Goal: Transaction & Acquisition: Purchase product/service

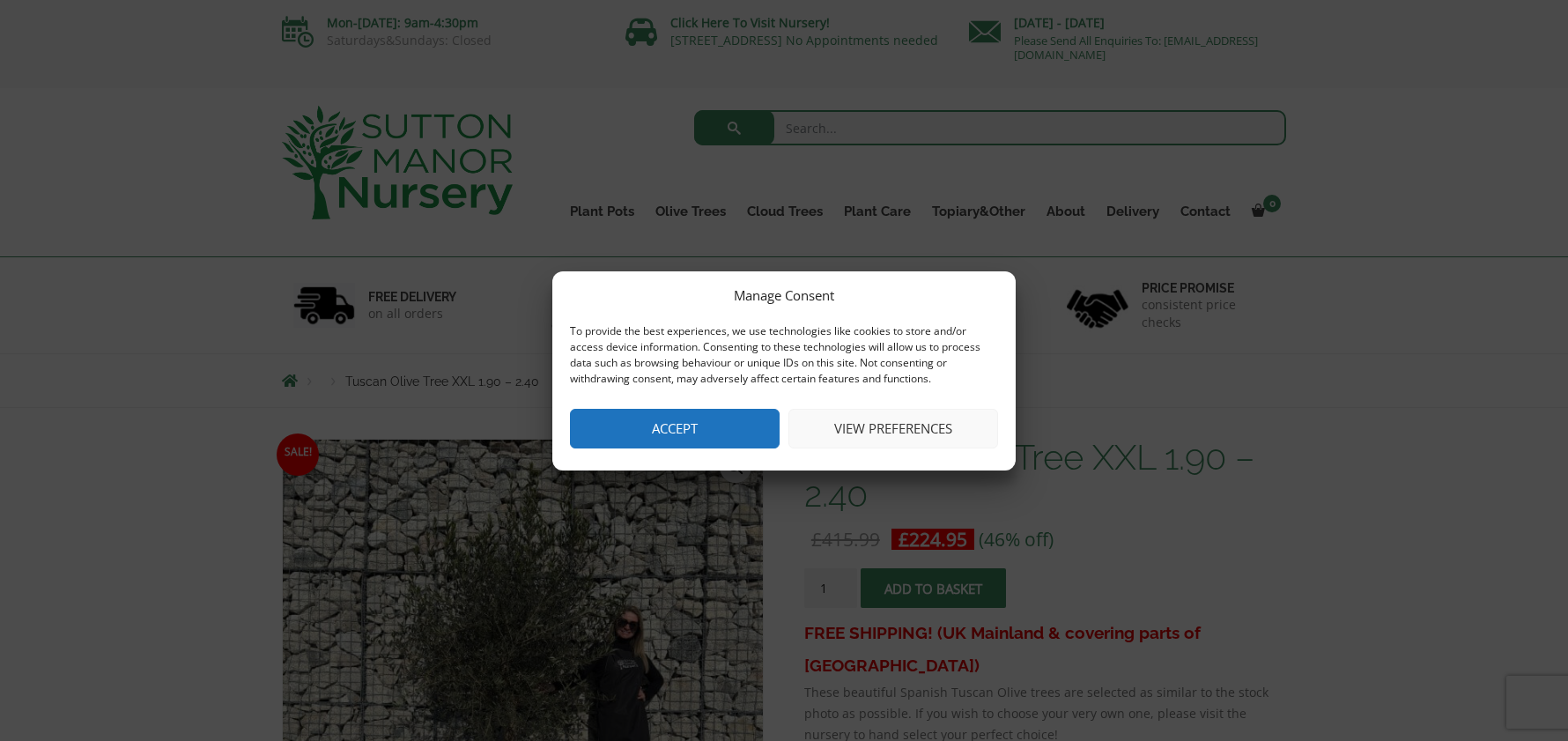
click at [867, 428] on button "View preferences" at bounding box center [893, 428] width 210 height 40
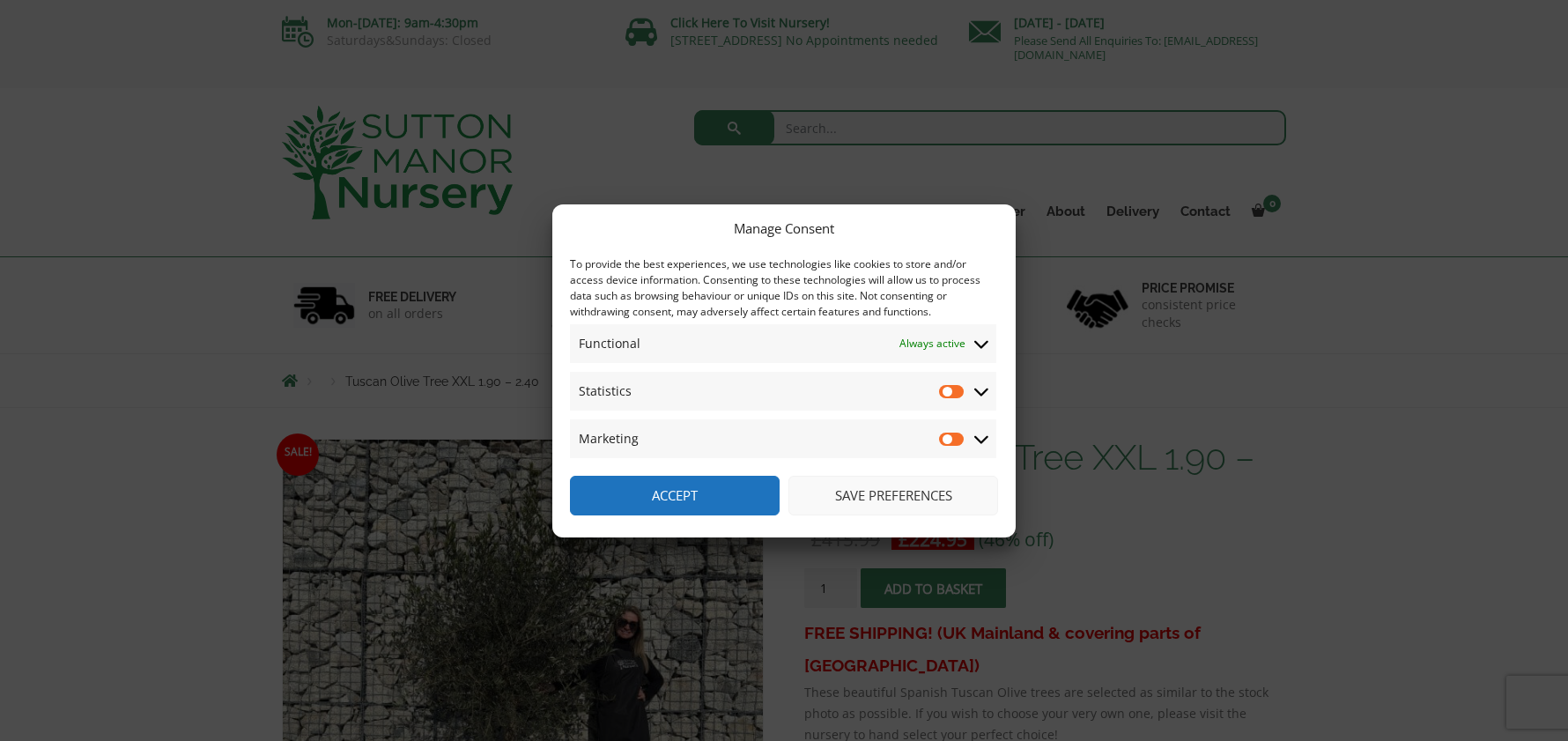
click at [885, 494] on button "Save preferences" at bounding box center [893, 495] width 210 height 40
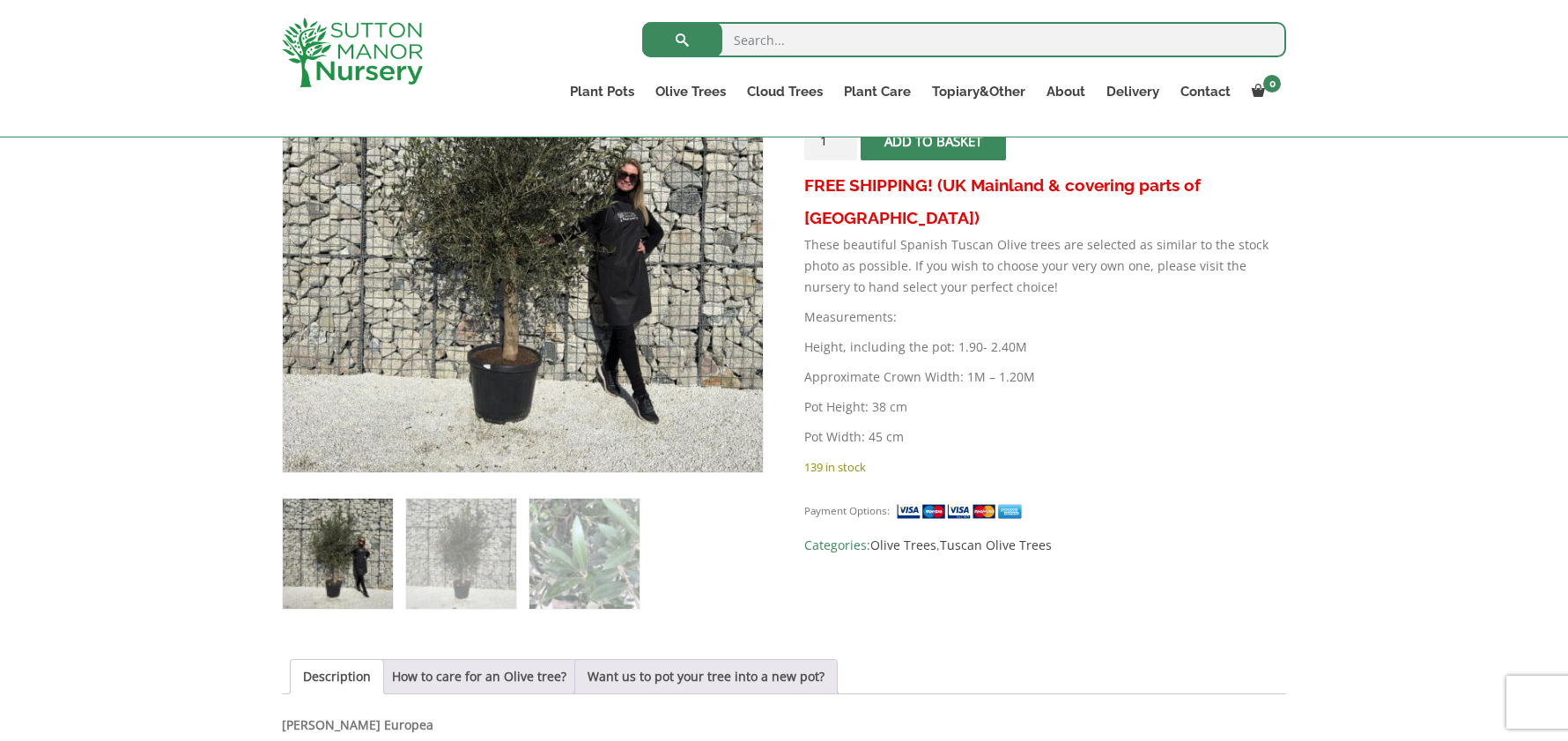
scroll to position [88, 0]
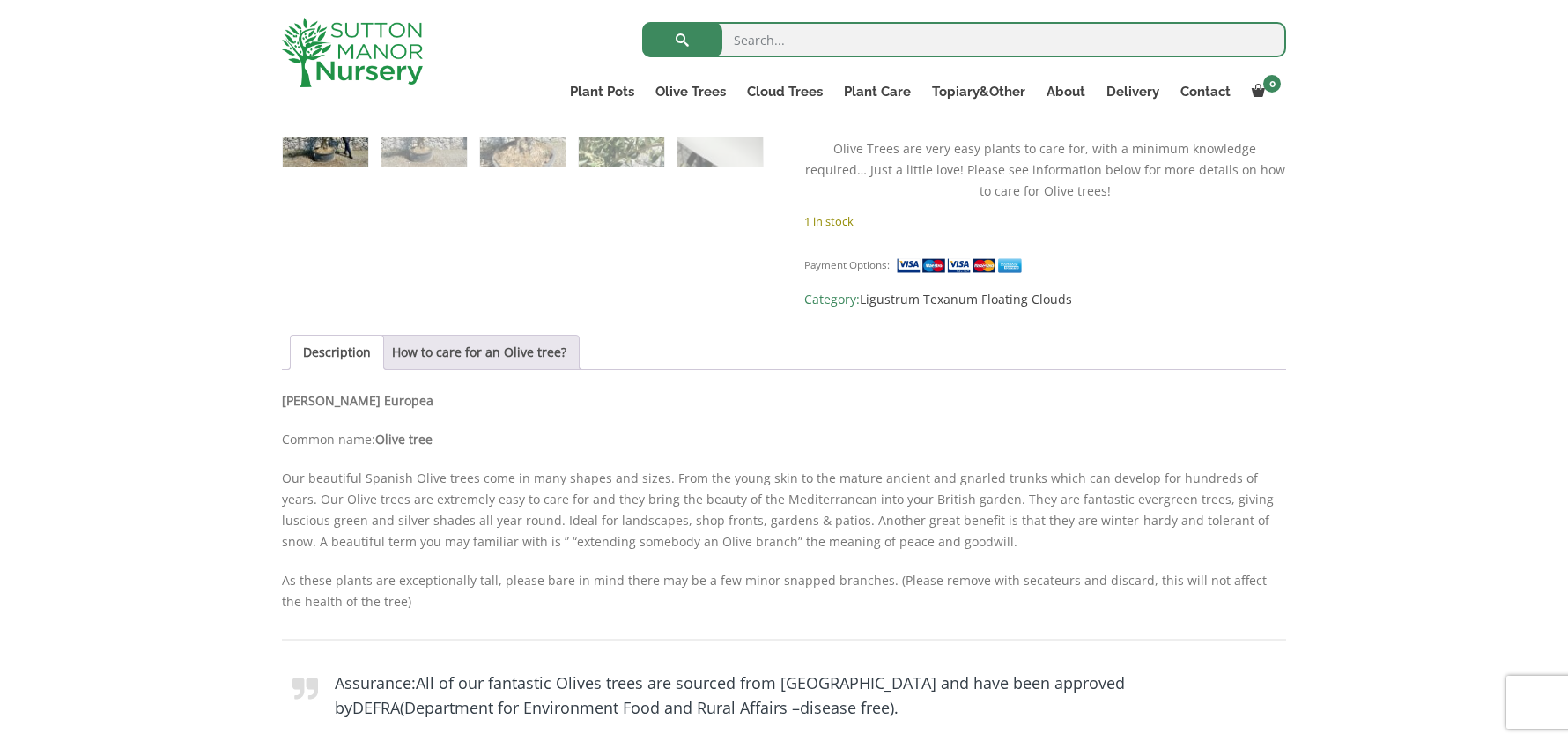
scroll to position [1146, 0]
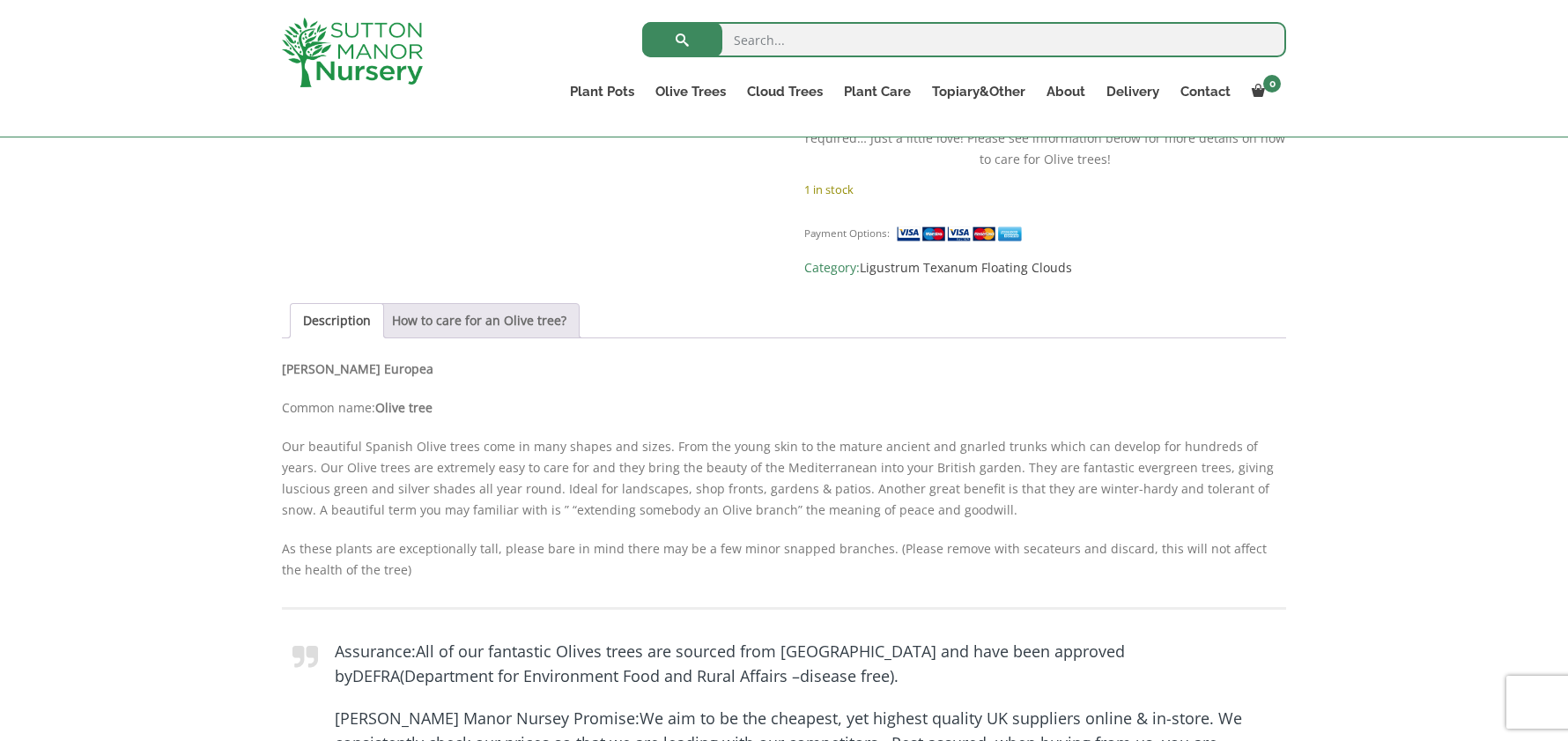
click at [473, 304] on link "How to care for an Olive tree?" at bounding box center [479, 321] width 175 height 34
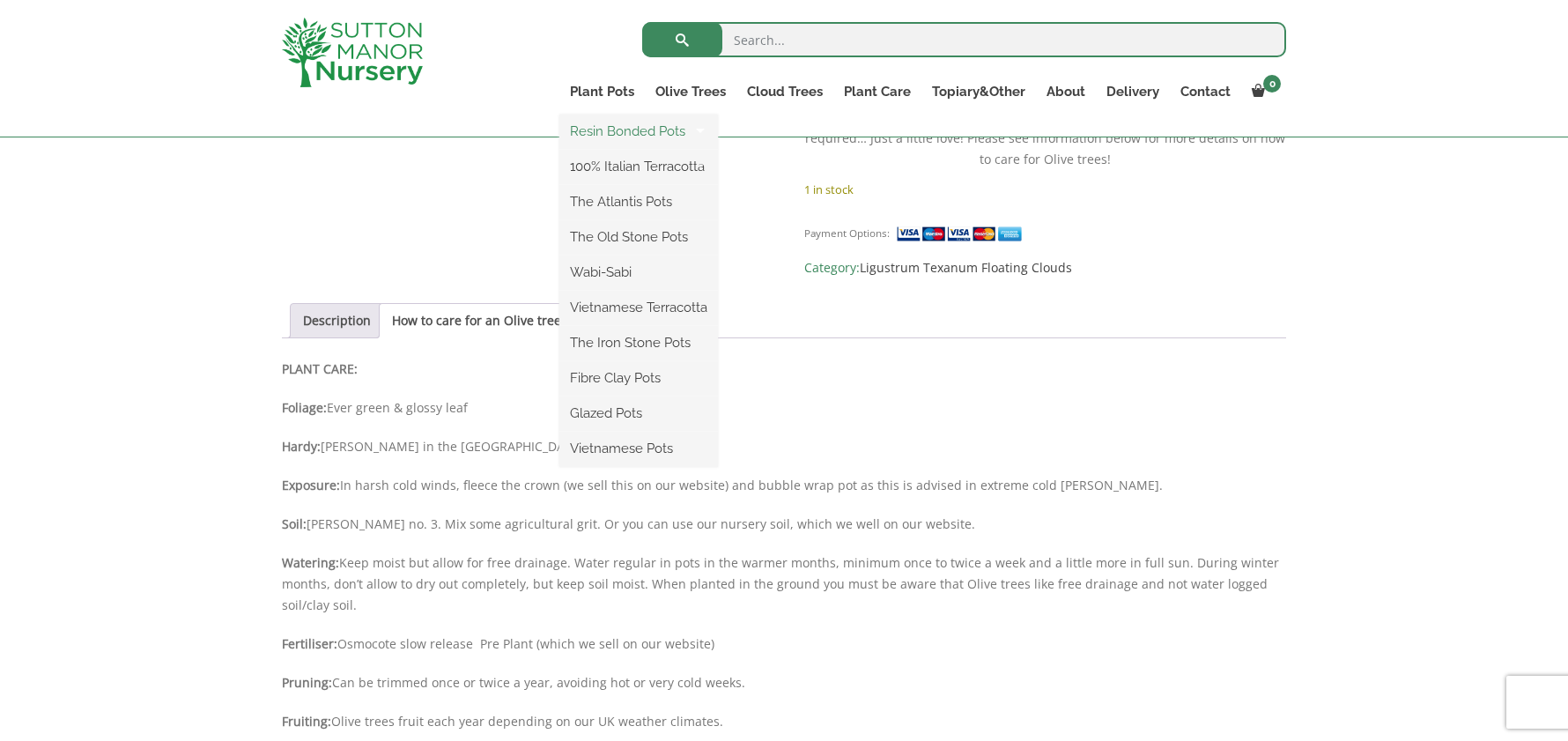
click at [615, 127] on link "Resin Bonded Pots" at bounding box center [639, 132] width 159 height 26
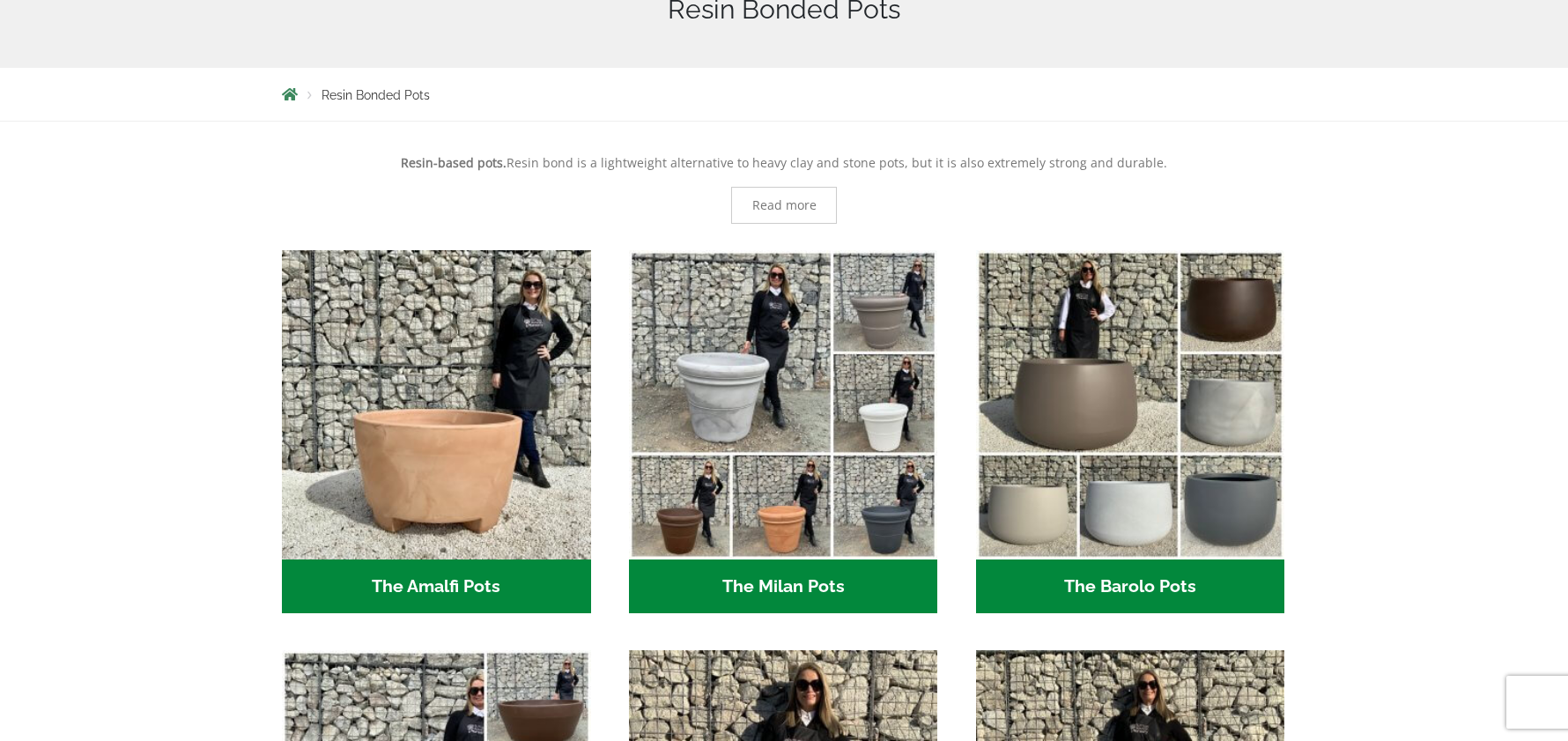
scroll to position [441, 0]
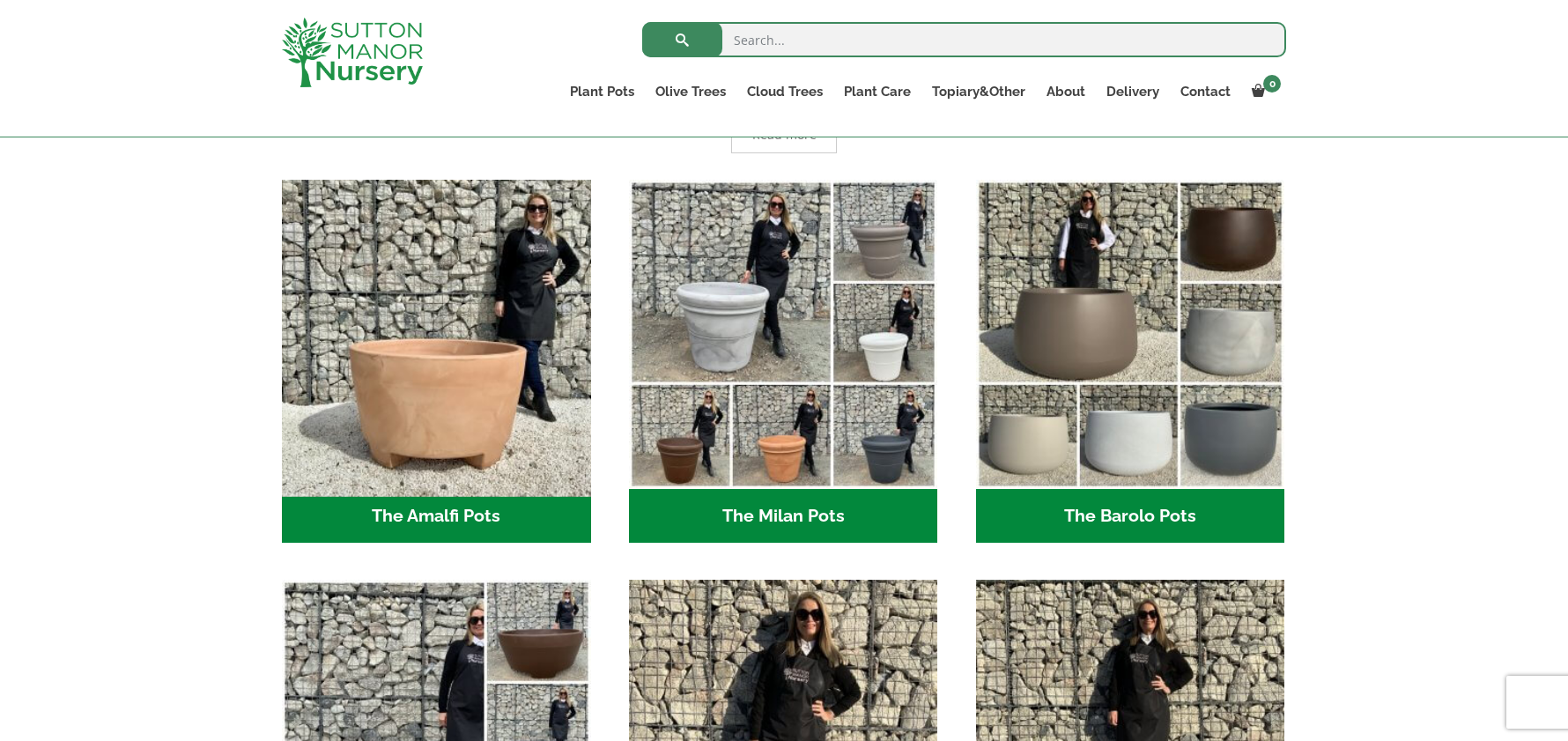
click at [494, 367] on img "Visit product category The Amalfi Pots" at bounding box center [435, 334] width 324 height 324
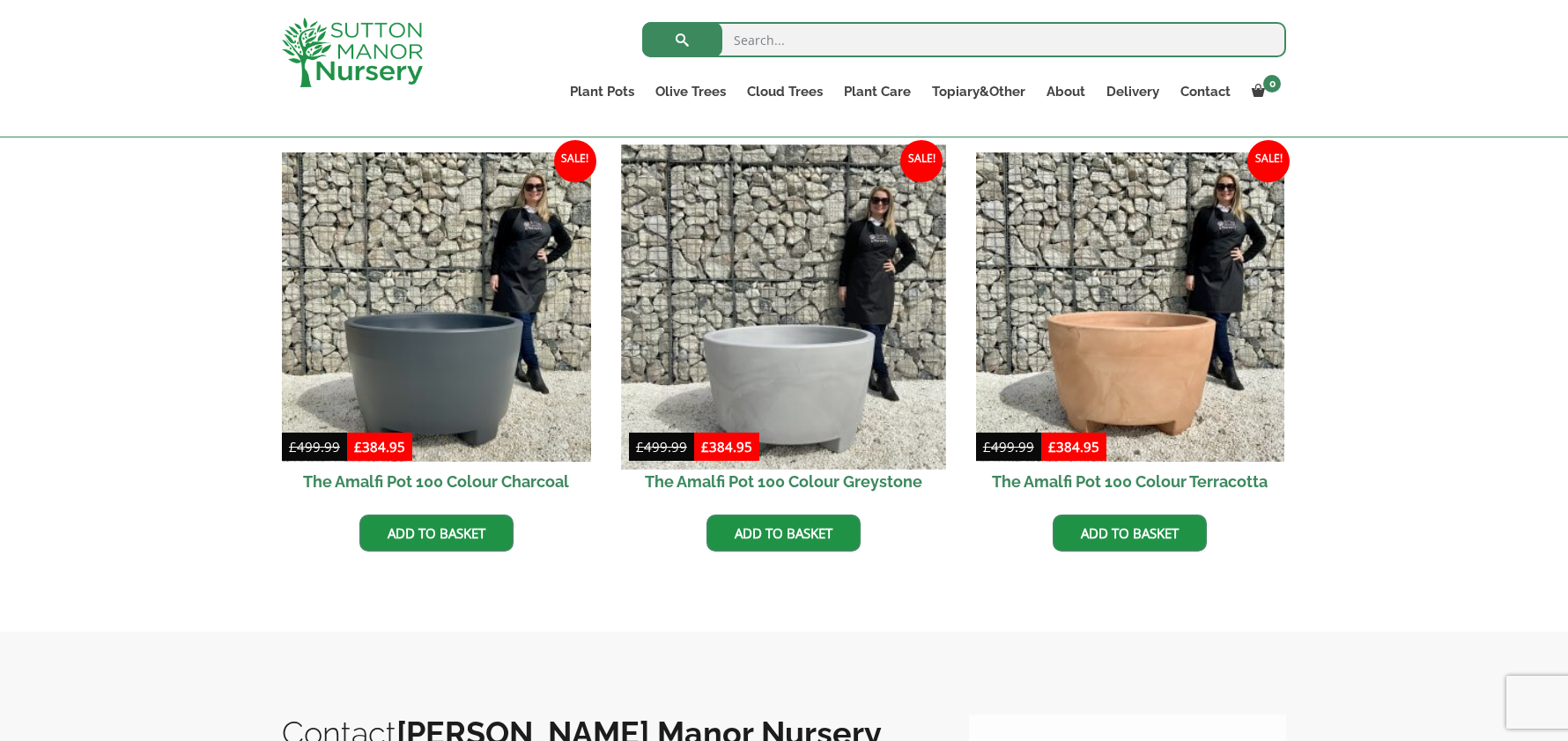
scroll to position [529, 0]
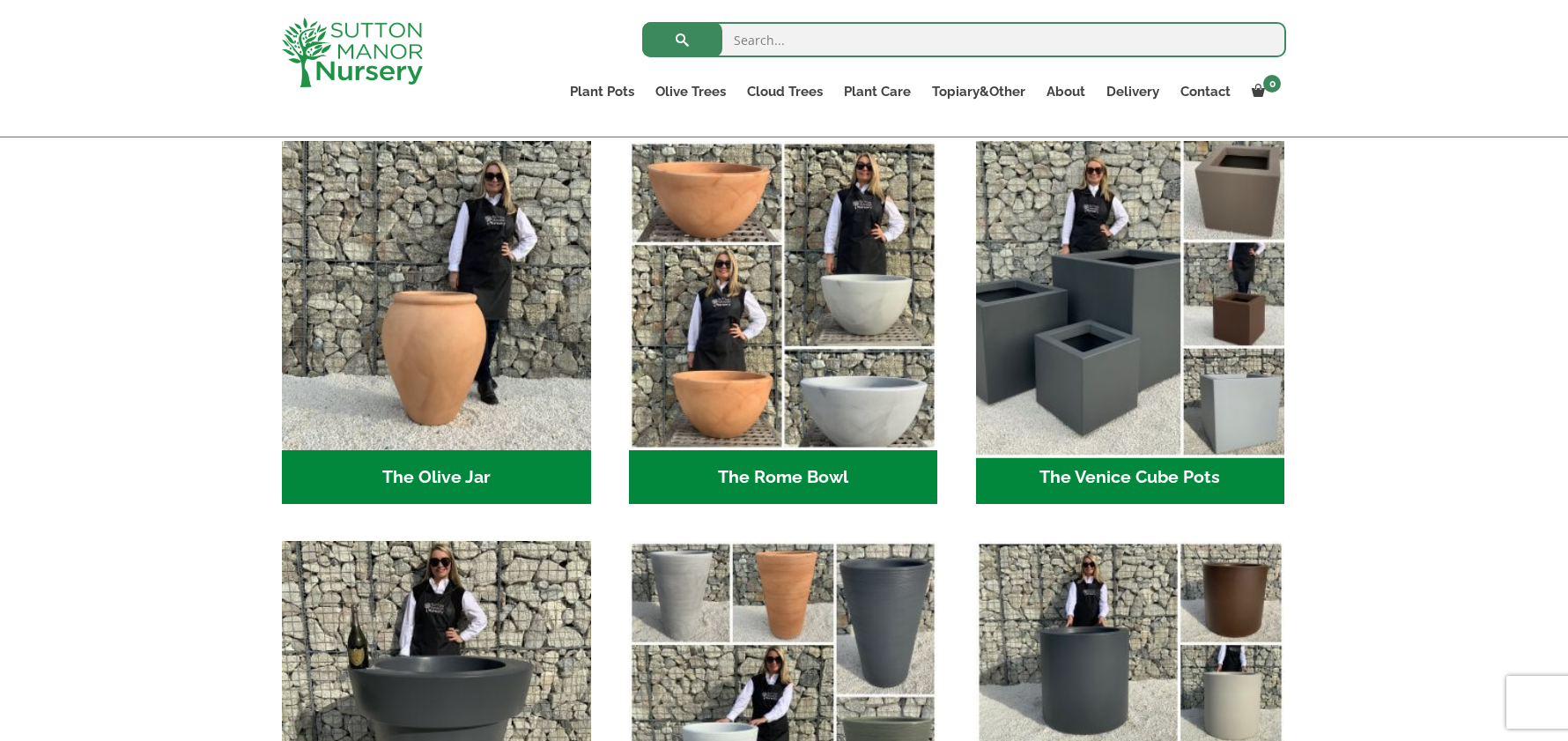
scroll to position [1675, 0]
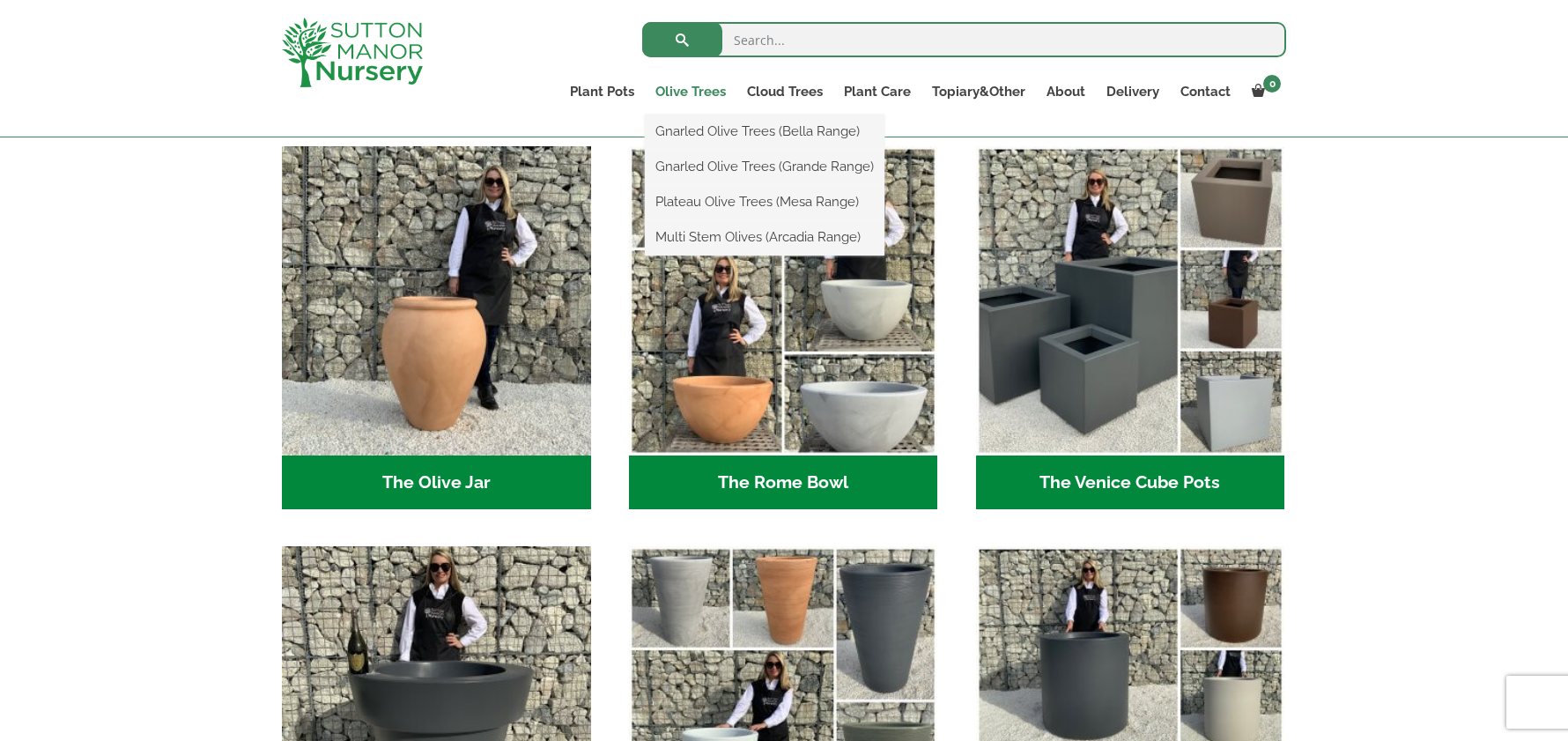
click at [704, 86] on link "Olive Trees" at bounding box center [691, 92] width 92 height 25
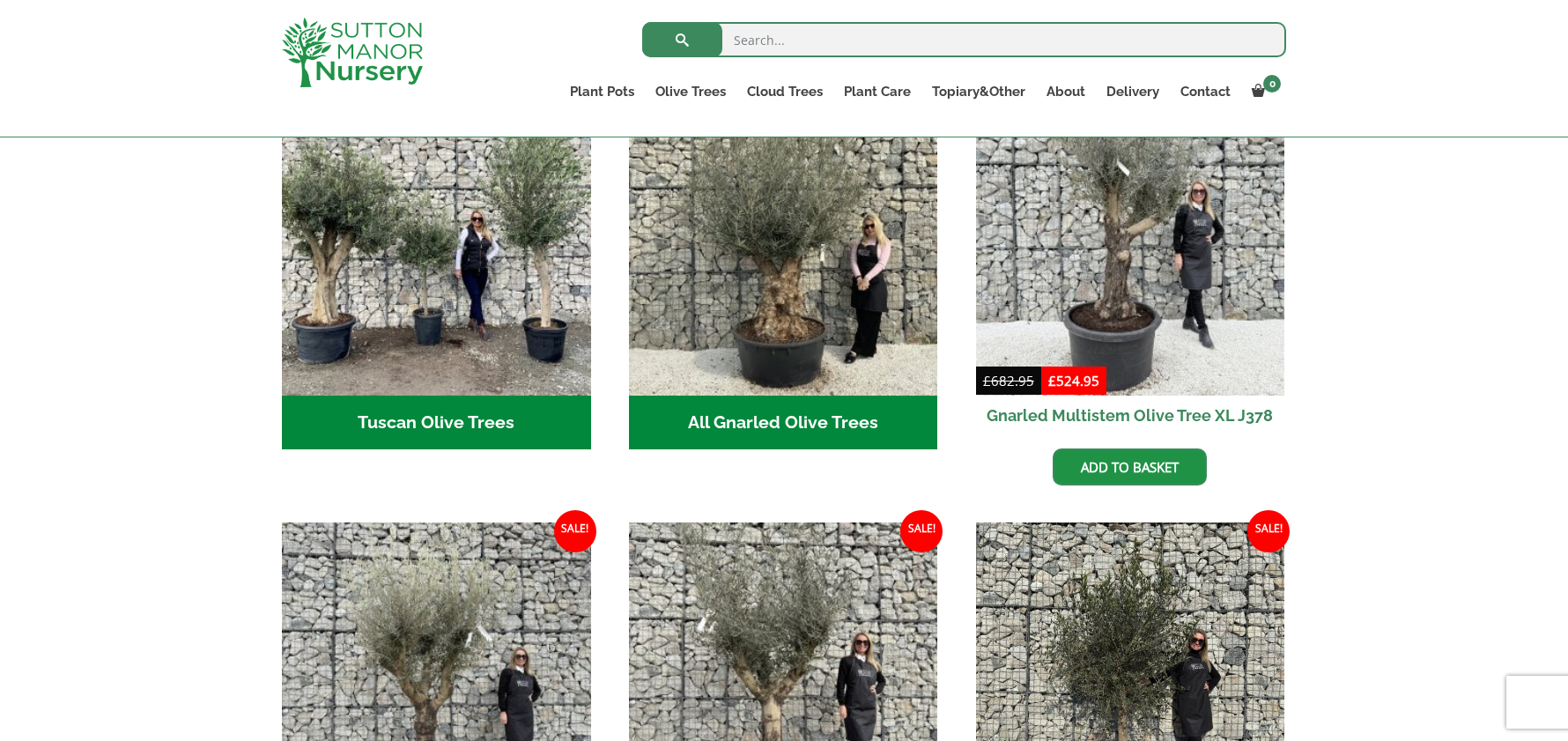
scroll to position [617, 0]
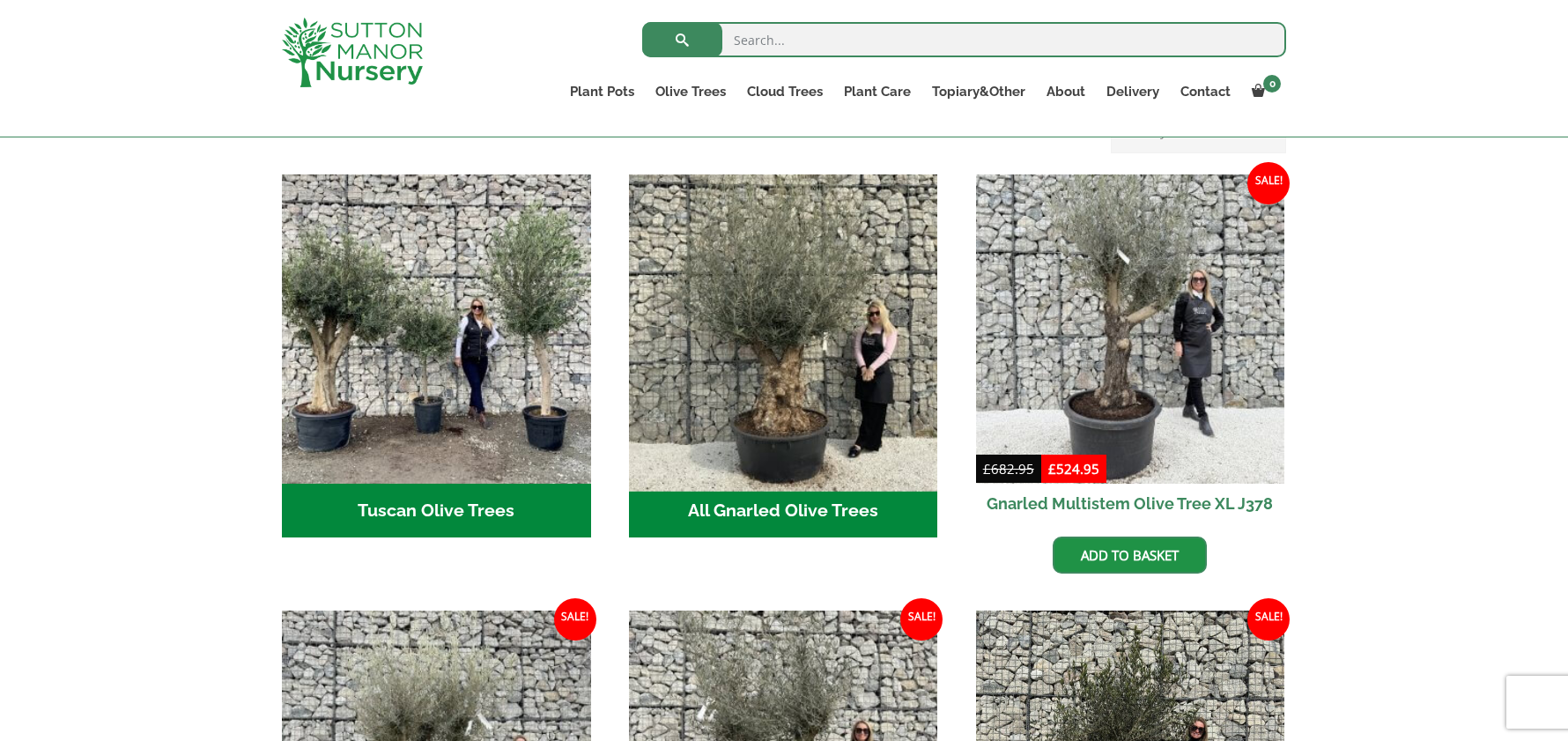
click at [767, 311] on img "Visit product category All Gnarled Olive Trees" at bounding box center [783, 329] width 324 height 324
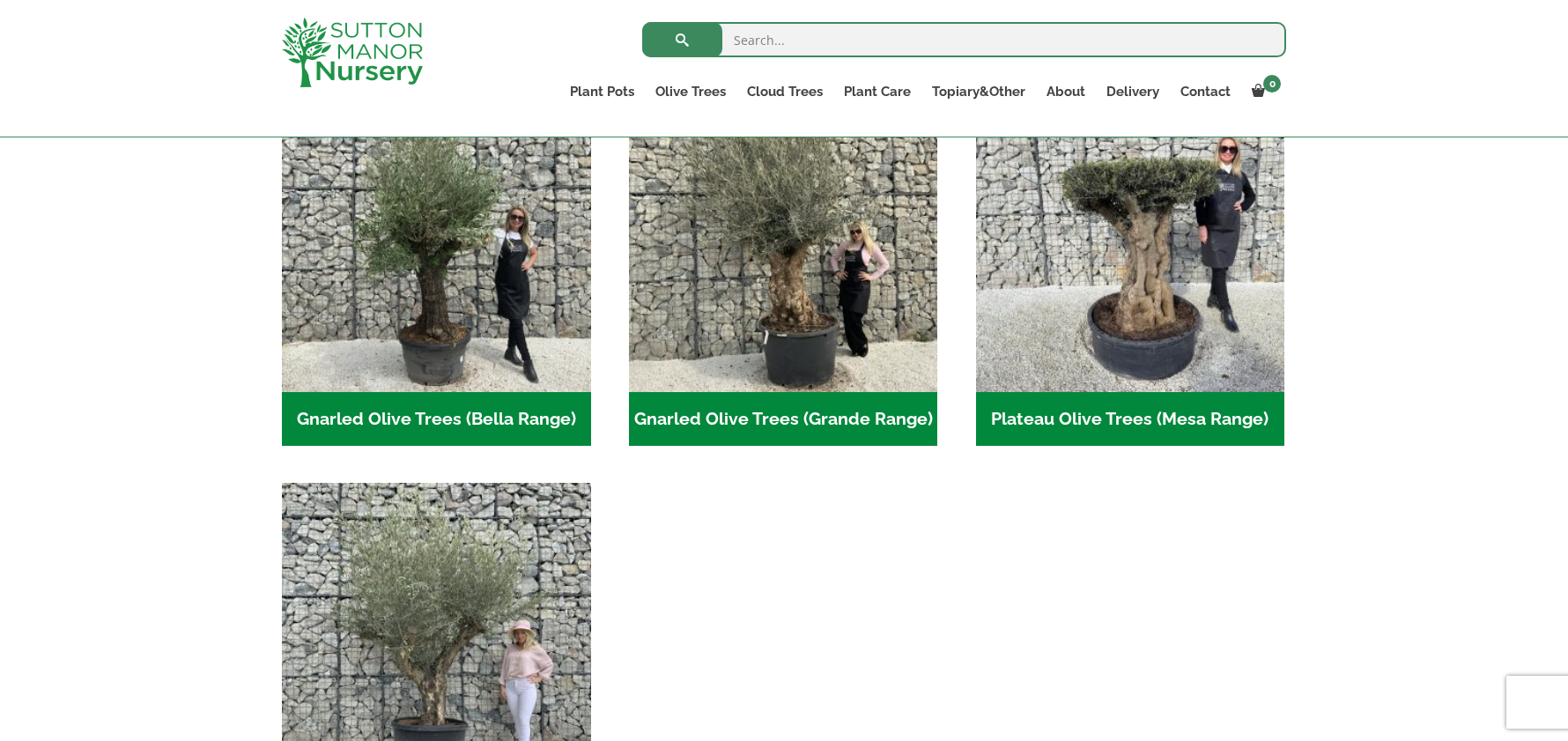
scroll to position [617, 0]
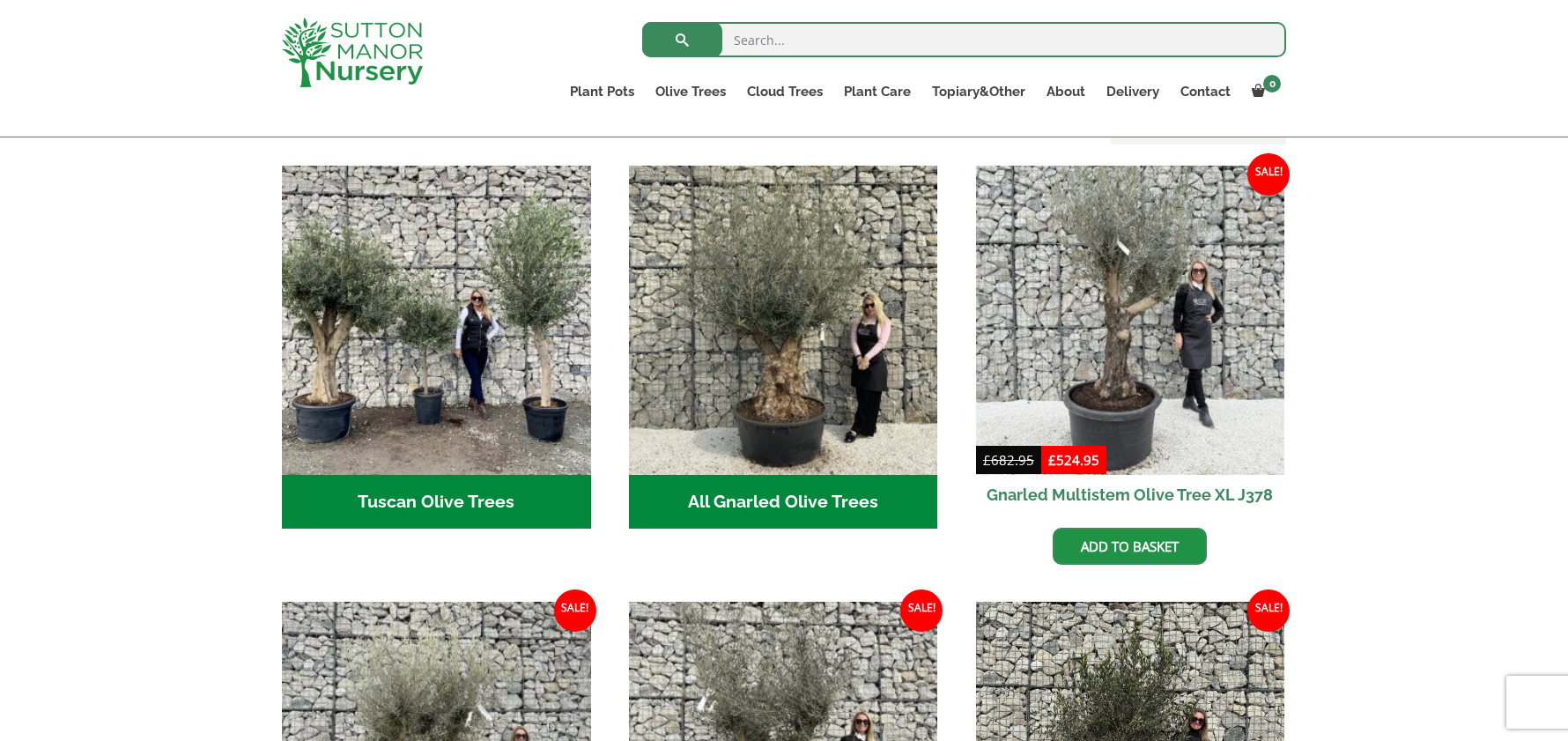
scroll to position [594, 0]
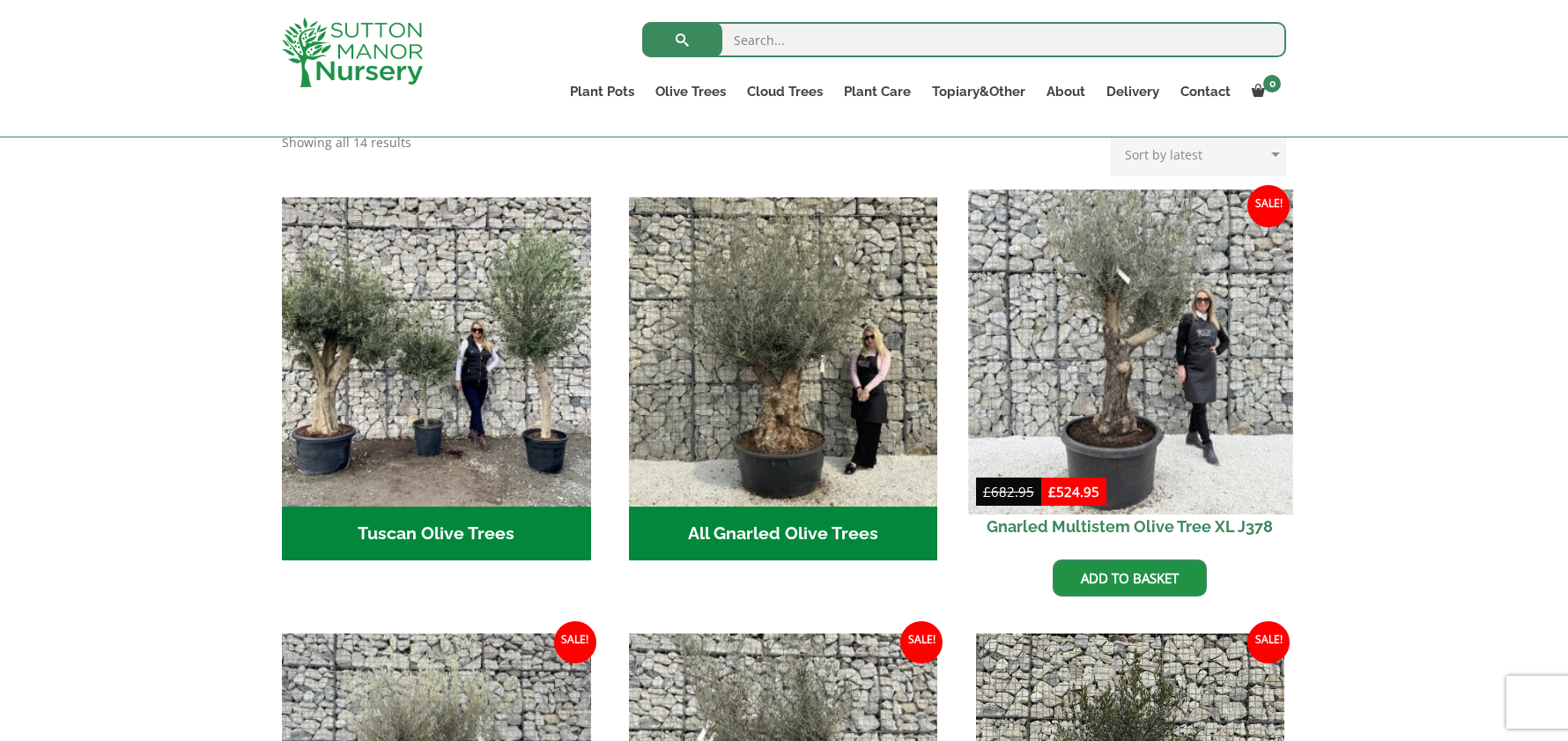
click at [1166, 346] on img at bounding box center [1130, 352] width 324 height 324
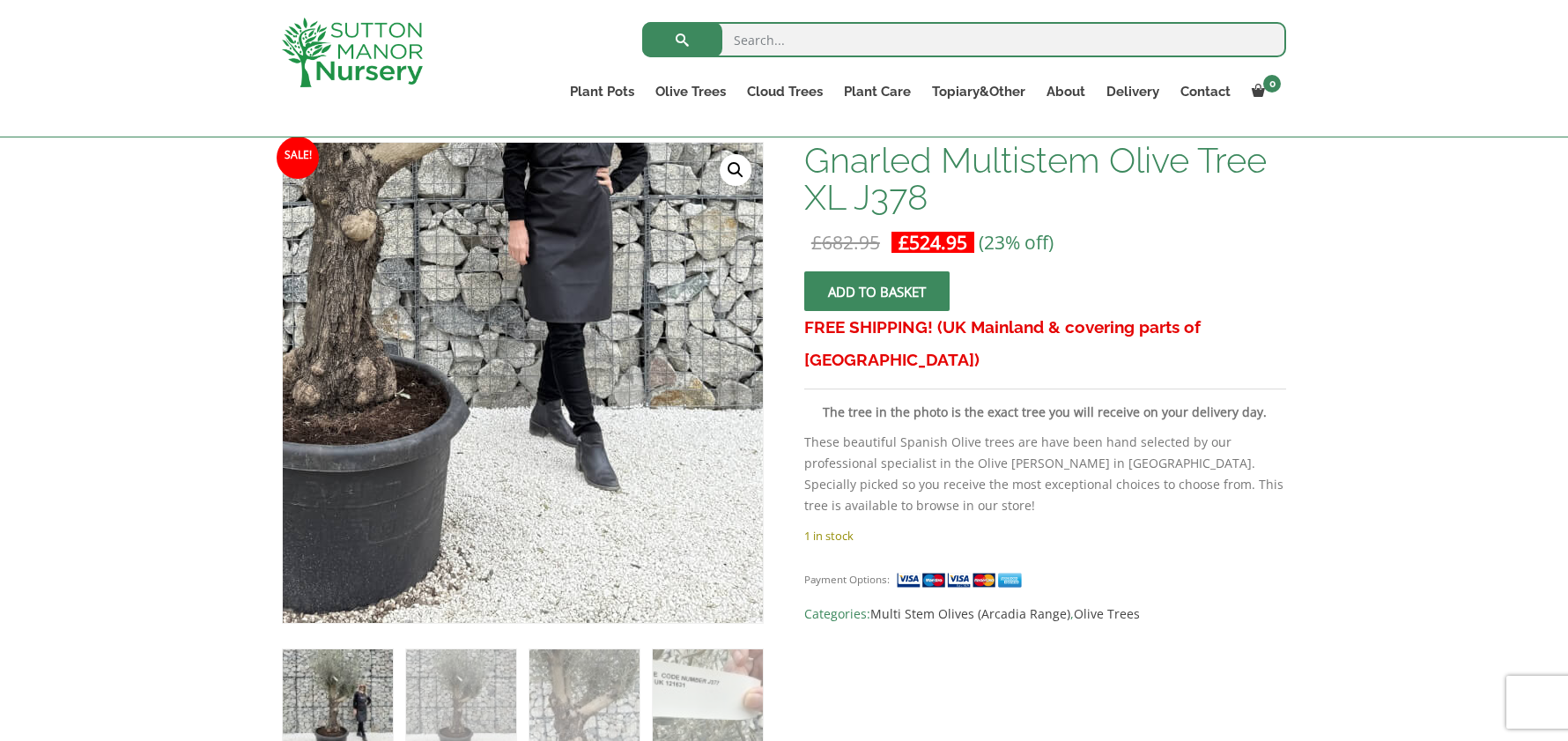
scroll to position [264, 0]
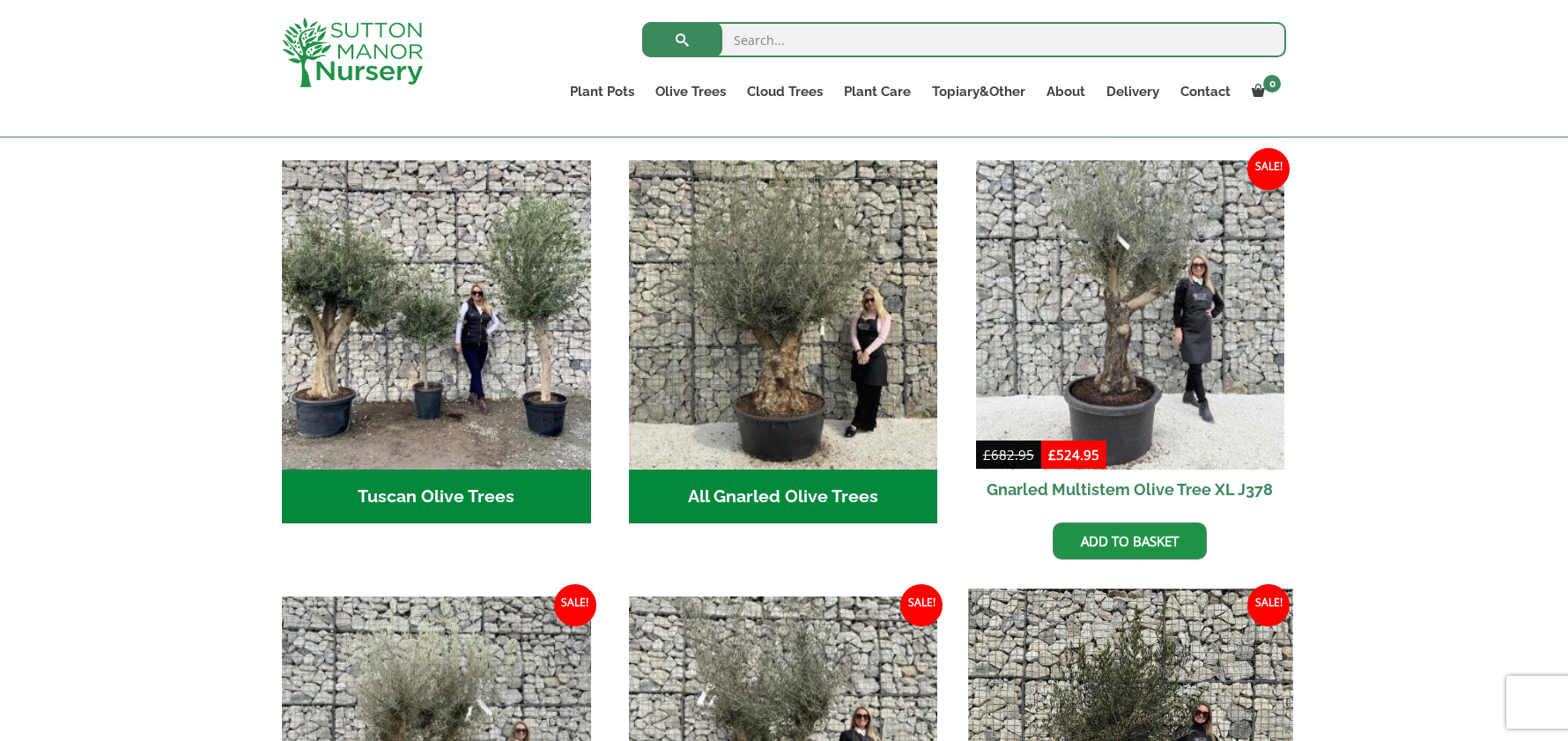
scroll to position [924, 0]
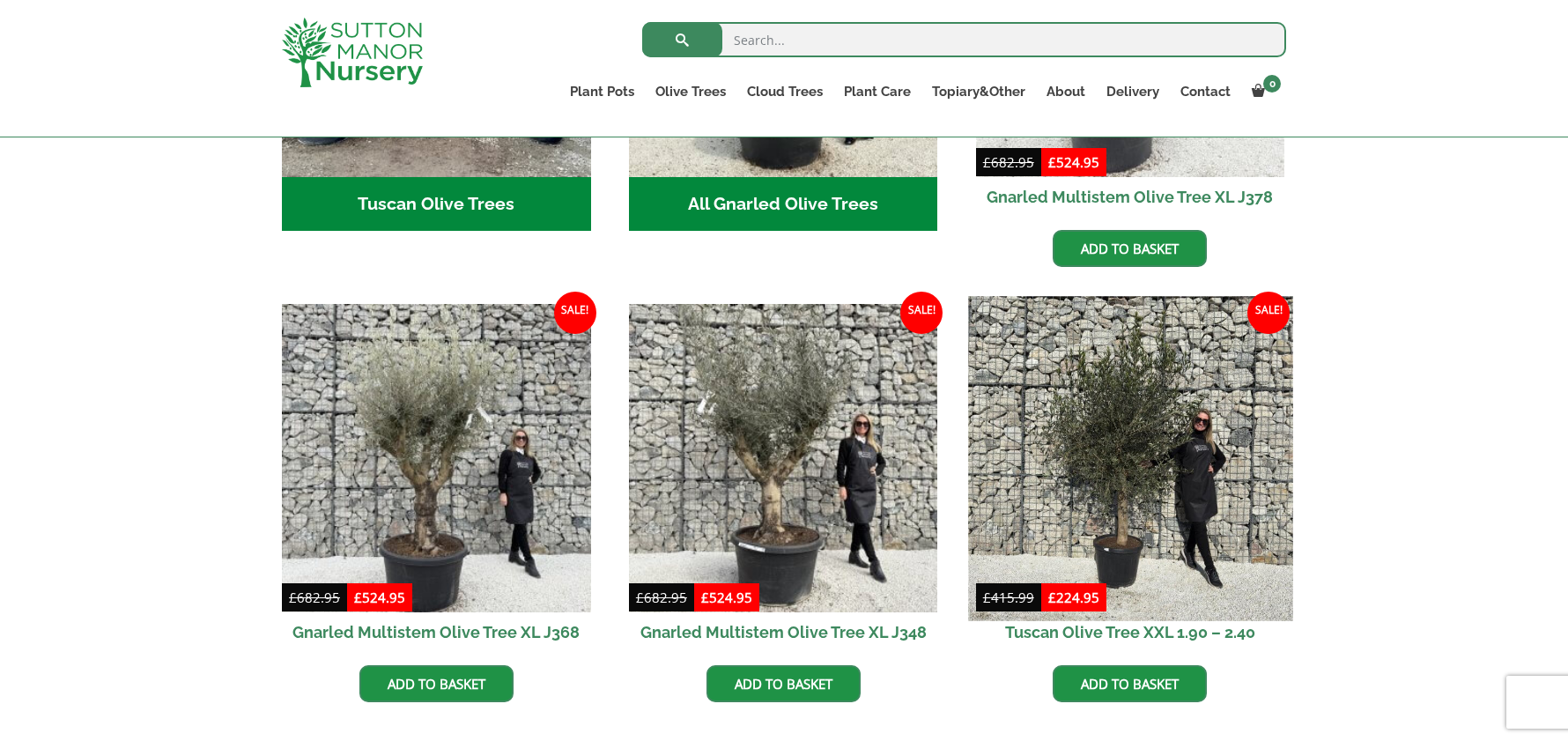
click at [1145, 439] on img at bounding box center [1130, 457] width 324 height 324
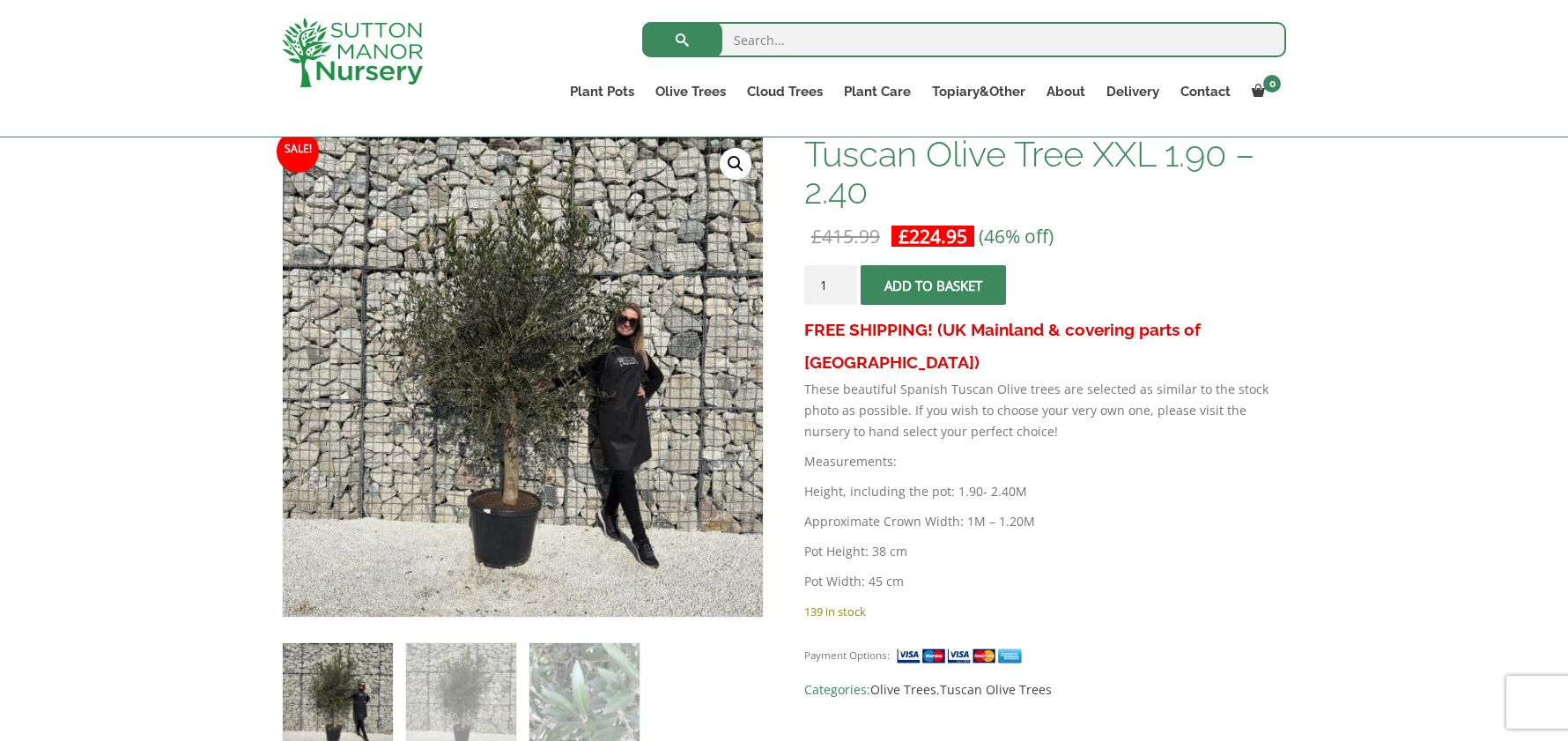
scroll to position [441, 0]
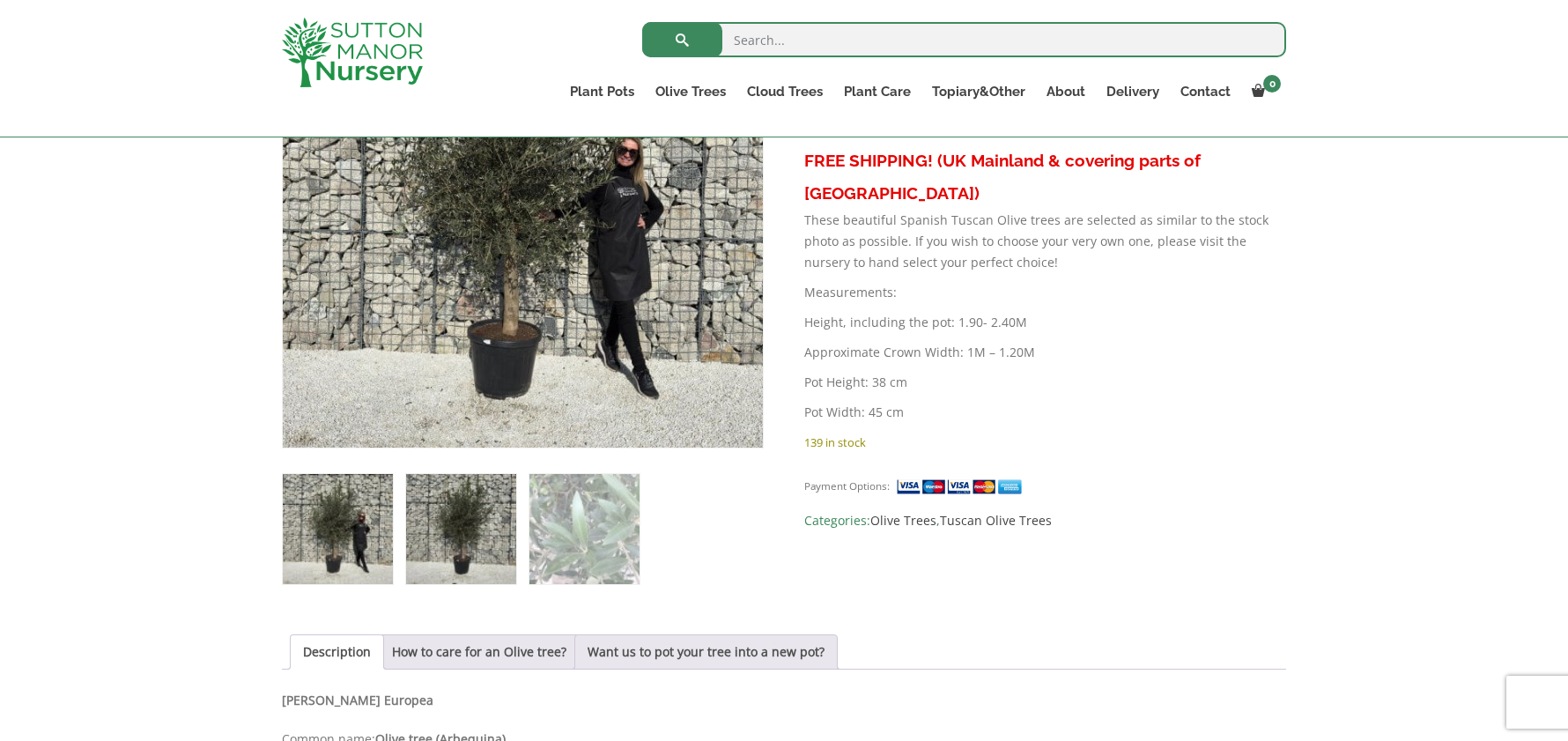
click at [479, 542] on img at bounding box center [461, 529] width 110 height 110
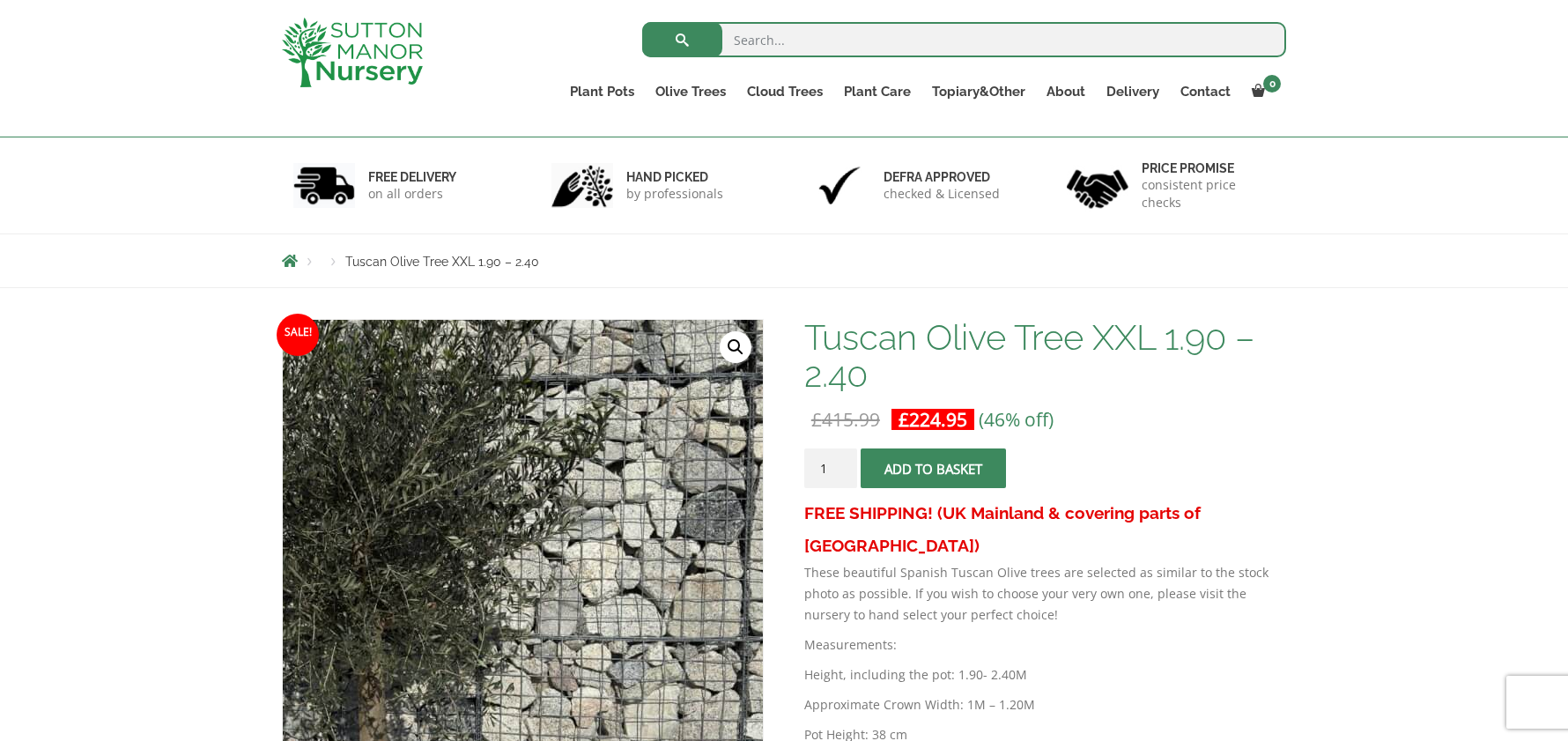
scroll to position [177, 0]
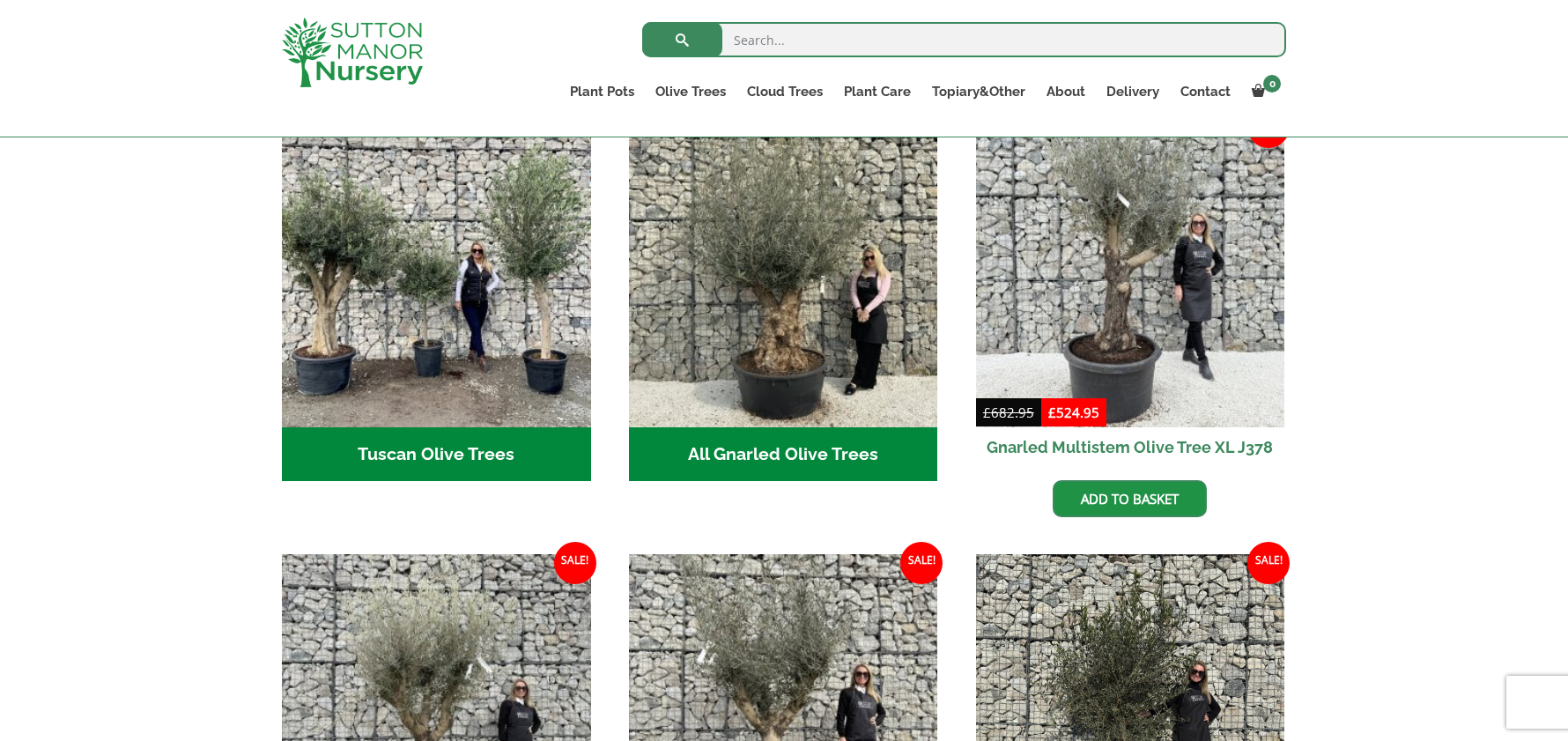
scroll to position [659, 0]
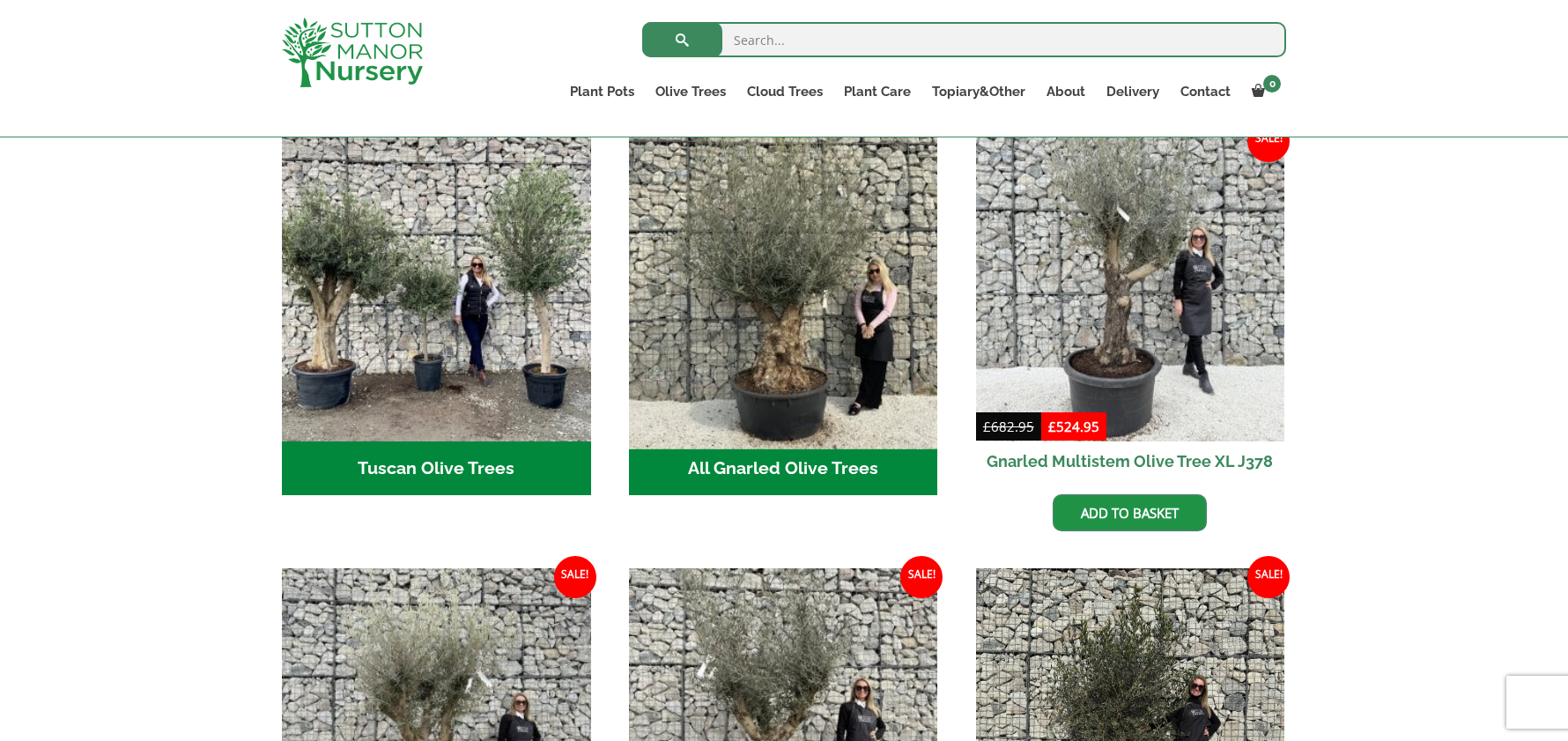
click at [821, 313] on img "Visit product category All Gnarled Olive Trees" at bounding box center [783, 286] width 324 height 324
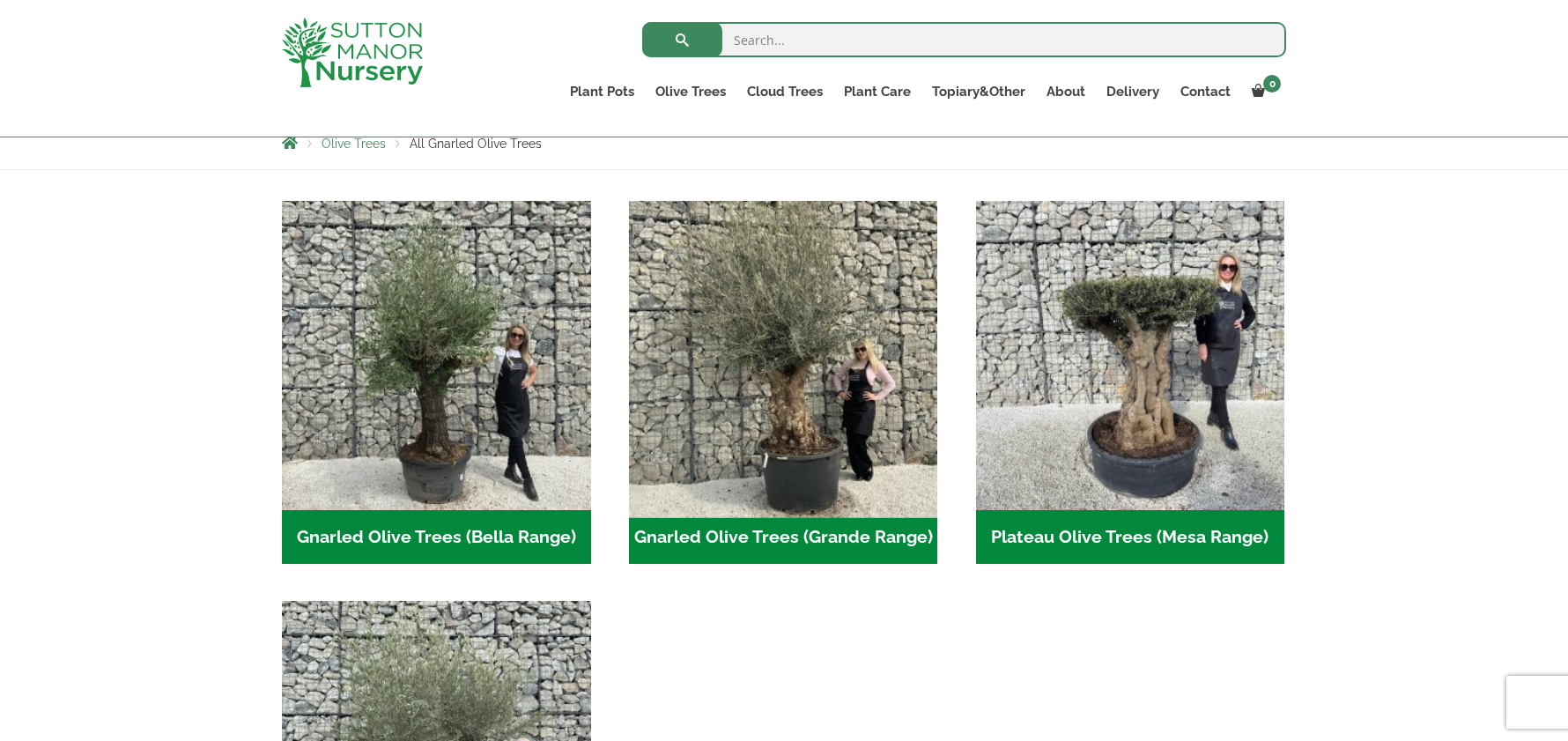
scroll to position [352, 0]
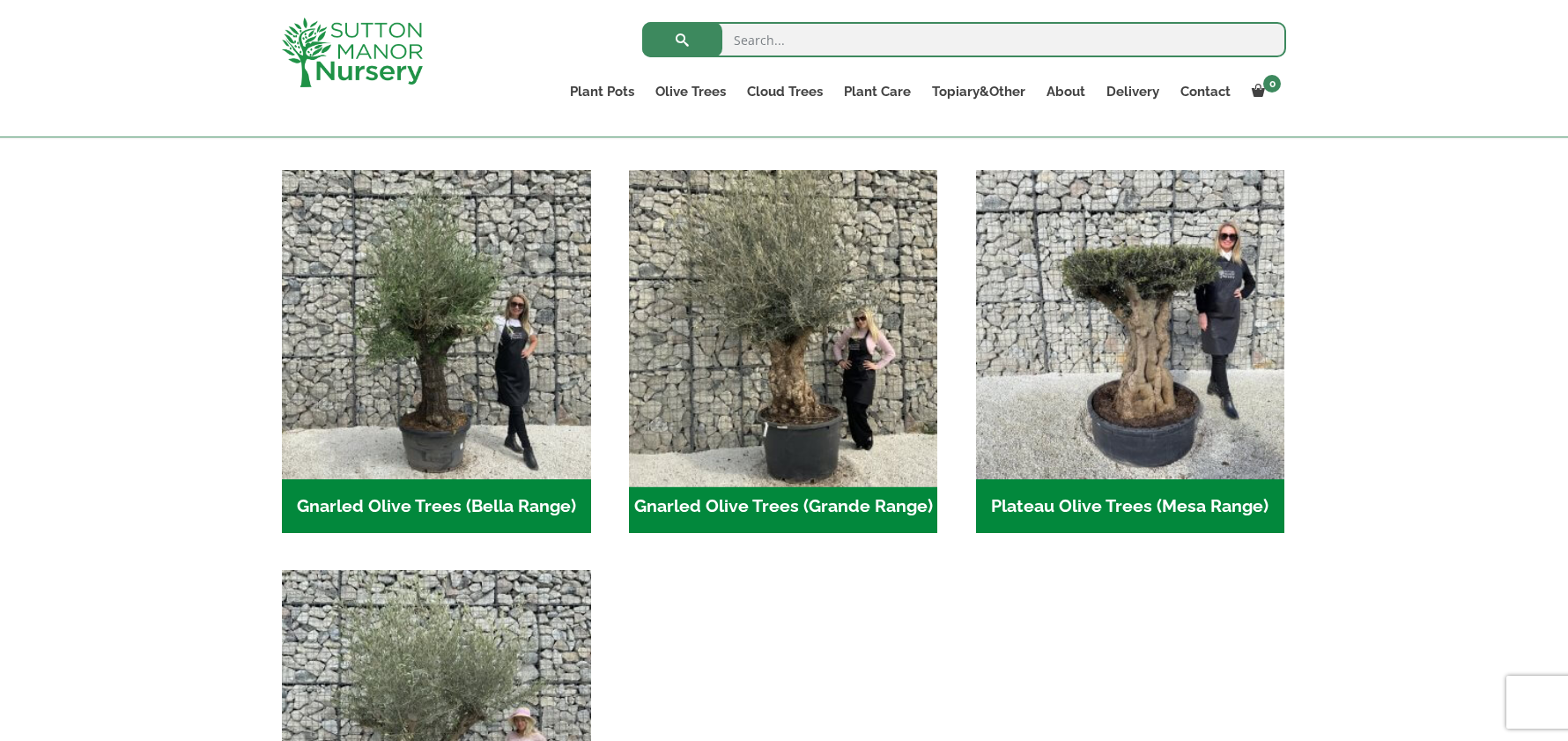
click at [800, 384] on img "Visit product category Gnarled Olive Trees (Grande Range)" at bounding box center [783, 324] width 324 height 324
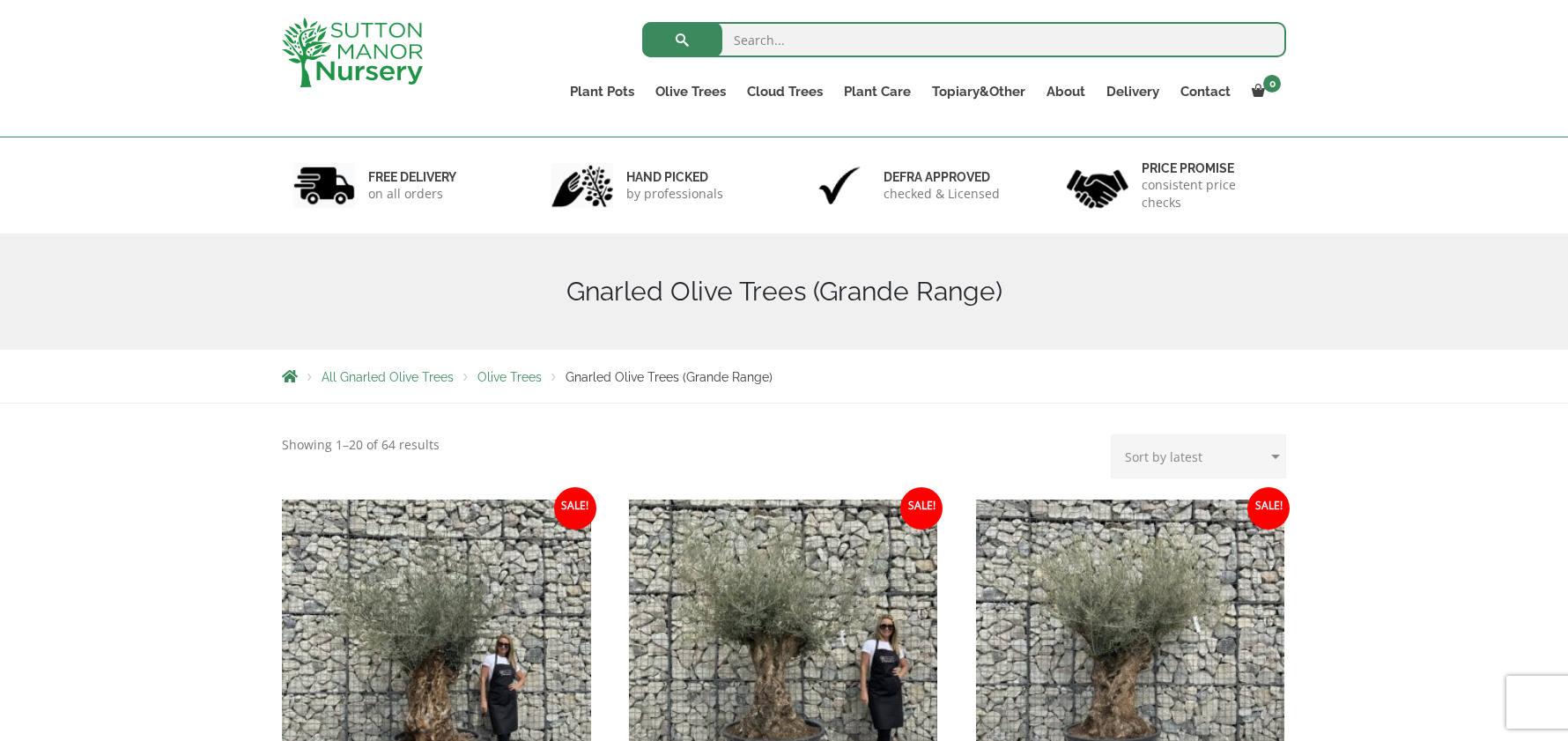
scroll to position [264, 0]
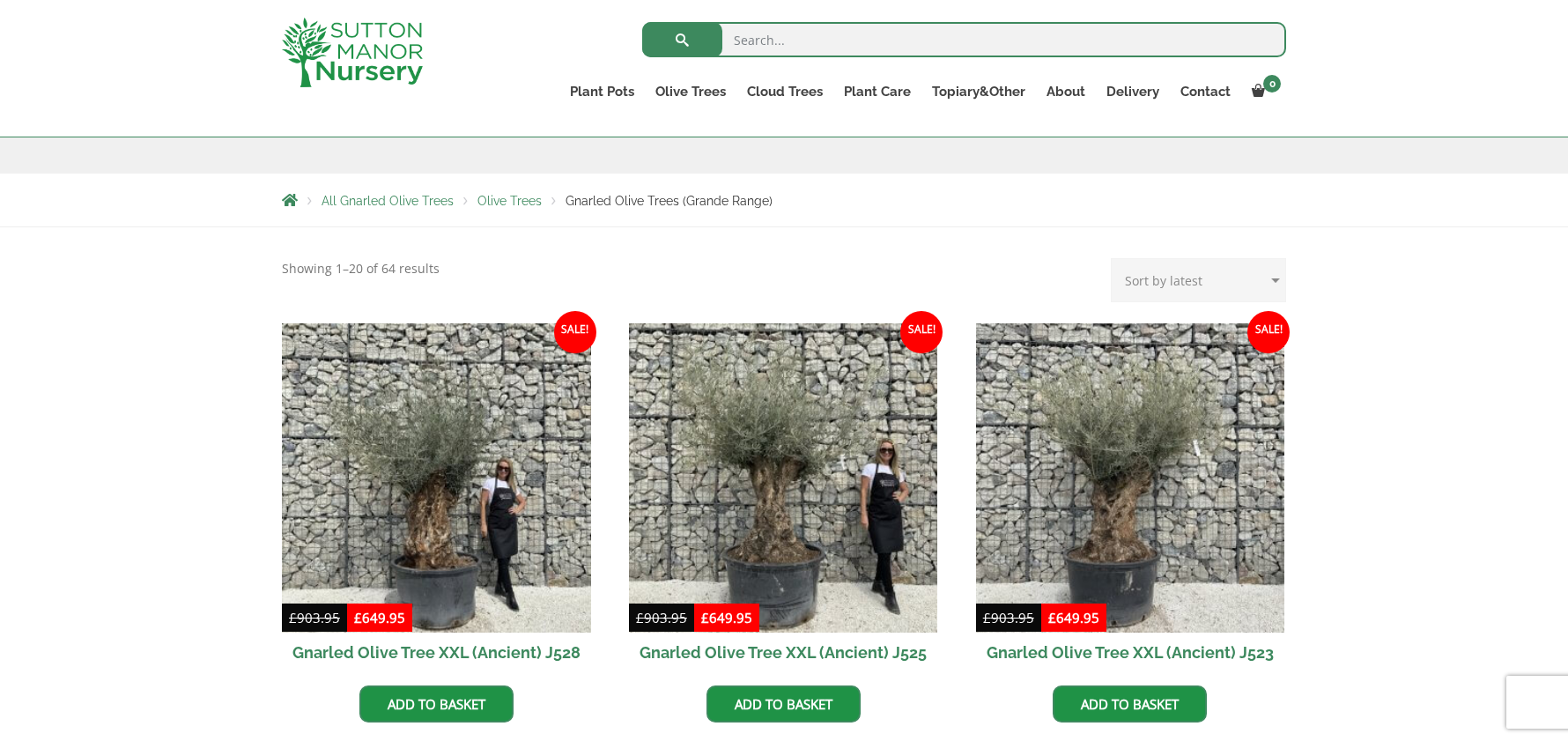
click at [1197, 284] on select "Sort by popularity Sort by latest Sort by price: low to high Sort by price: hig…" at bounding box center [1198, 280] width 176 height 44
select select "price"
click at [1115, 258] on select "Sort by popularity Sort by latest Sort by price: low to high Sort by price: hig…" at bounding box center [1198, 280] width 176 height 44
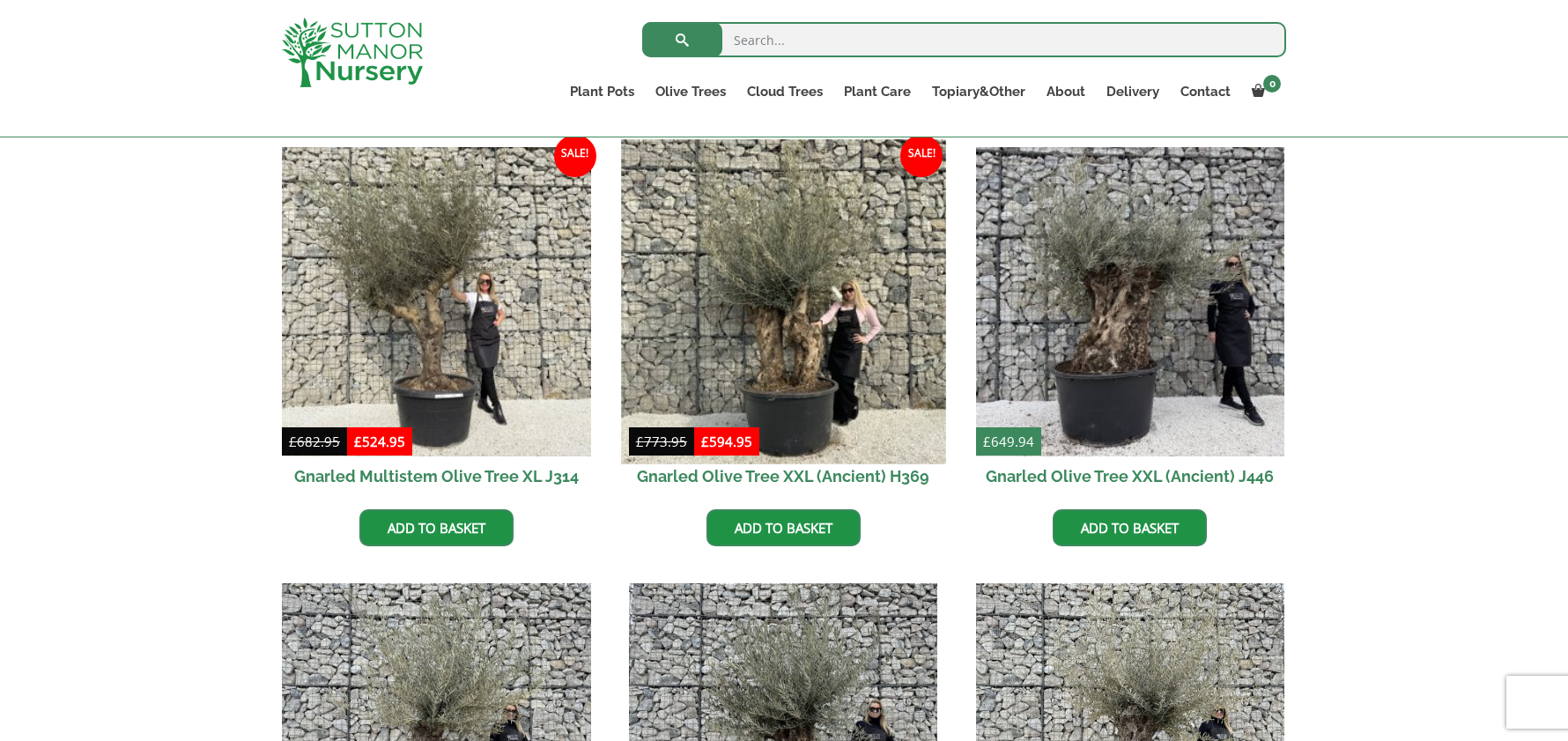
click at [828, 322] on img at bounding box center [783, 301] width 324 height 324
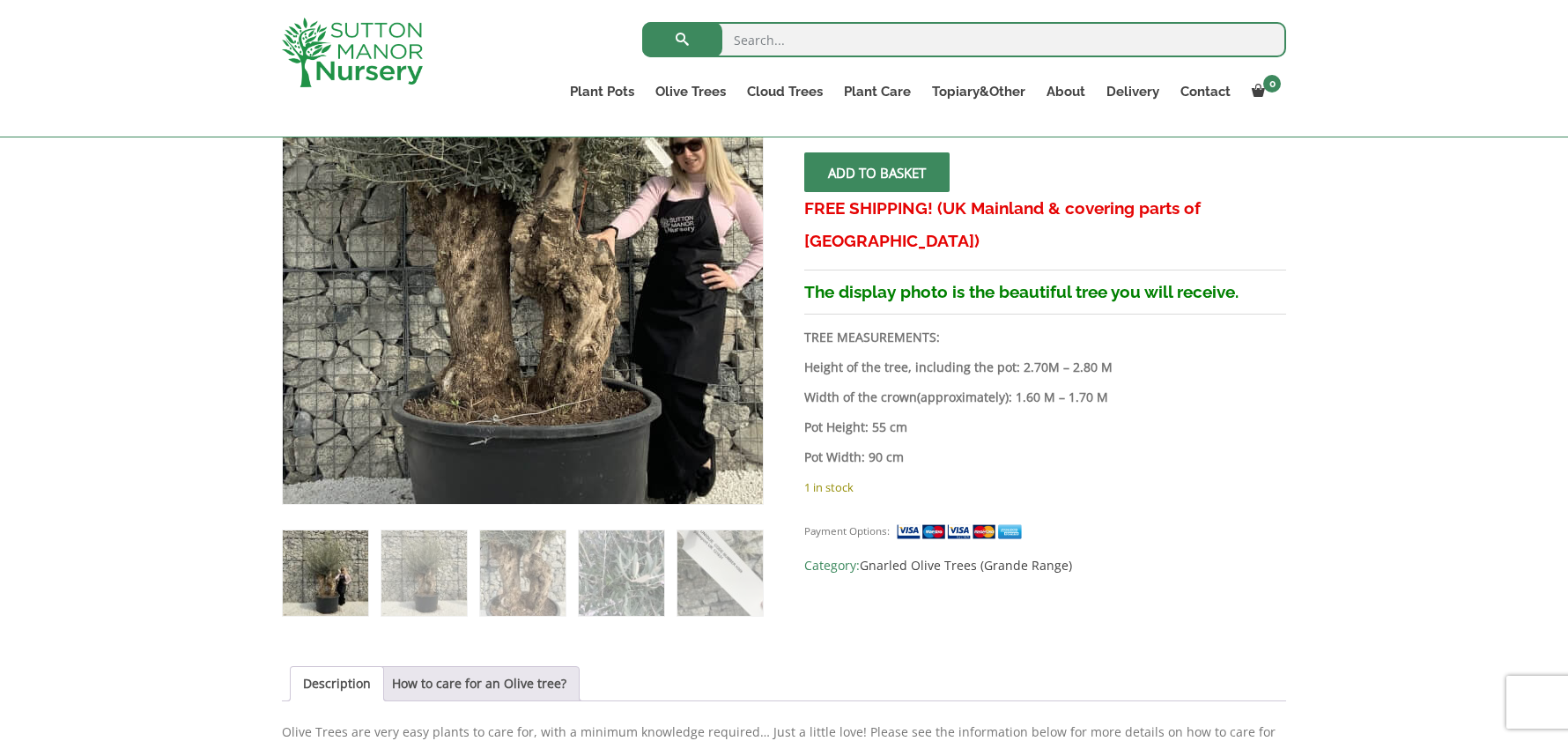
scroll to position [352, 0]
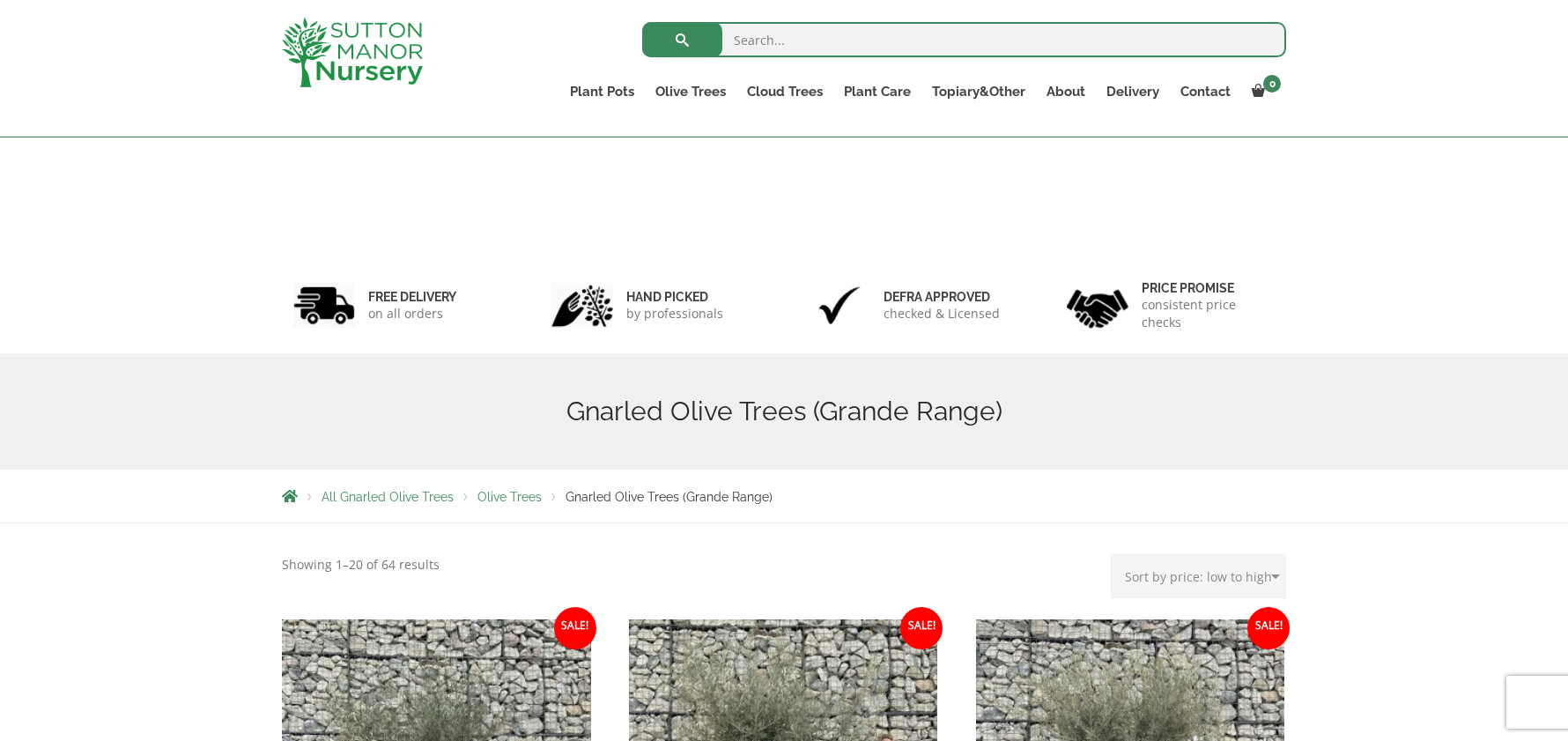
select select "price"
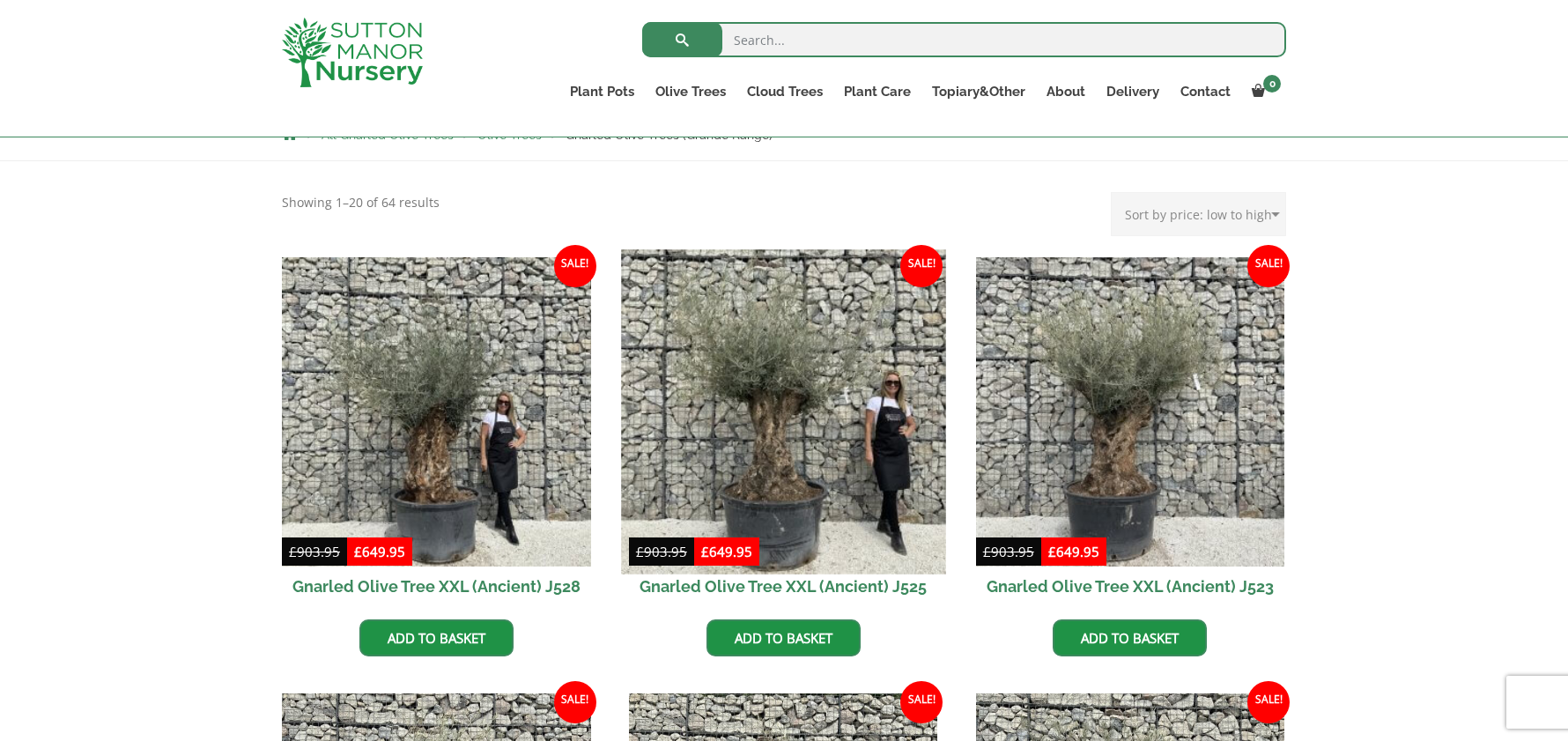
scroll to position [177, 0]
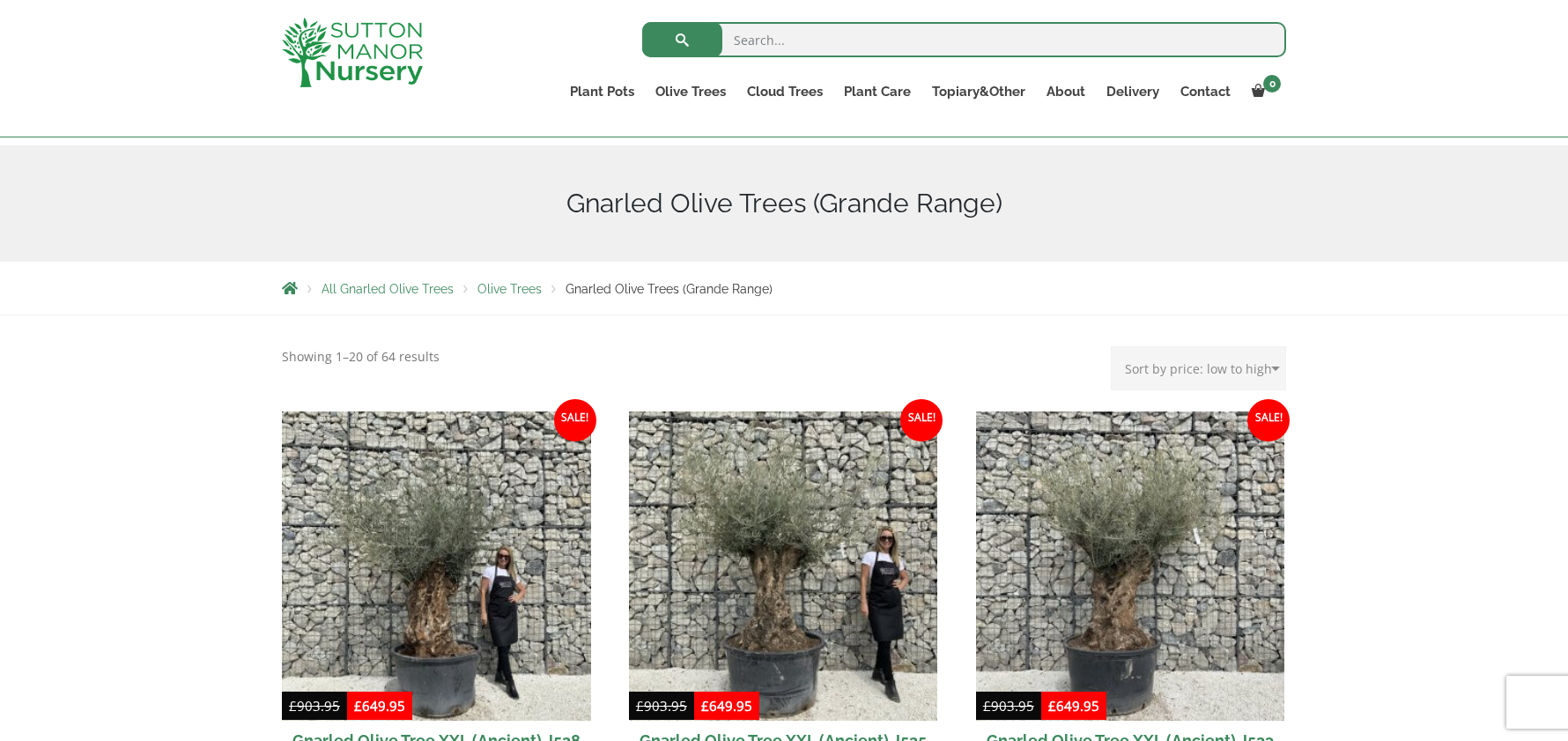
click at [503, 291] on span "Olive Trees" at bounding box center [509, 289] width 64 height 14
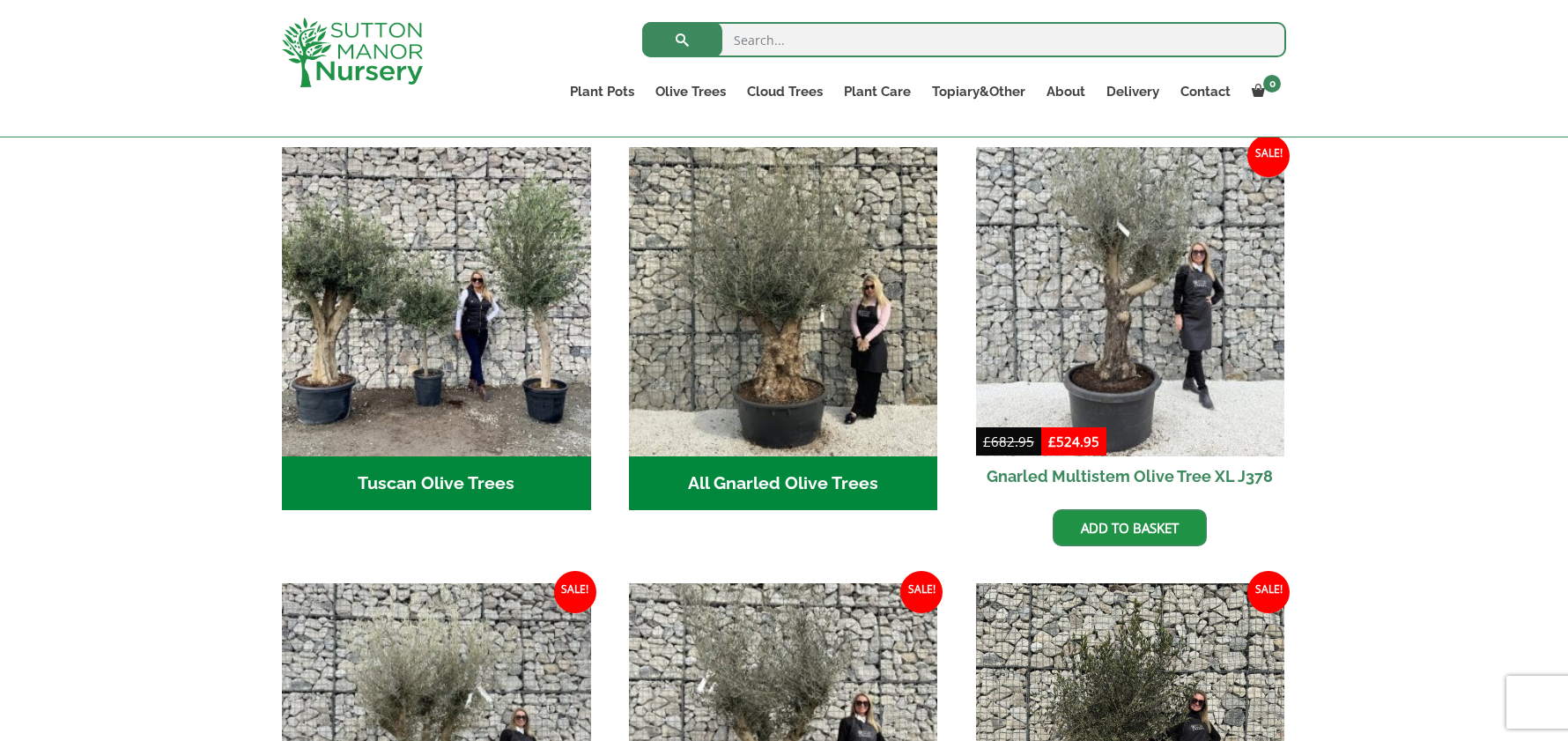
scroll to position [970, 0]
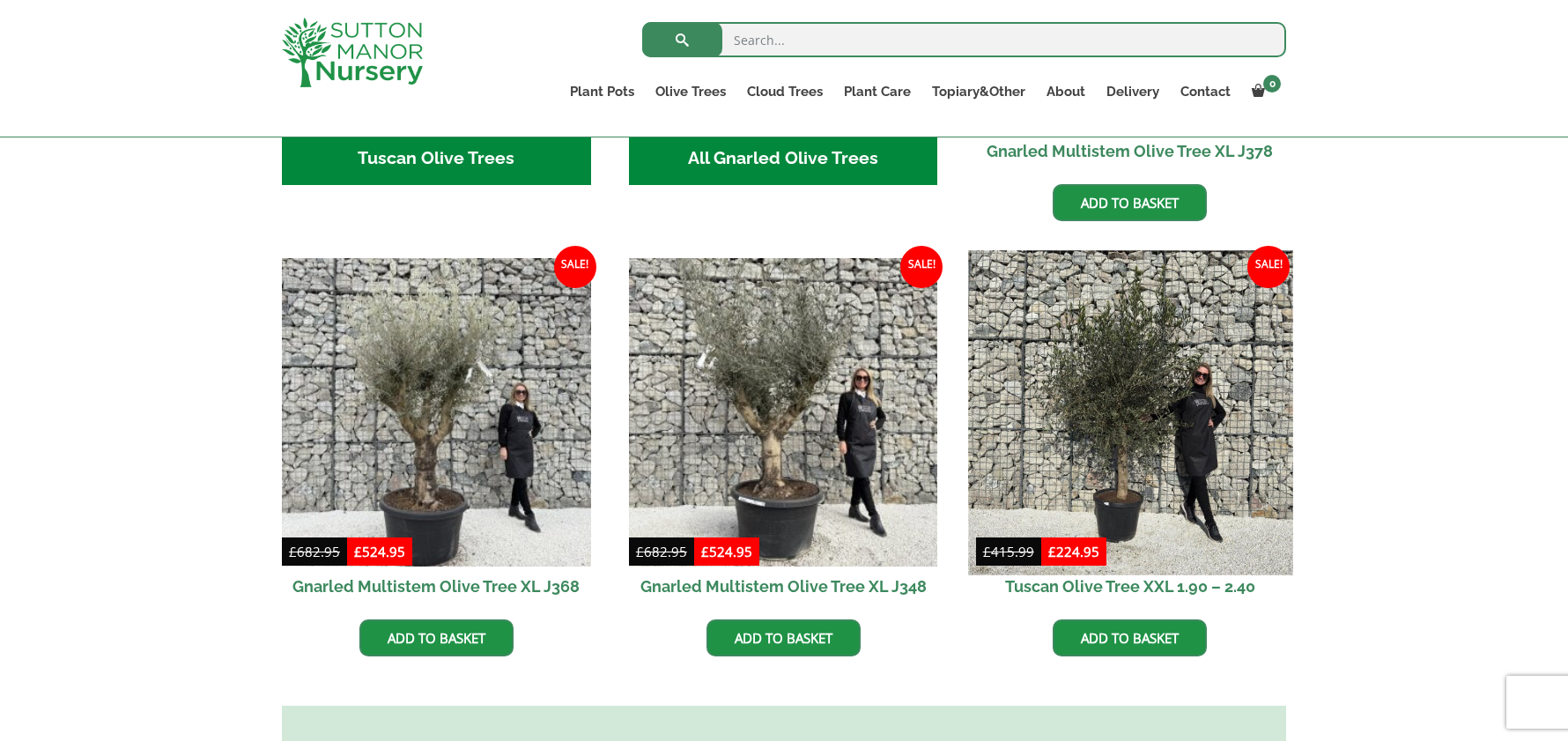
click at [1132, 381] on img at bounding box center [1130, 412] width 324 height 324
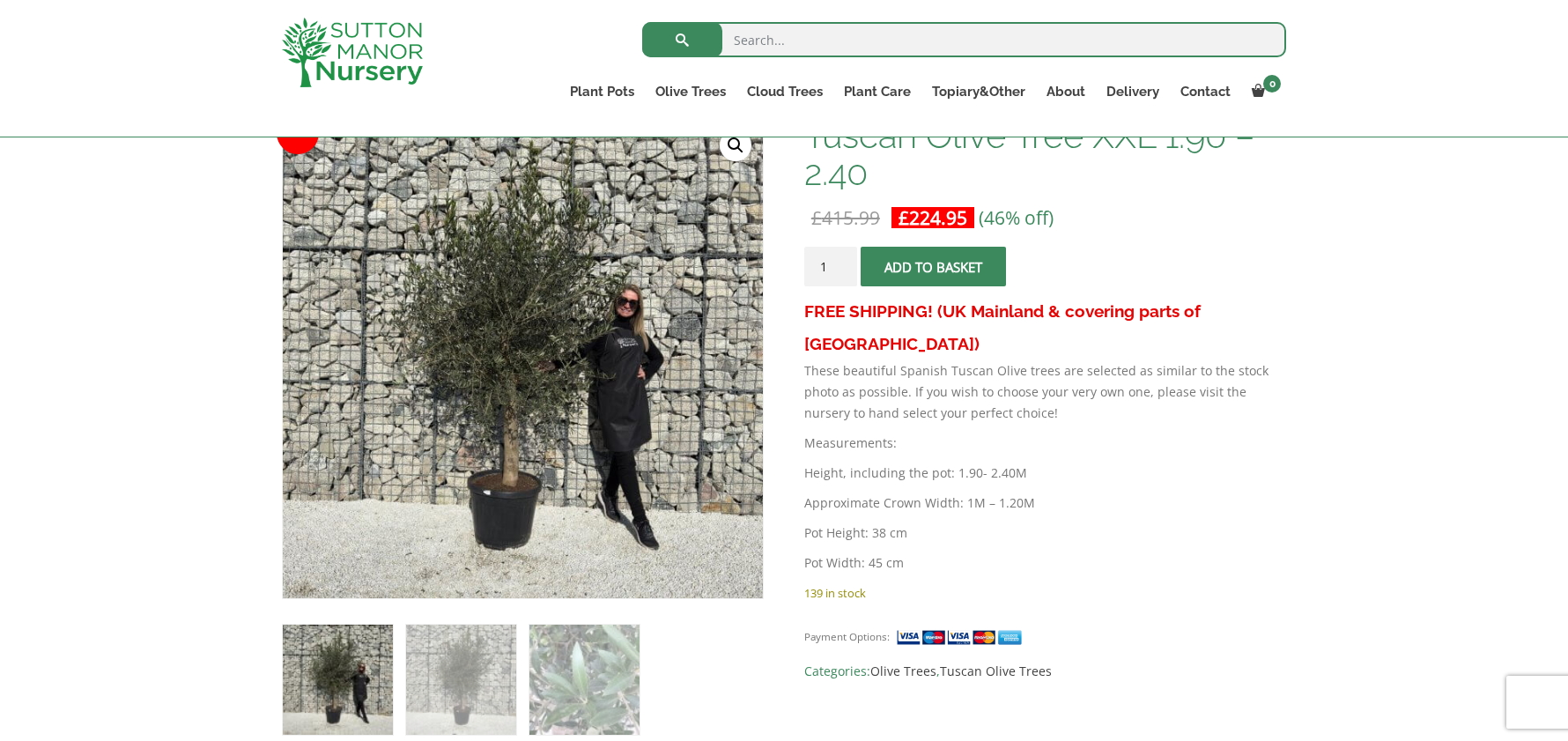
scroll to position [529, 0]
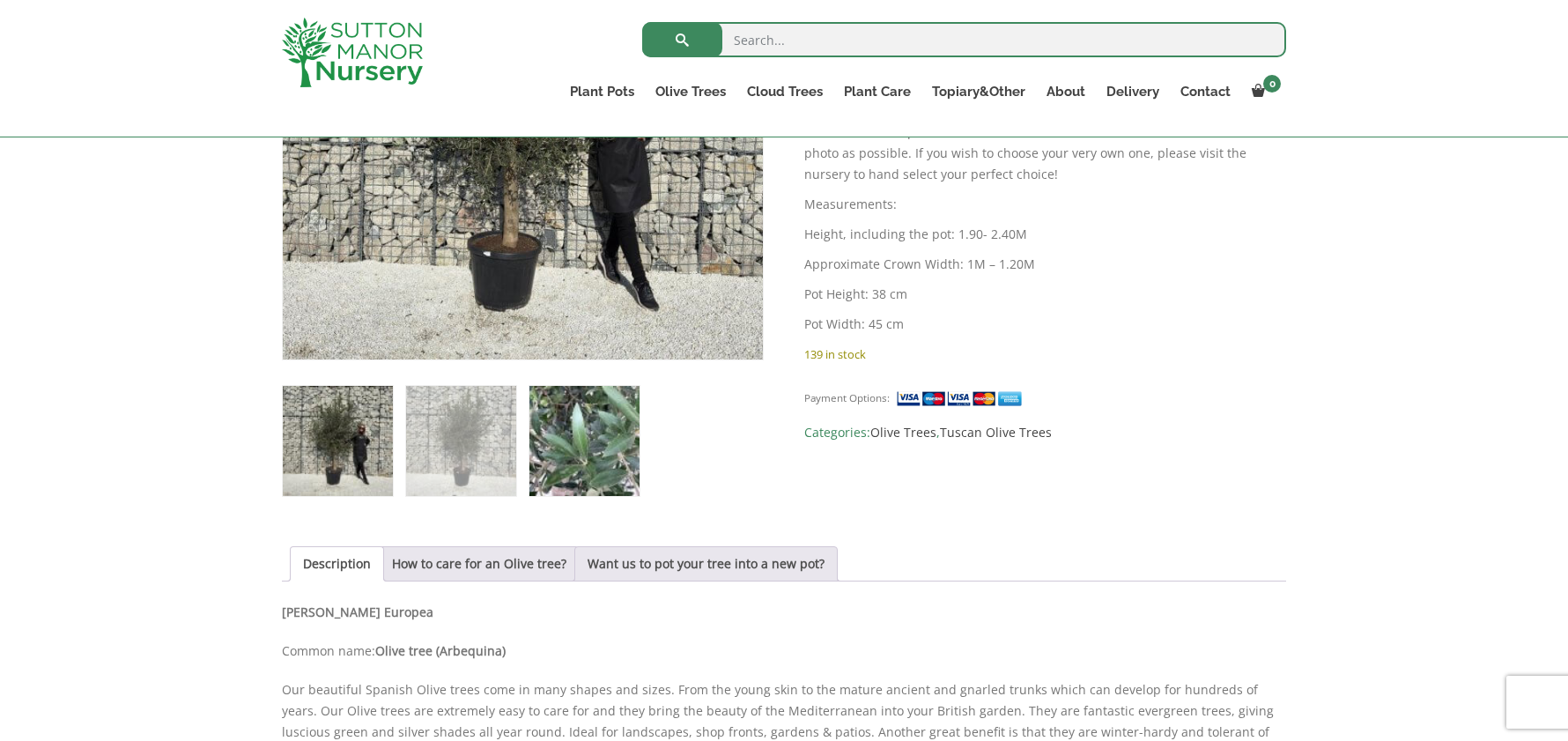
click at [573, 452] on img at bounding box center [584, 441] width 110 height 110
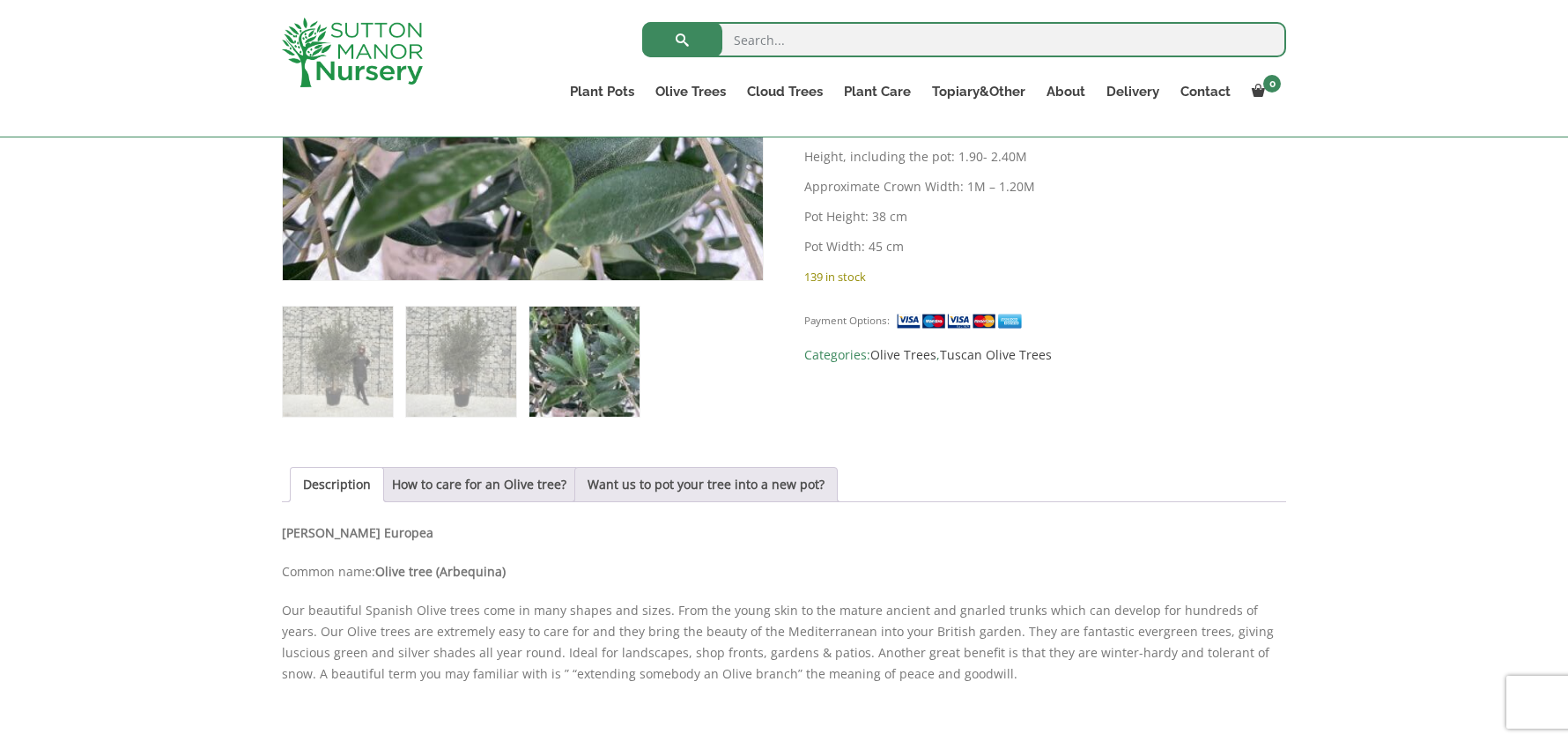
scroll to position [617, 0]
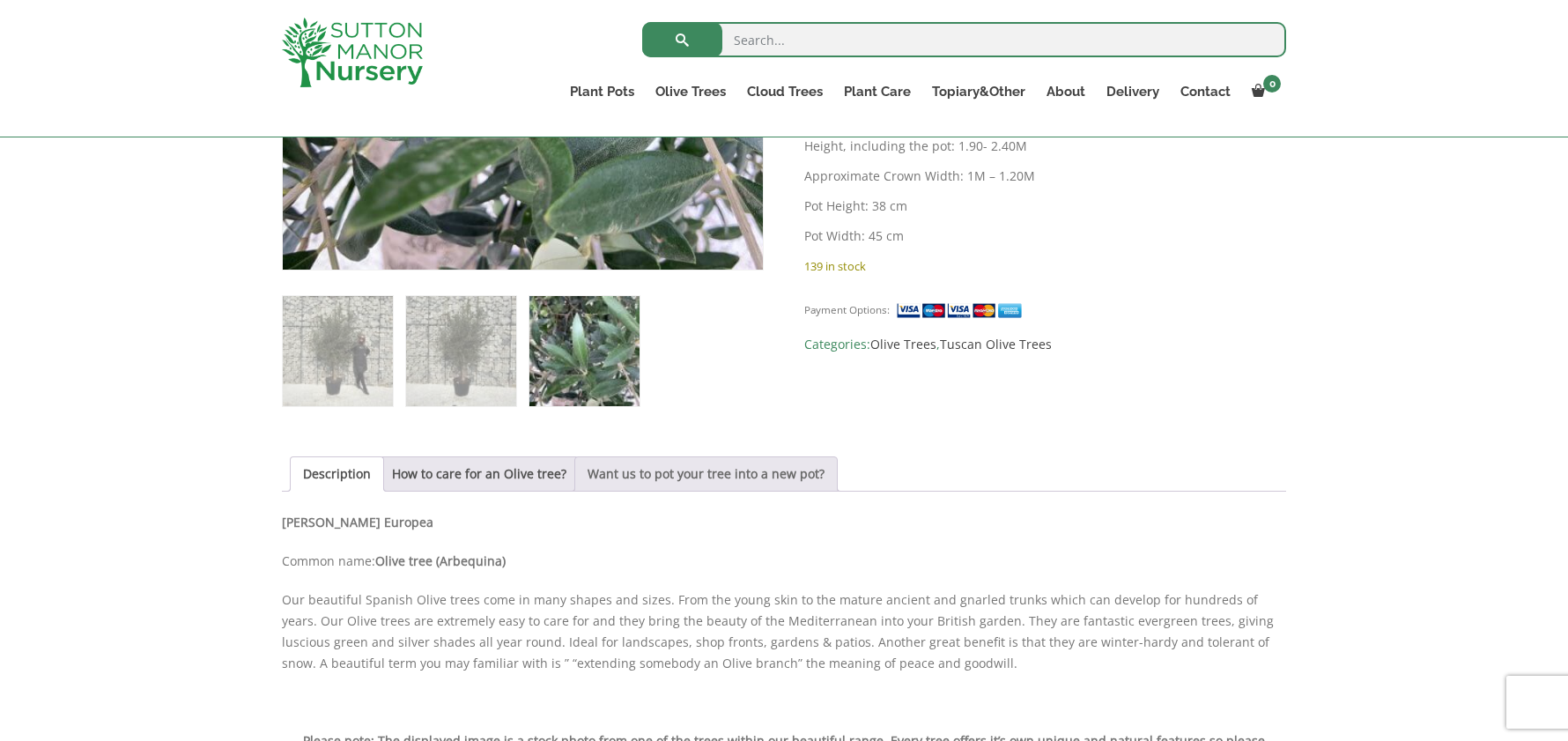
click at [638, 480] on link "Want us to pot your tree into a new pot?" at bounding box center [706, 474] width 237 height 34
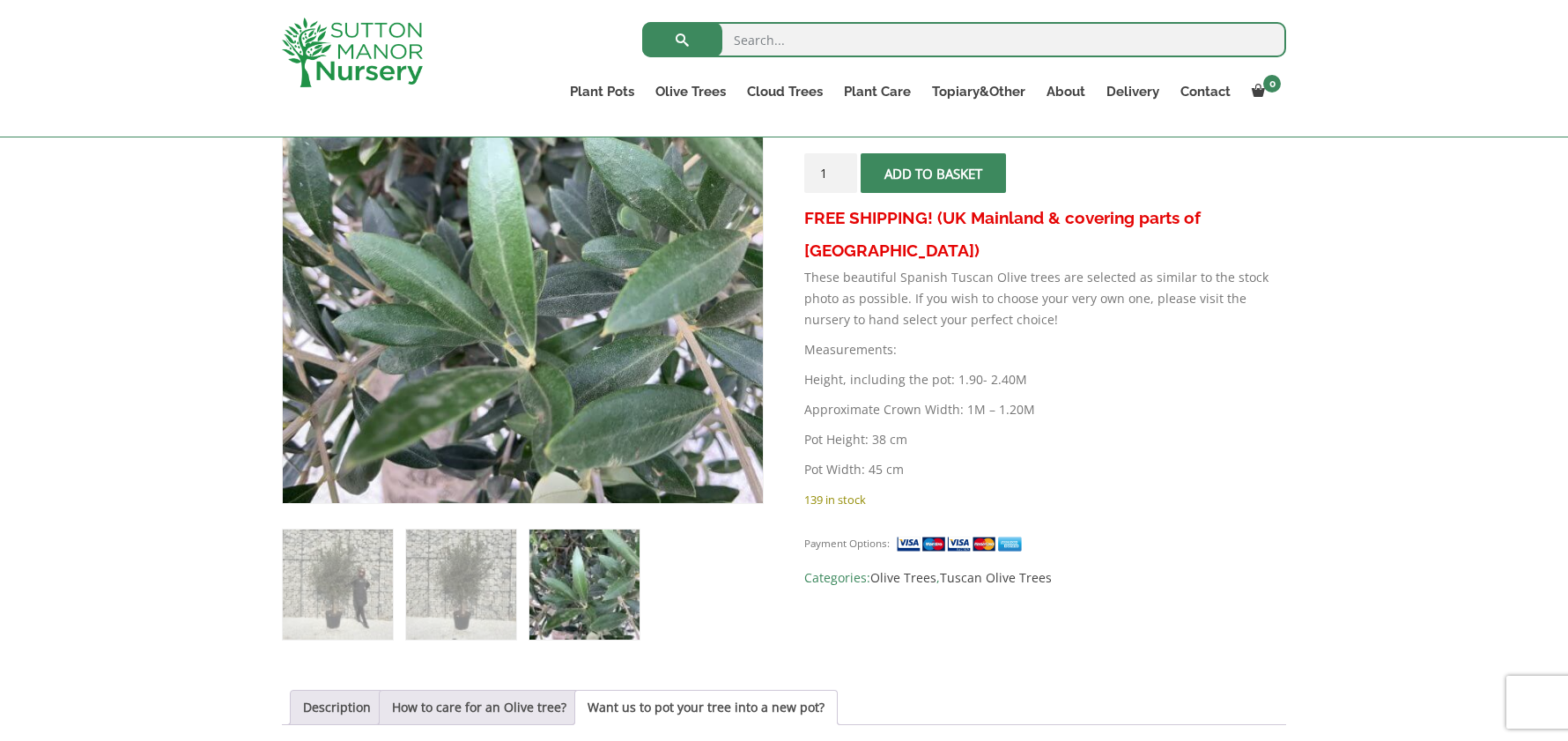
scroll to position [352, 0]
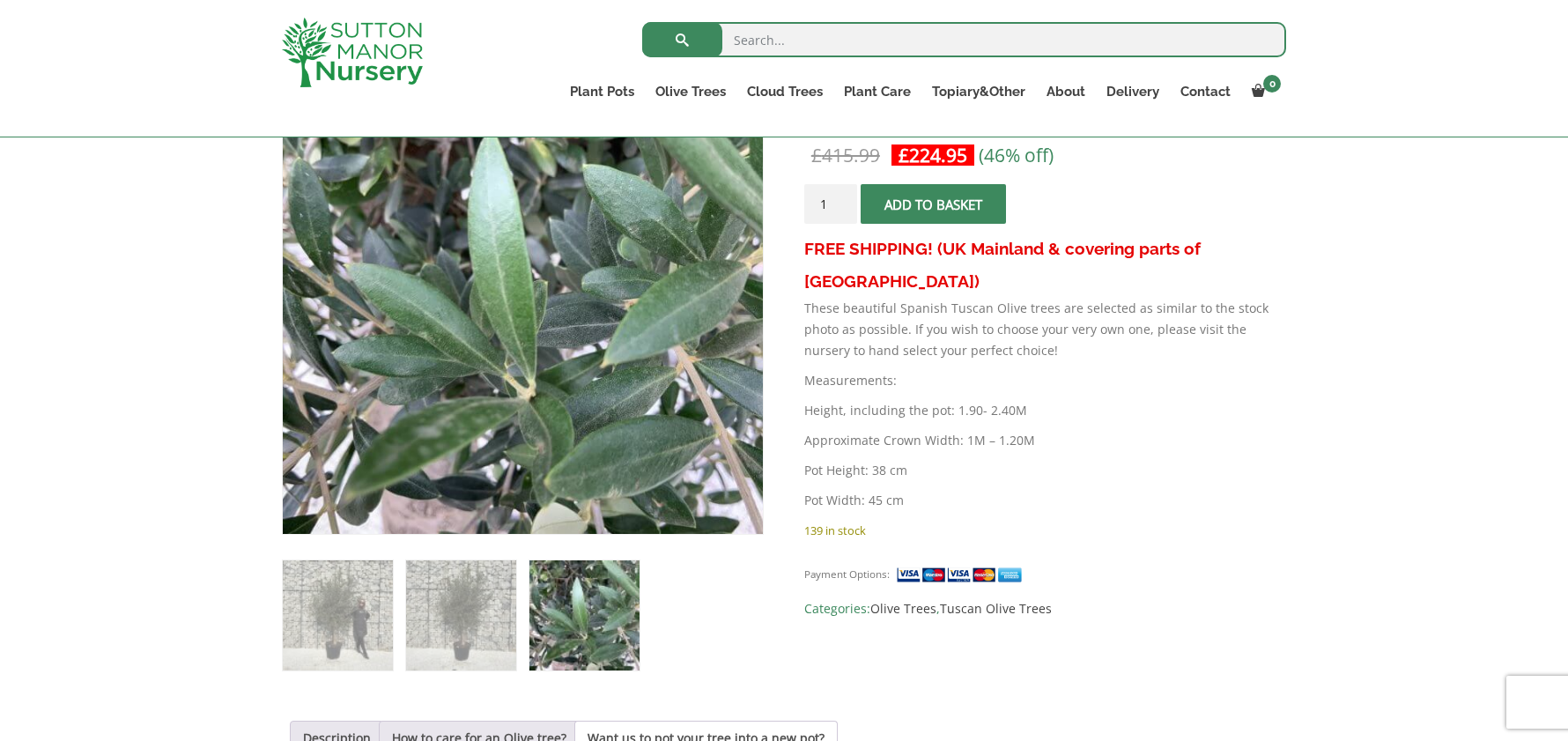
click at [933, 205] on span "submit" at bounding box center [933, 205] width 0 height 0
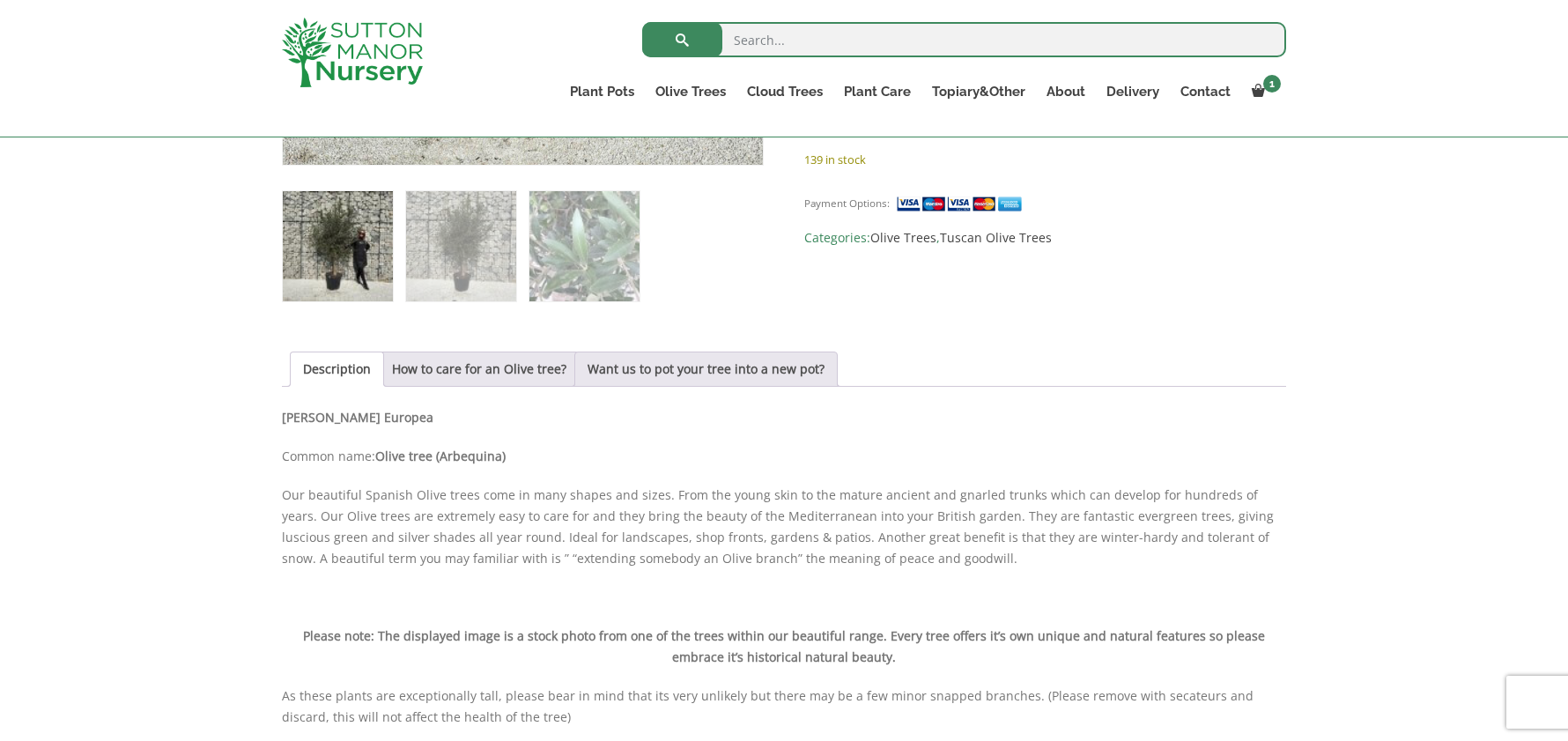
scroll to position [793, 0]
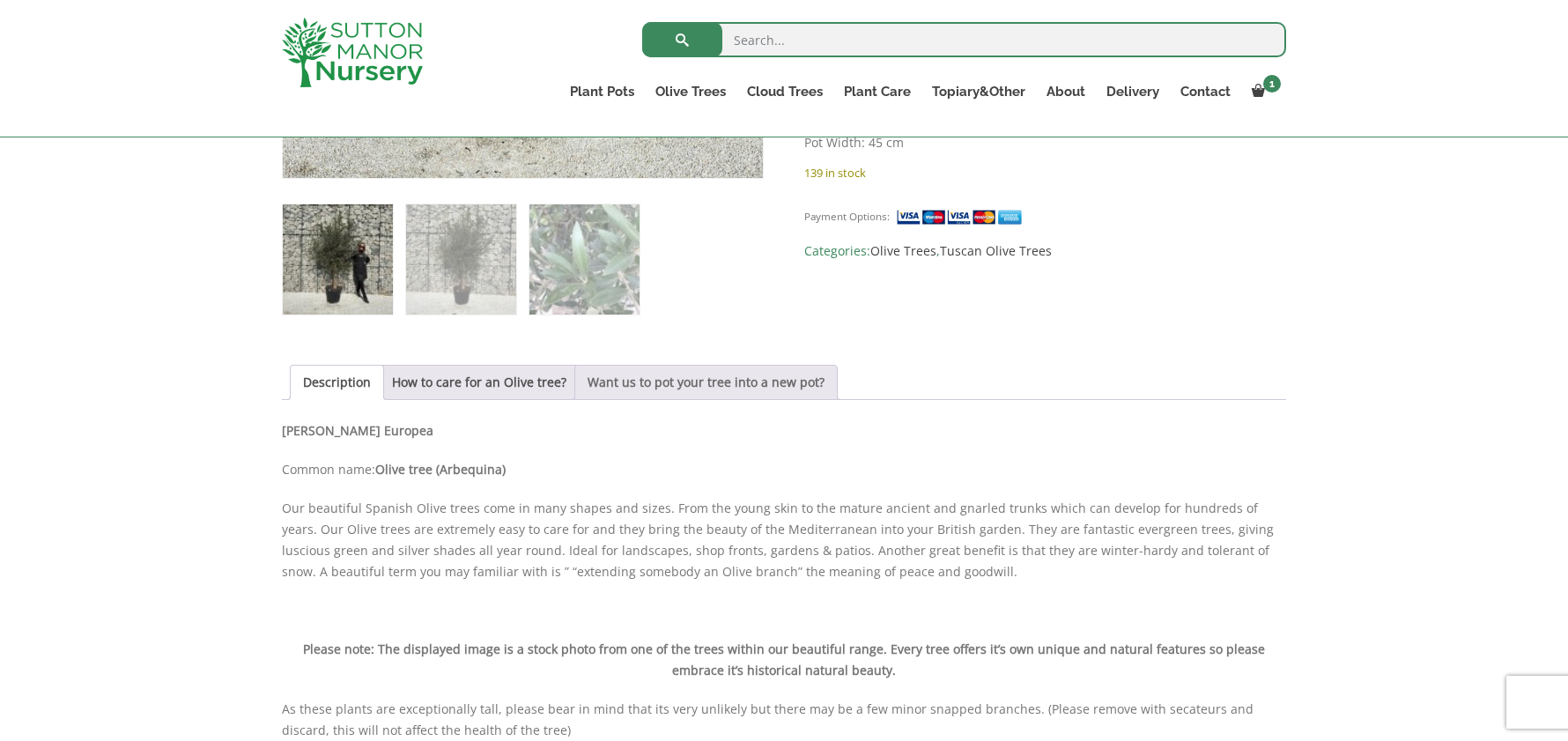
click at [697, 384] on link "Want us to pot your tree into a new pot?" at bounding box center [706, 382] width 237 height 34
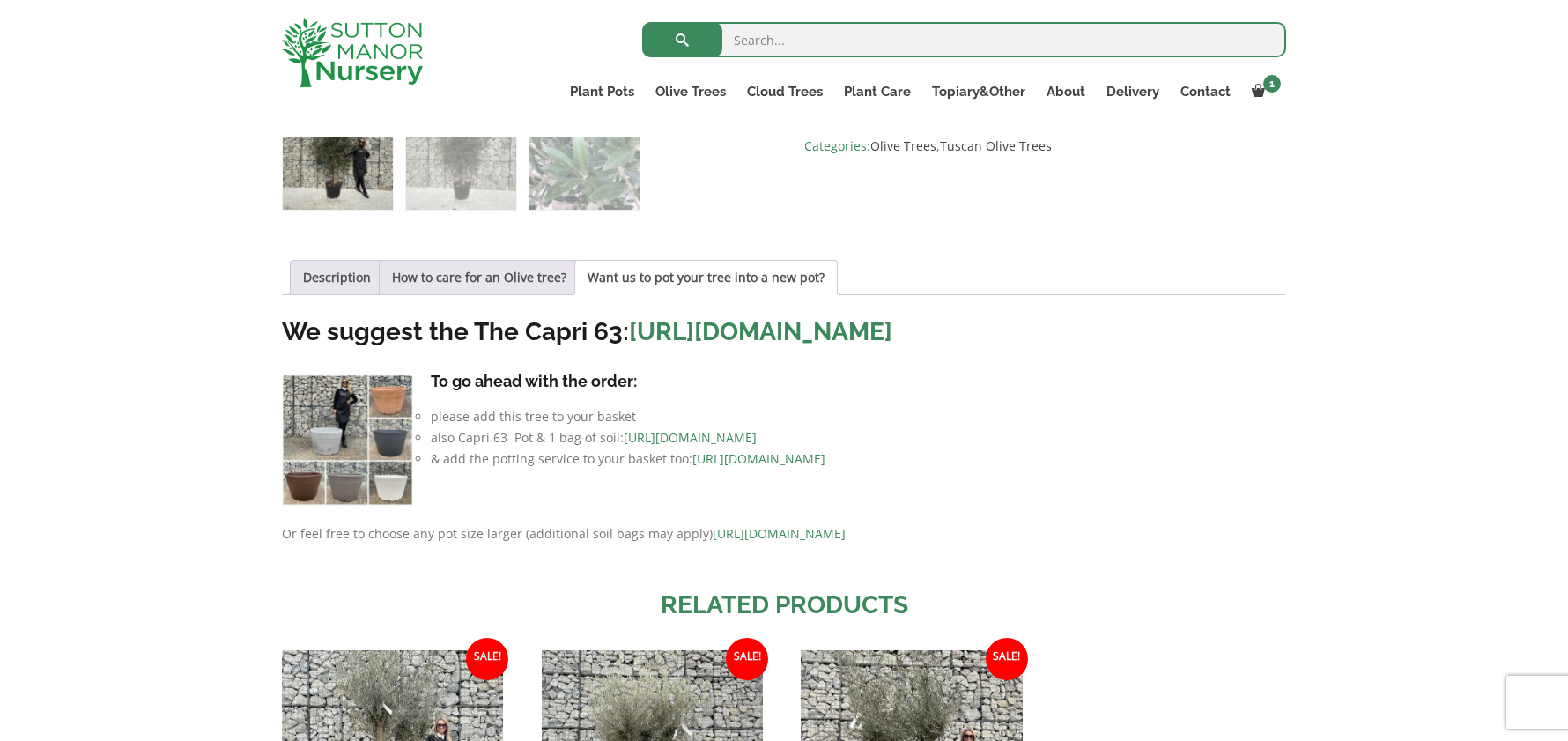
scroll to position [1058, 0]
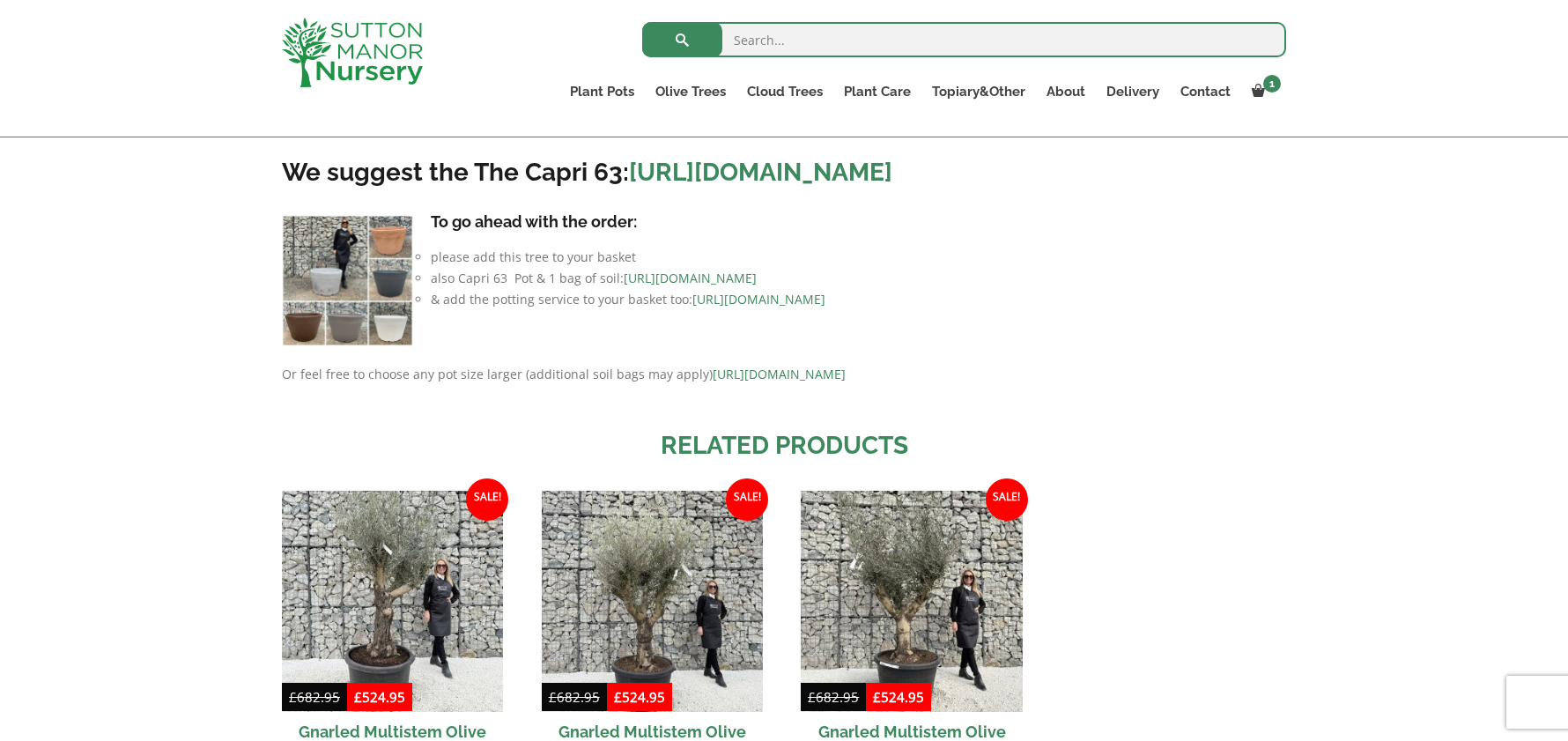
click at [757, 286] on link "https://www.suttonmanornursery.co.uk/plant-care-products/nursery-container-soil/" at bounding box center [690, 277] width 133 height 17
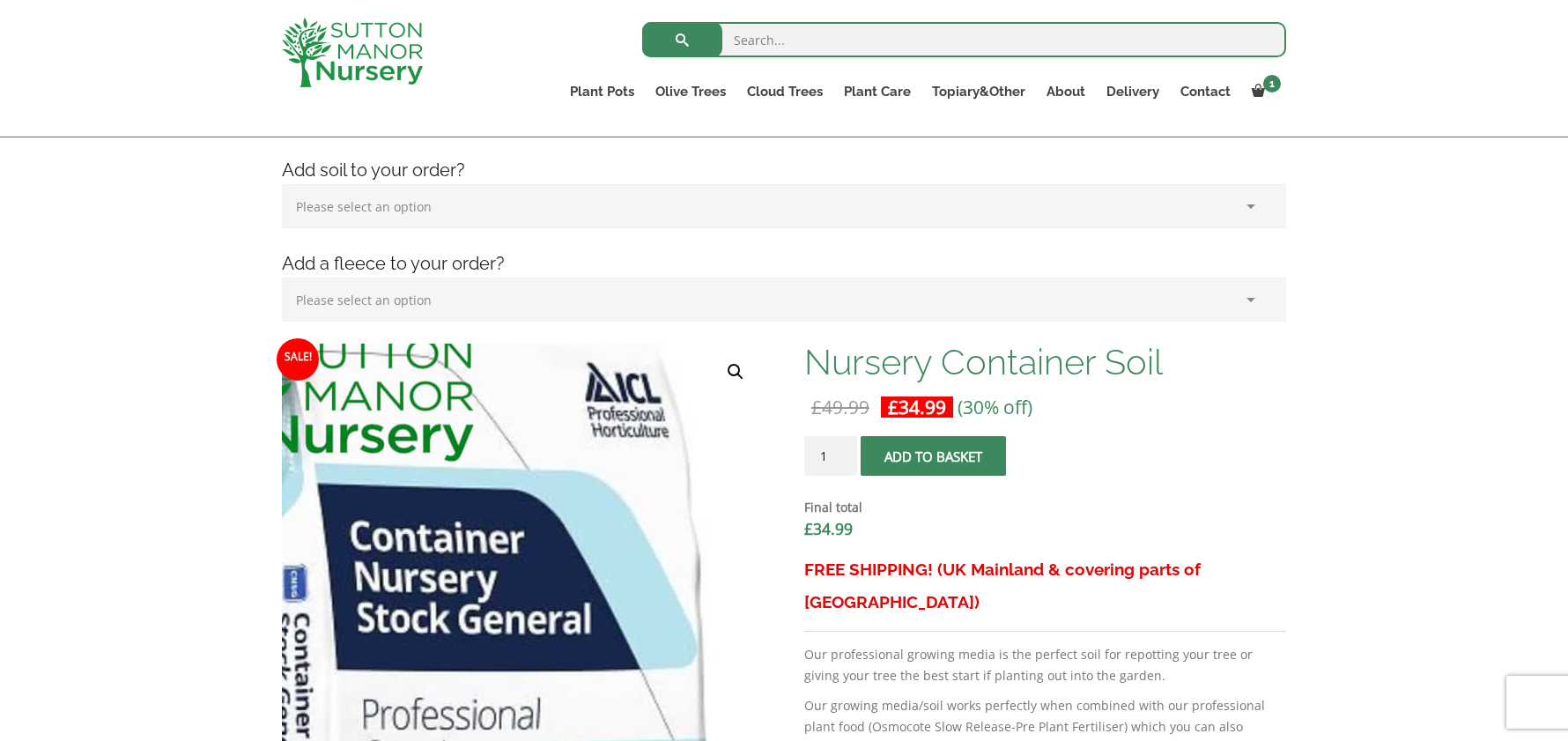
scroll to position [177, 0]
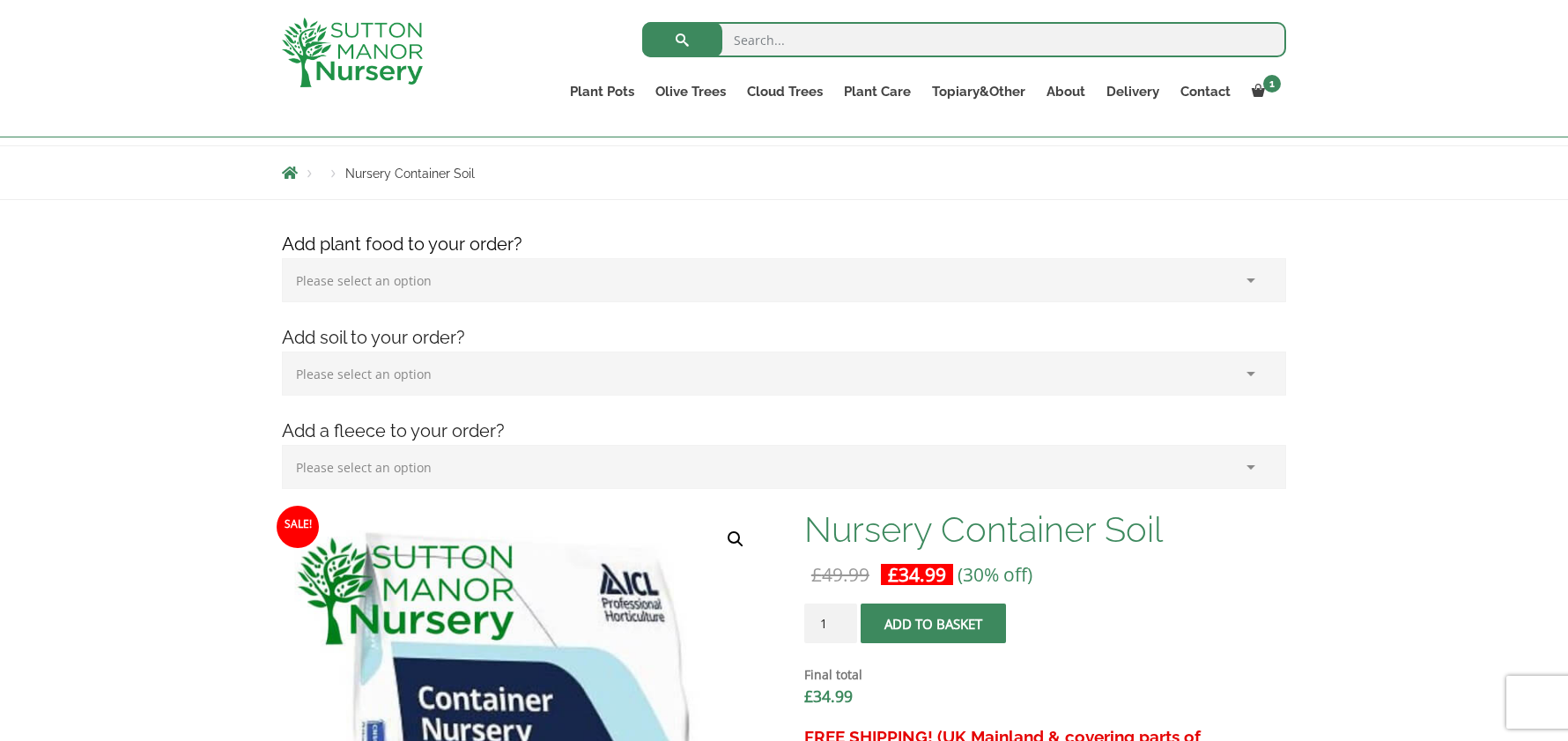
click at [416, 282] on select "Please select an option (x1) 1k Bag (£15.00) (x2) 1k Bag (£30.00) (x3) 1k Bag (…" at bounding box center [784, 280] width 1005 height 44
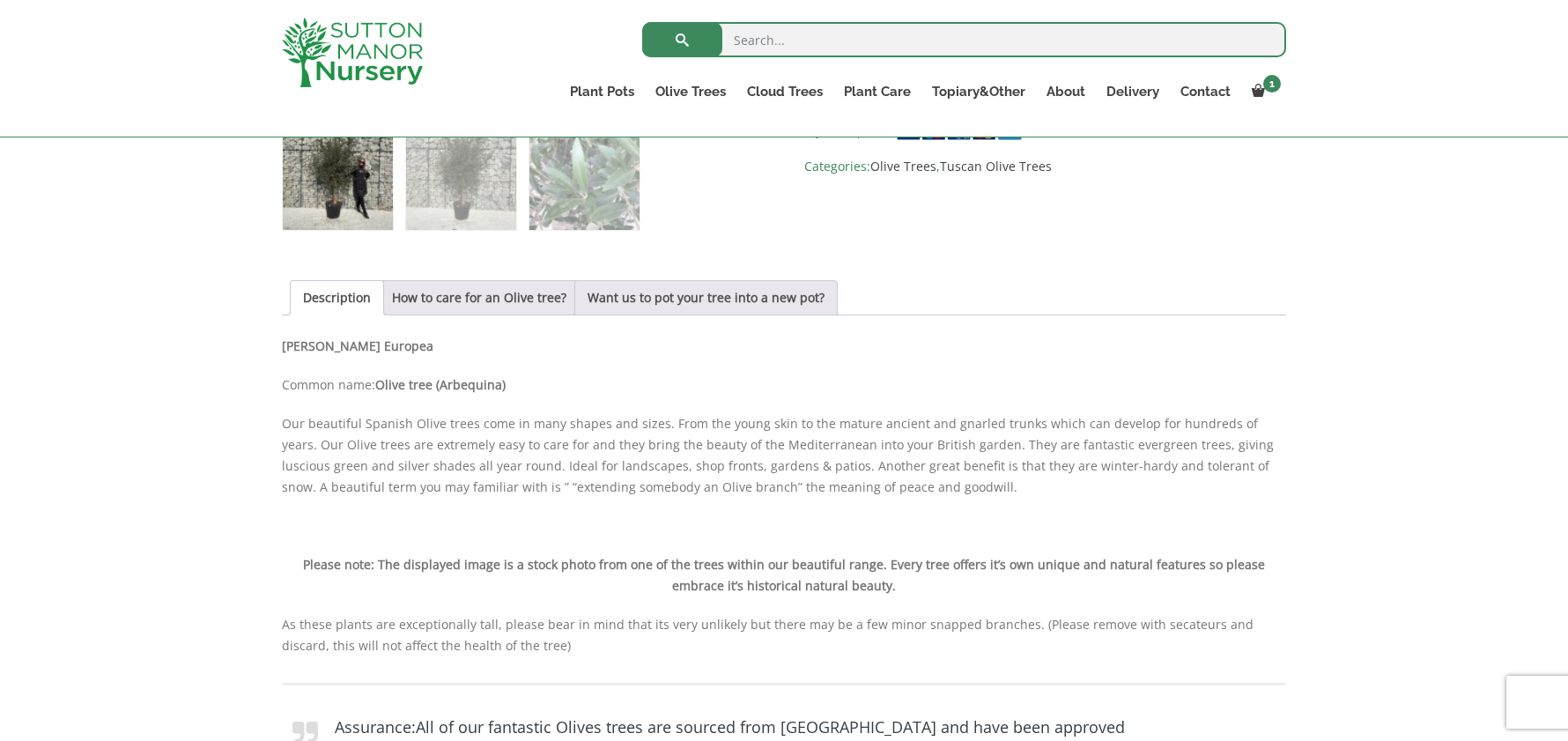
scroll to position [881, 0]
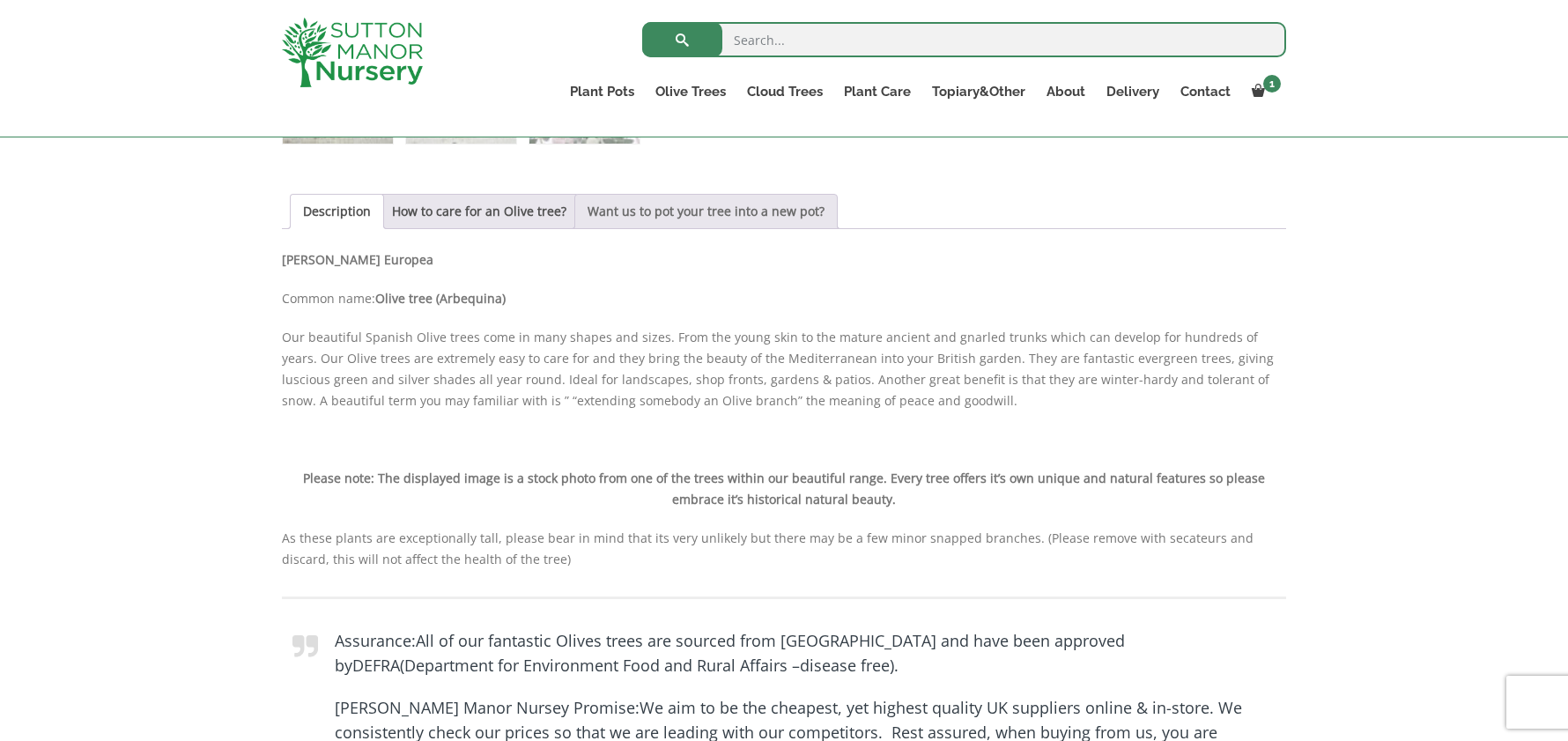
click at [661, 207] on link "Want us to pot your tree into a new pot?" at bounding box center [706, 212] width 237 height 34
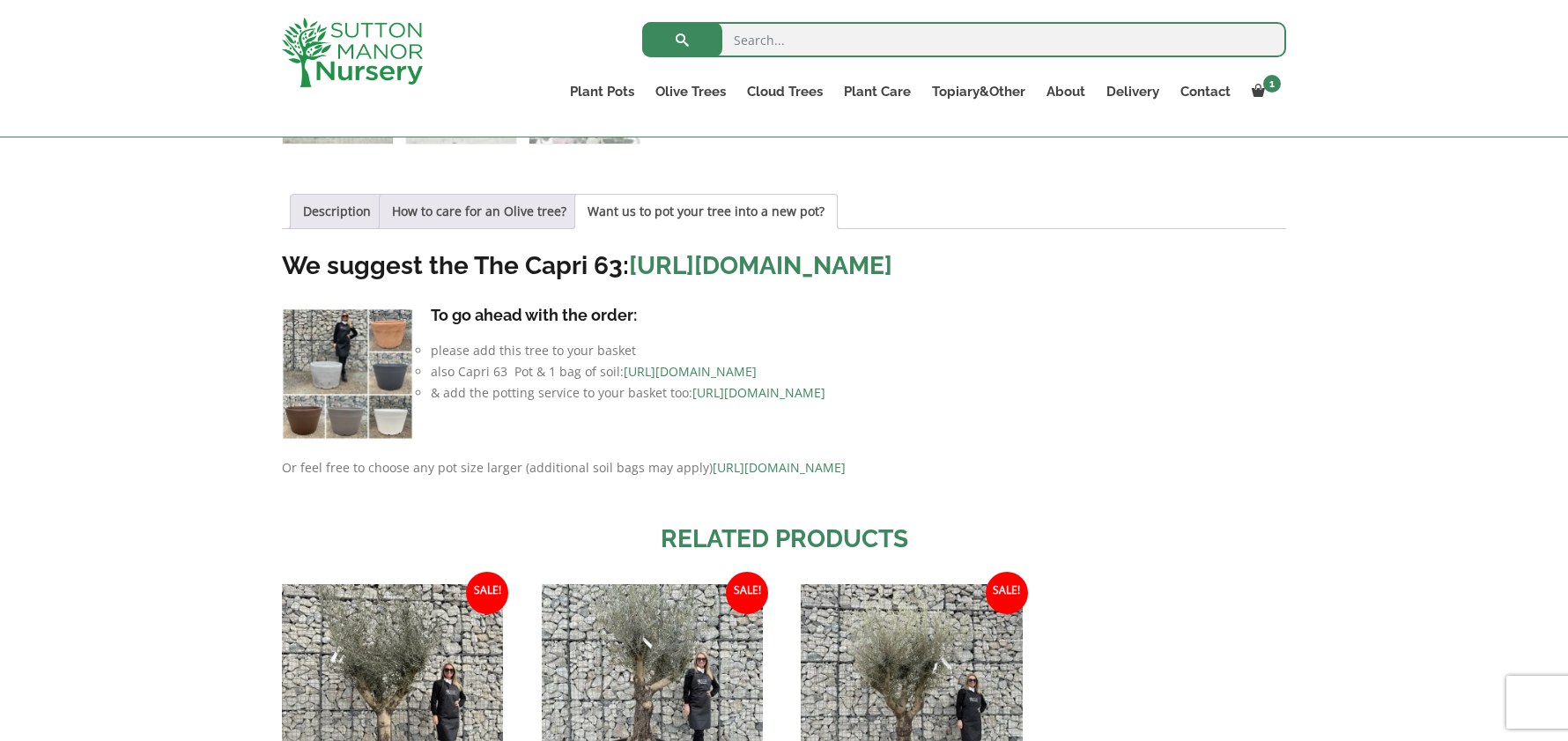
click at [723, 380] on link "https://www.suttonmanornursery.co.uk/plant-care-products/nursery-container-soil/" at bounding box center [690, 371] width 133 height 17
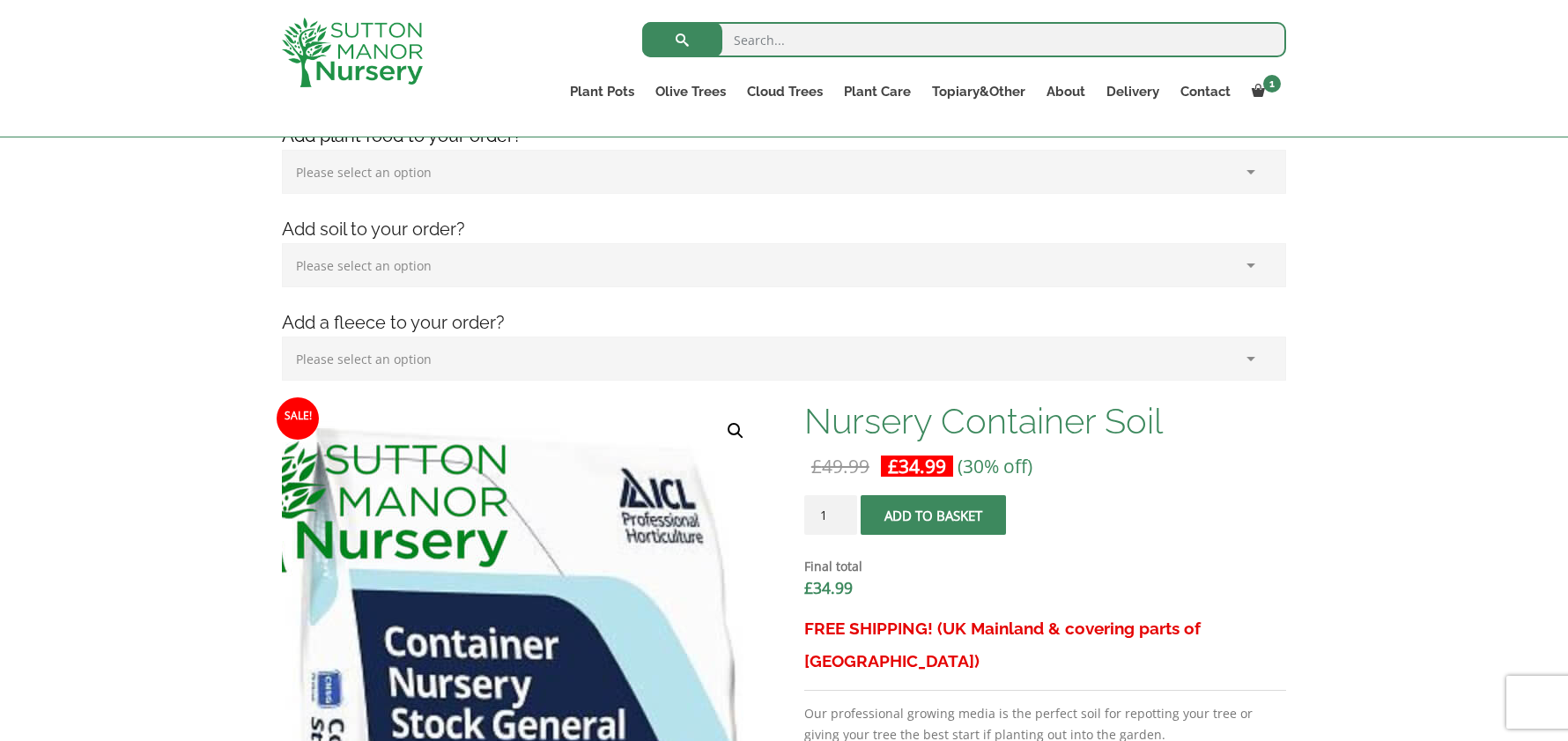
scroll to position [177, 0]
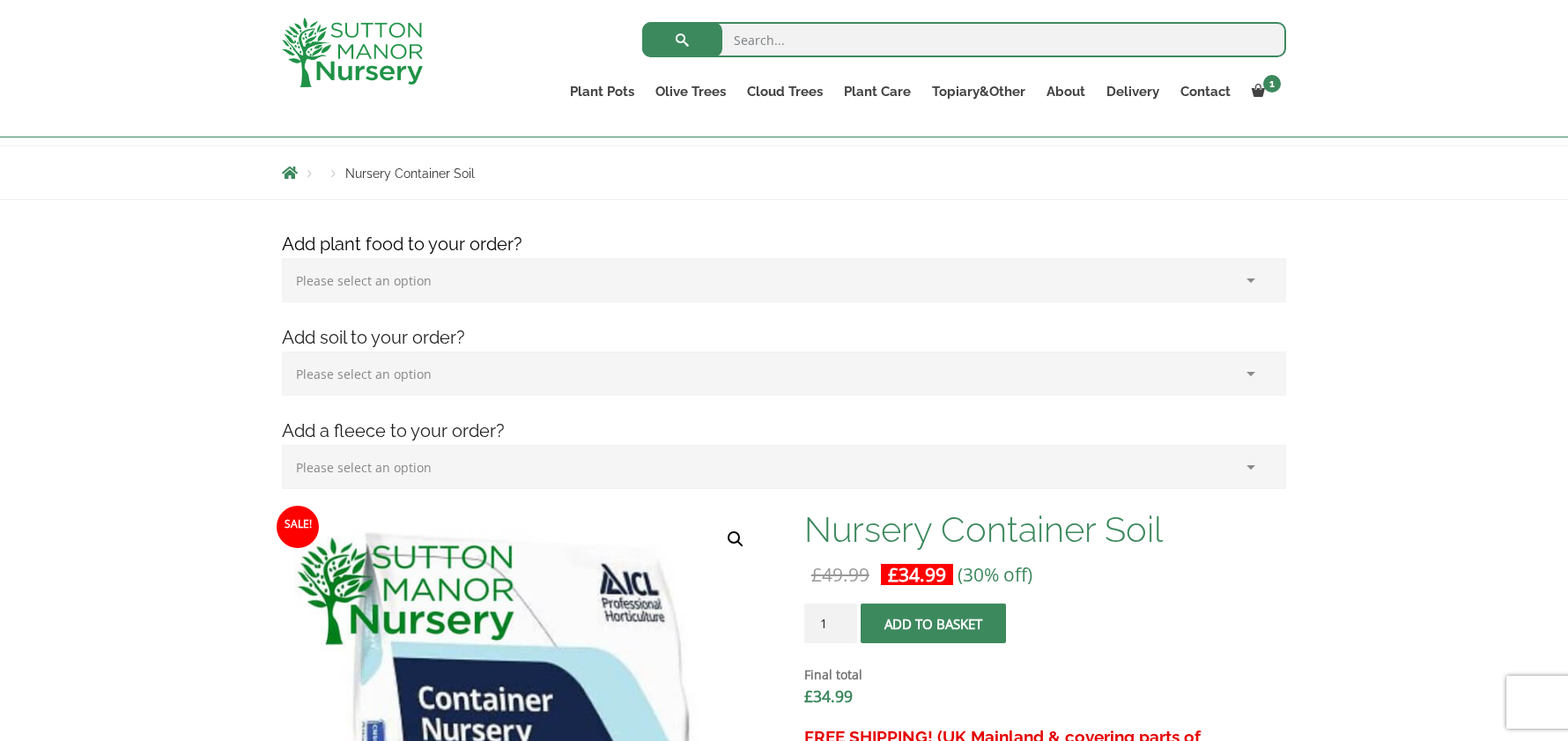
click at [416, 372] on select "Please select an option (x1) 75L Bag (£34.99) (x2) 75L Bag (£69.98) (x3) 75L Ba…" at bounding box center [784, 374] width 1005 height 44
click at [422, 461] on select "Please select an option (x1) Horticultural Fleece (£24.95)" at bounding box center [784, 467] width 1005 height 44
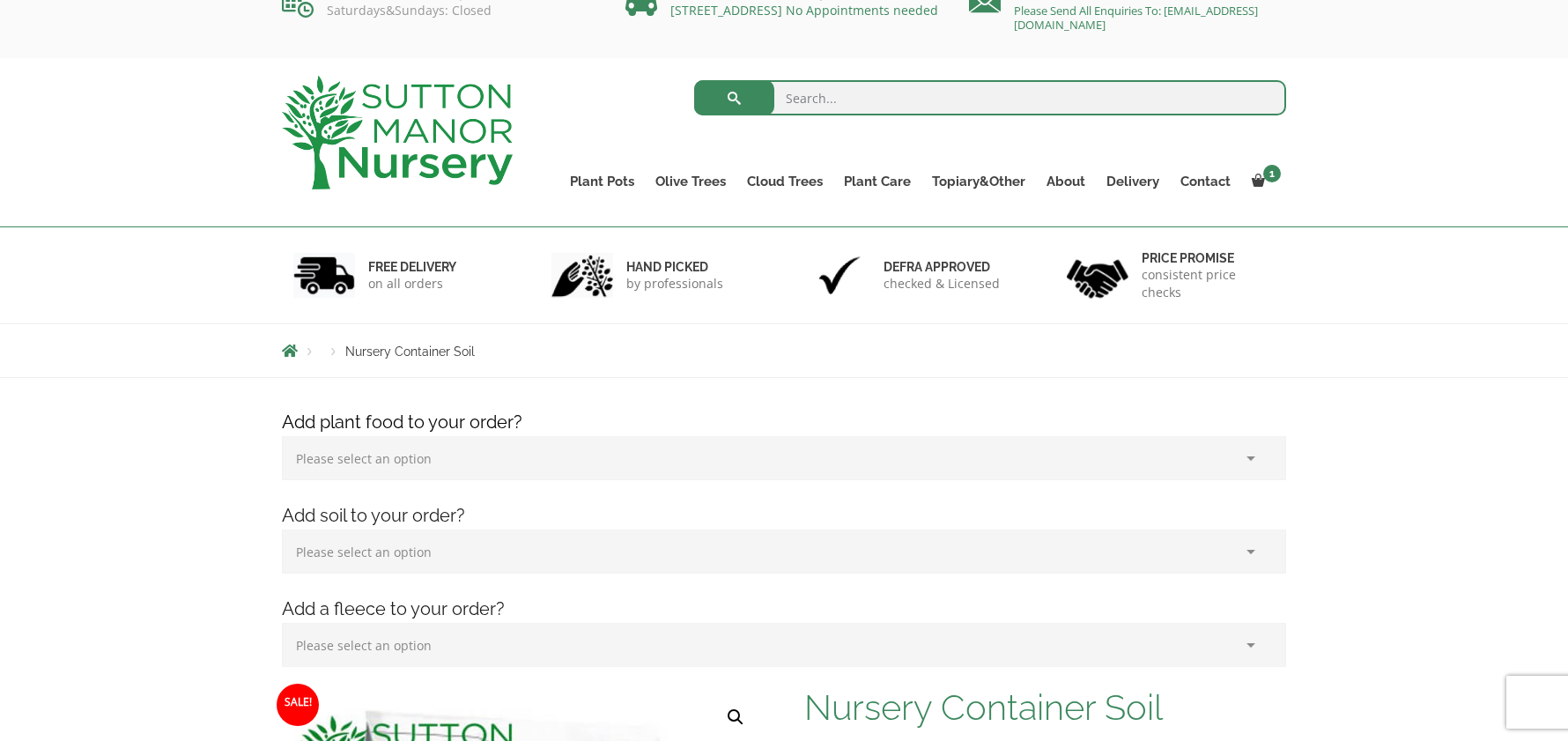
scroll to position [0, 0]
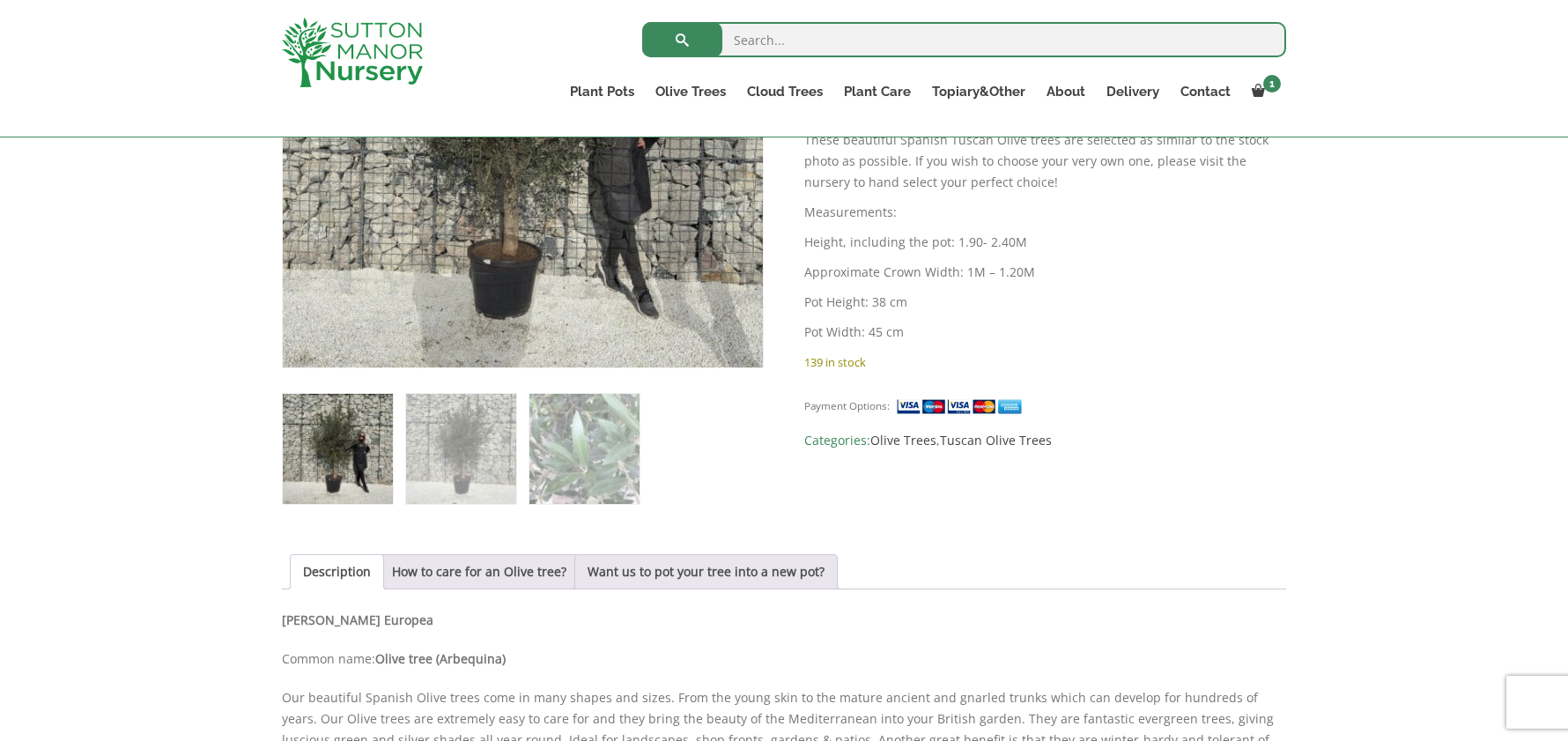
scroll to position [529, 0]
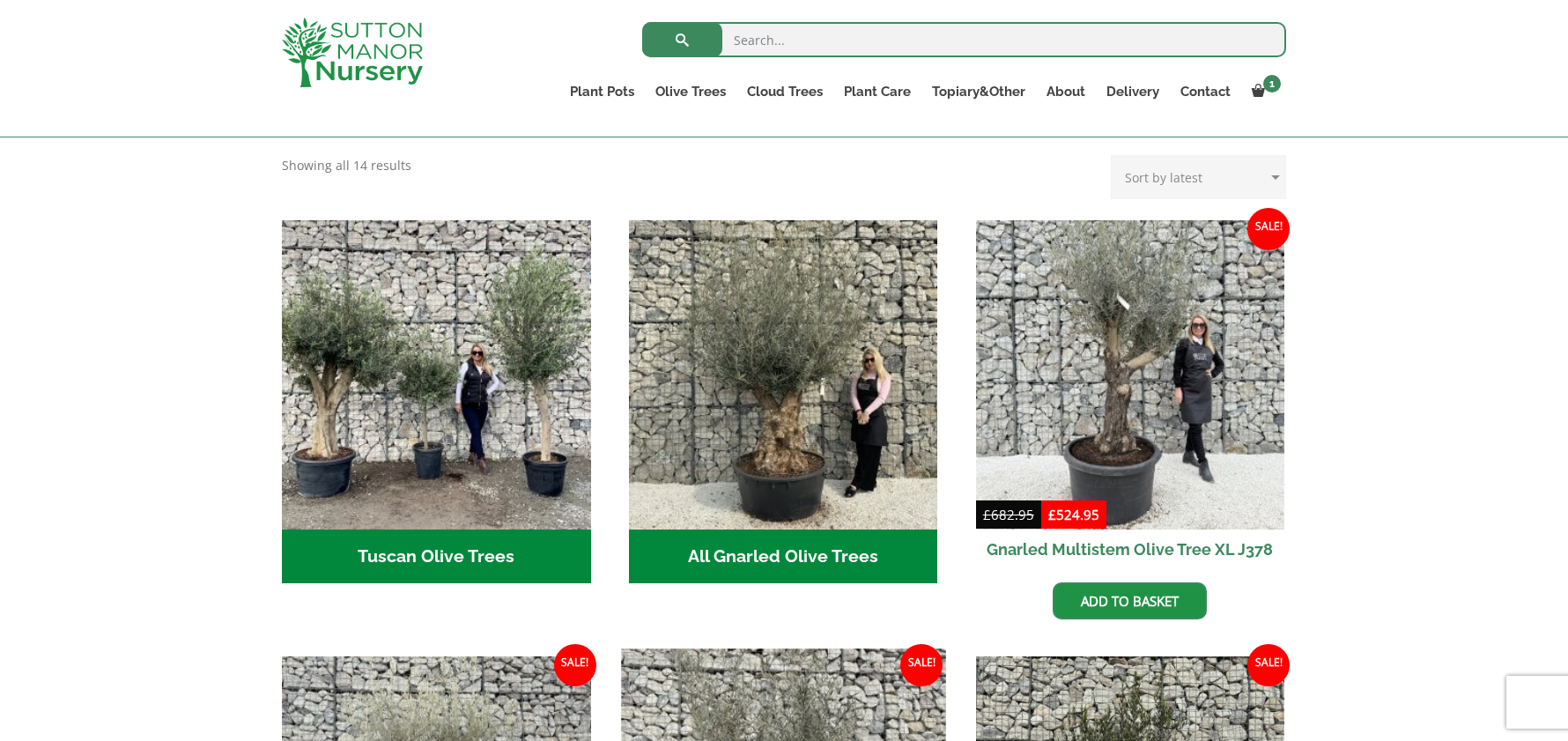
scroll to position [529, 0]
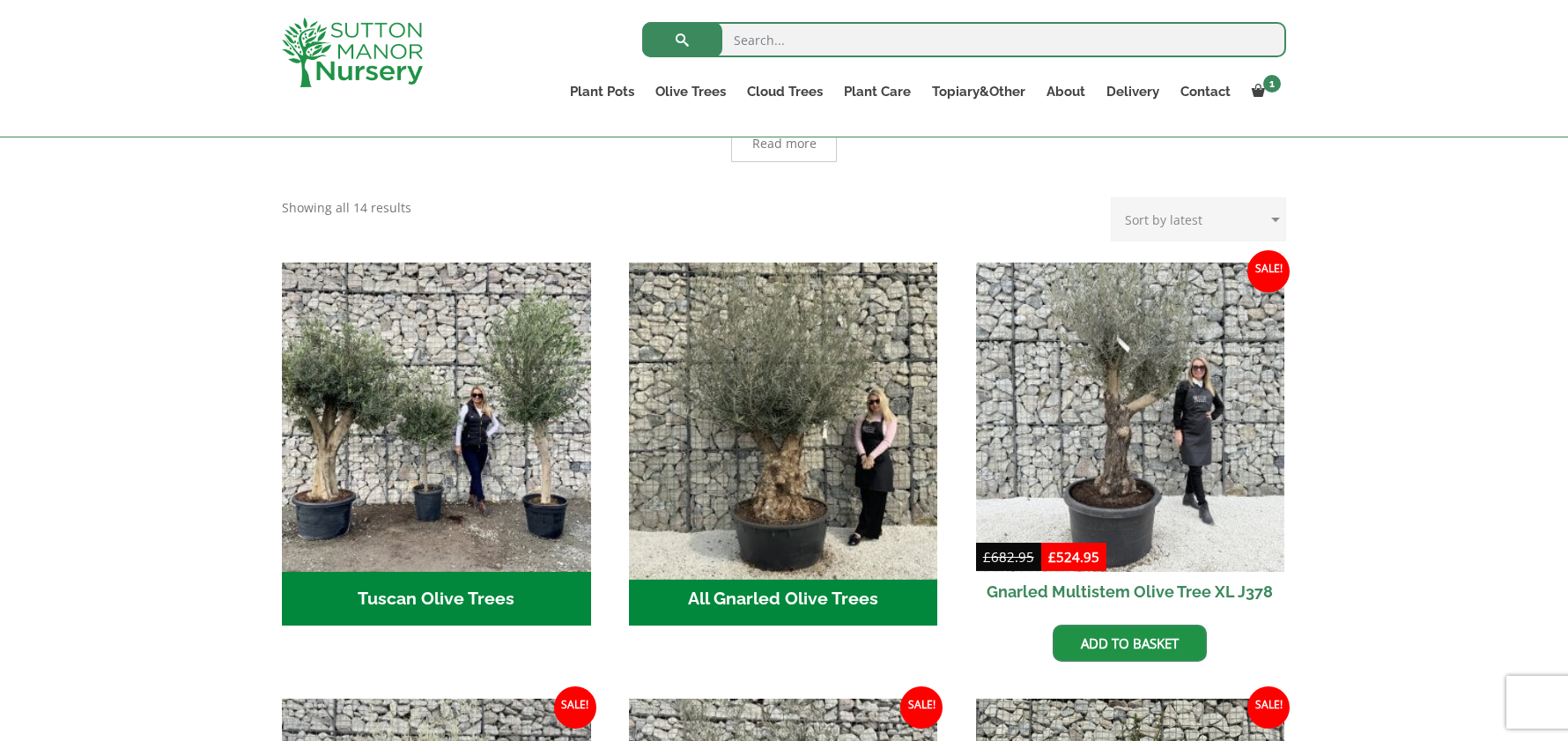
click at [803, 387] on img "Visit product category All Gnarled Olive Trees" at bounding box center [783, 416] width 324 height 324
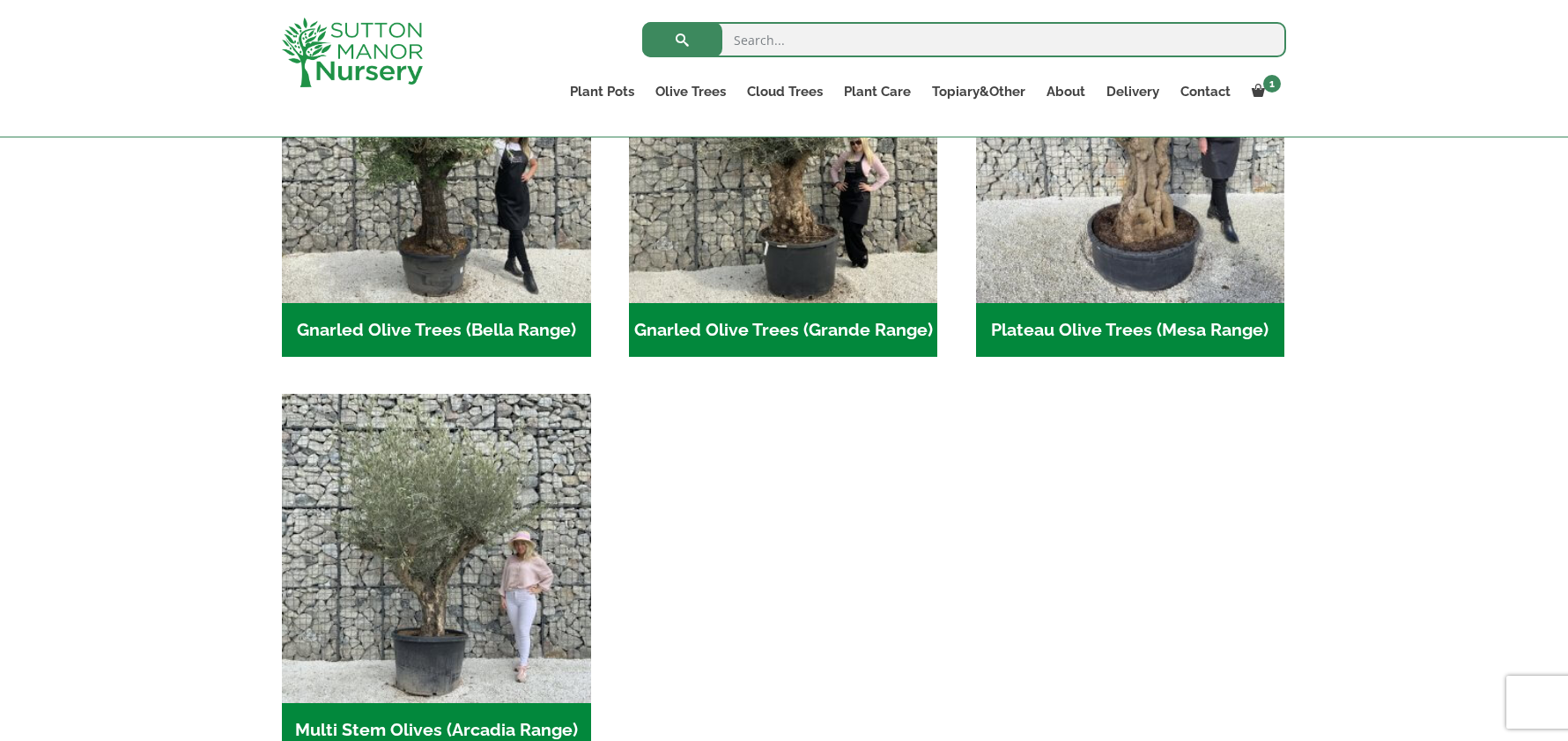
scroll to position [352, 0]
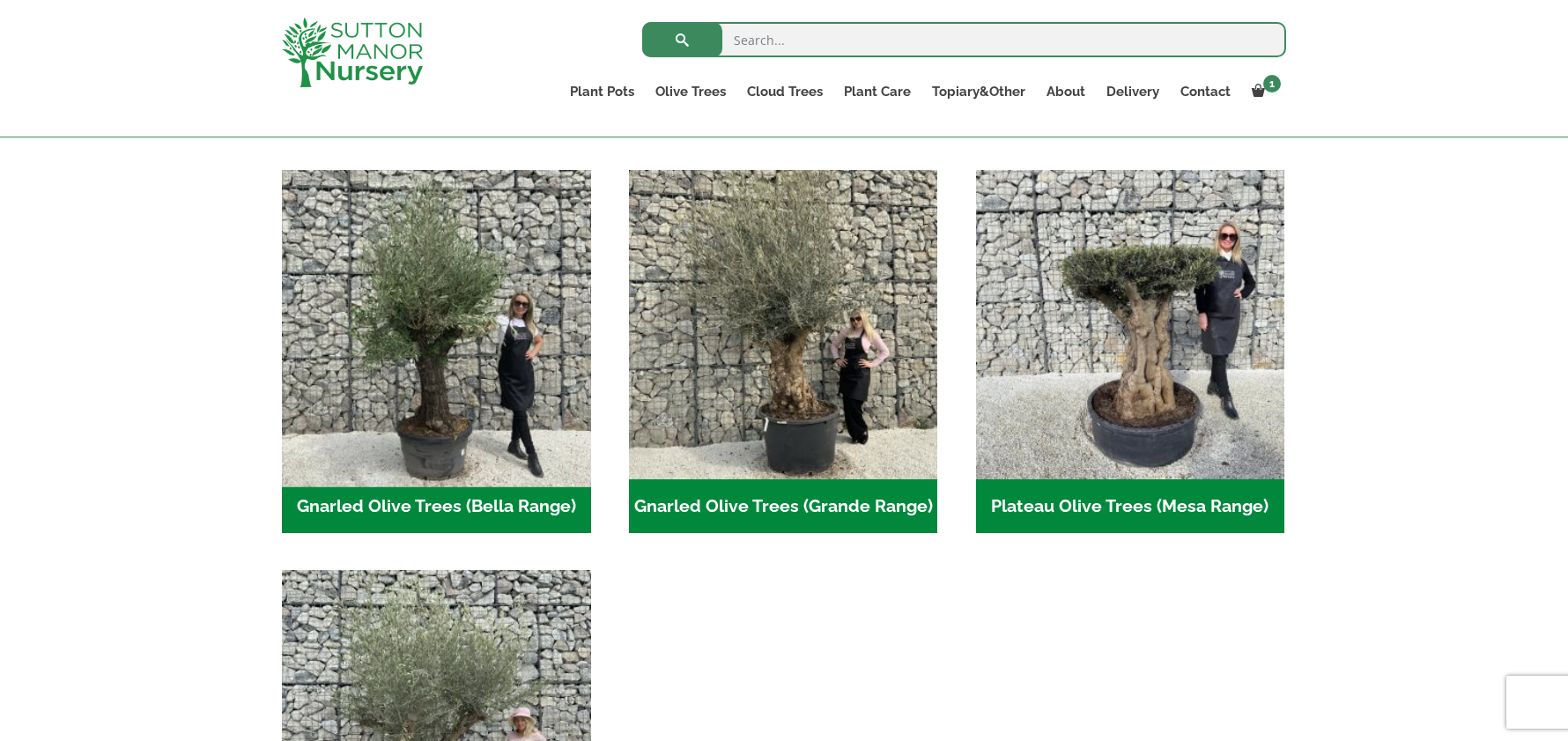
click at [487, 373] on img "Visit product category Gnarled Olive Trees (Bella Range)" at bounding box center [435, 324] width 324 height 324
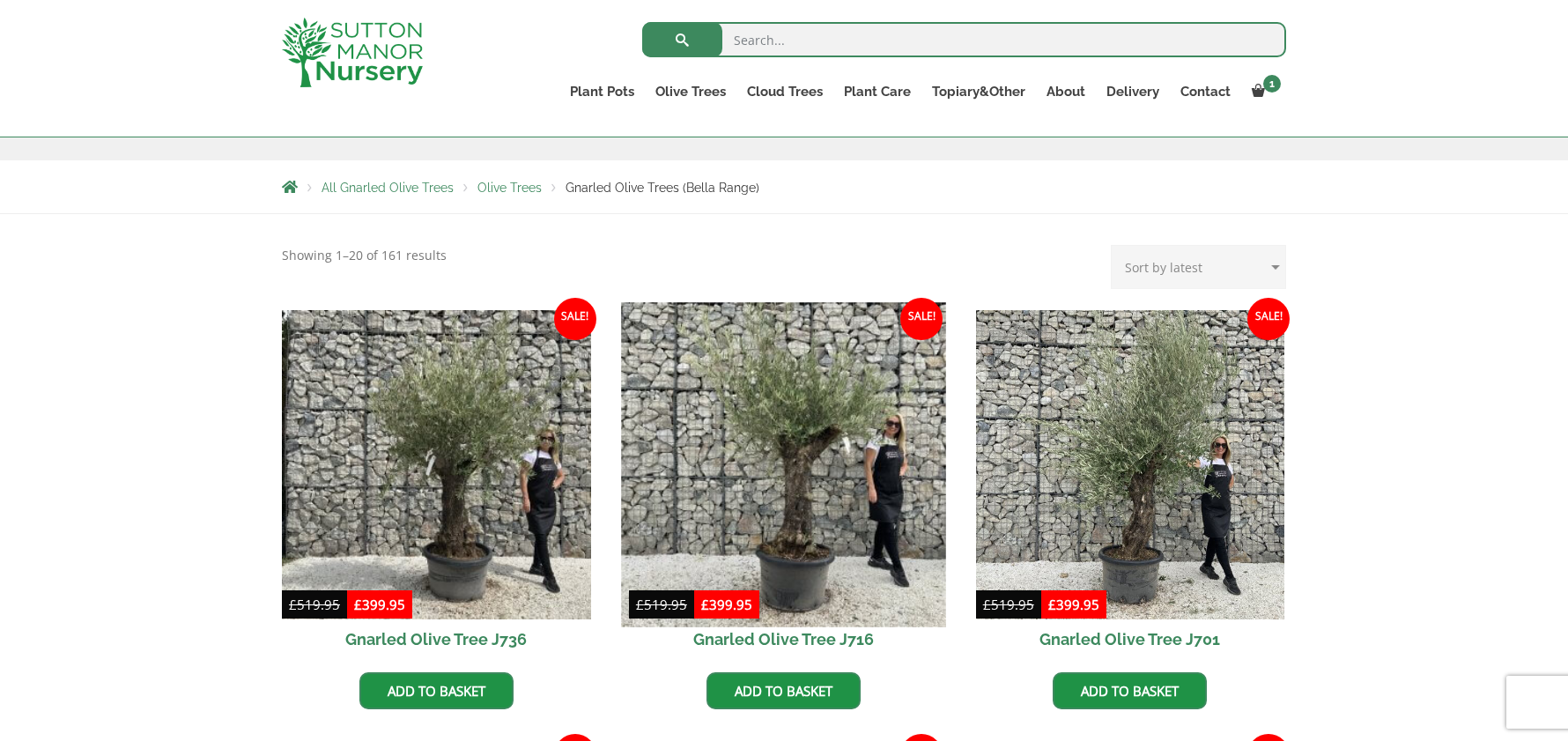
scroll to position [264, 0]
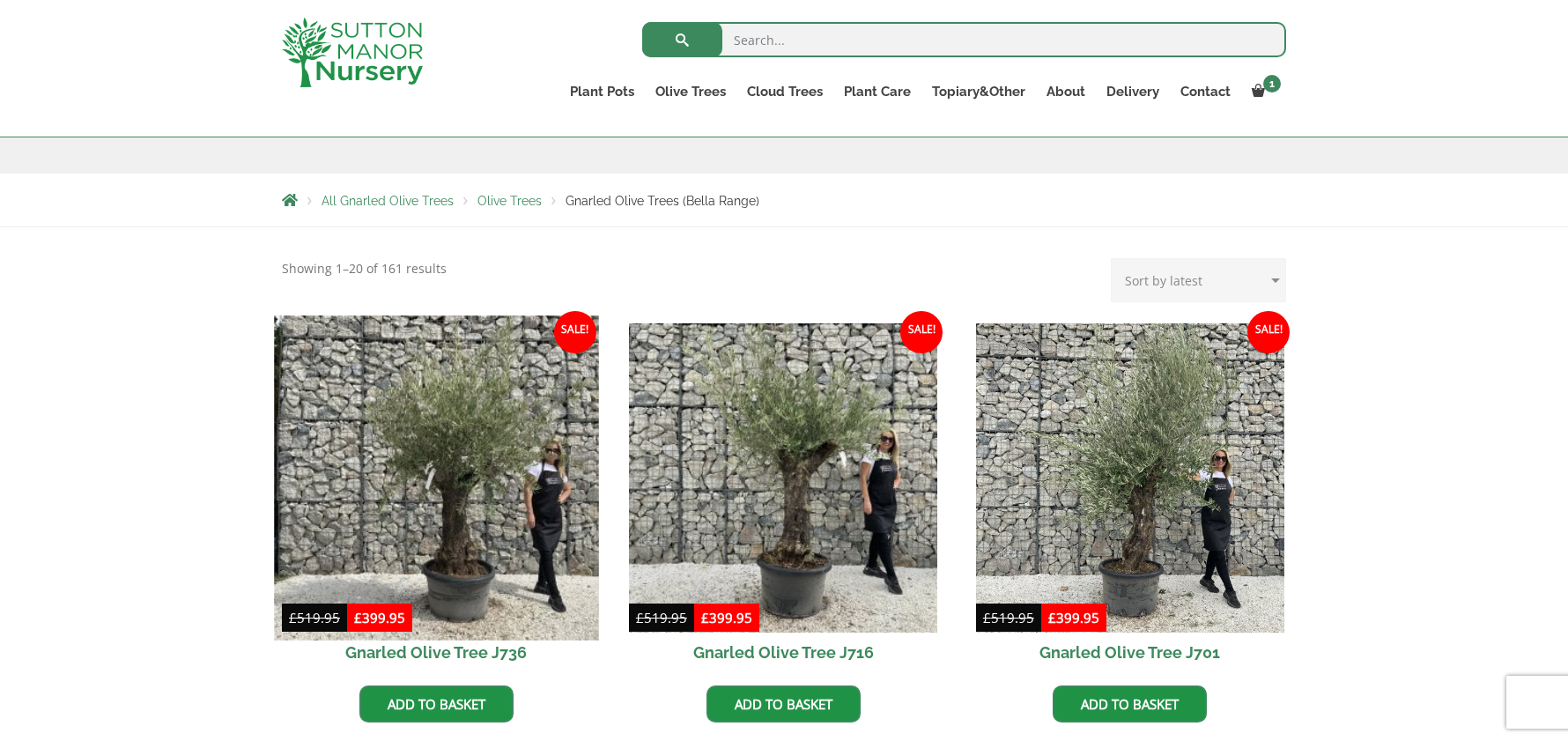
click at [441, 496] on img at bounding box center [435, 477] width 324 height 324
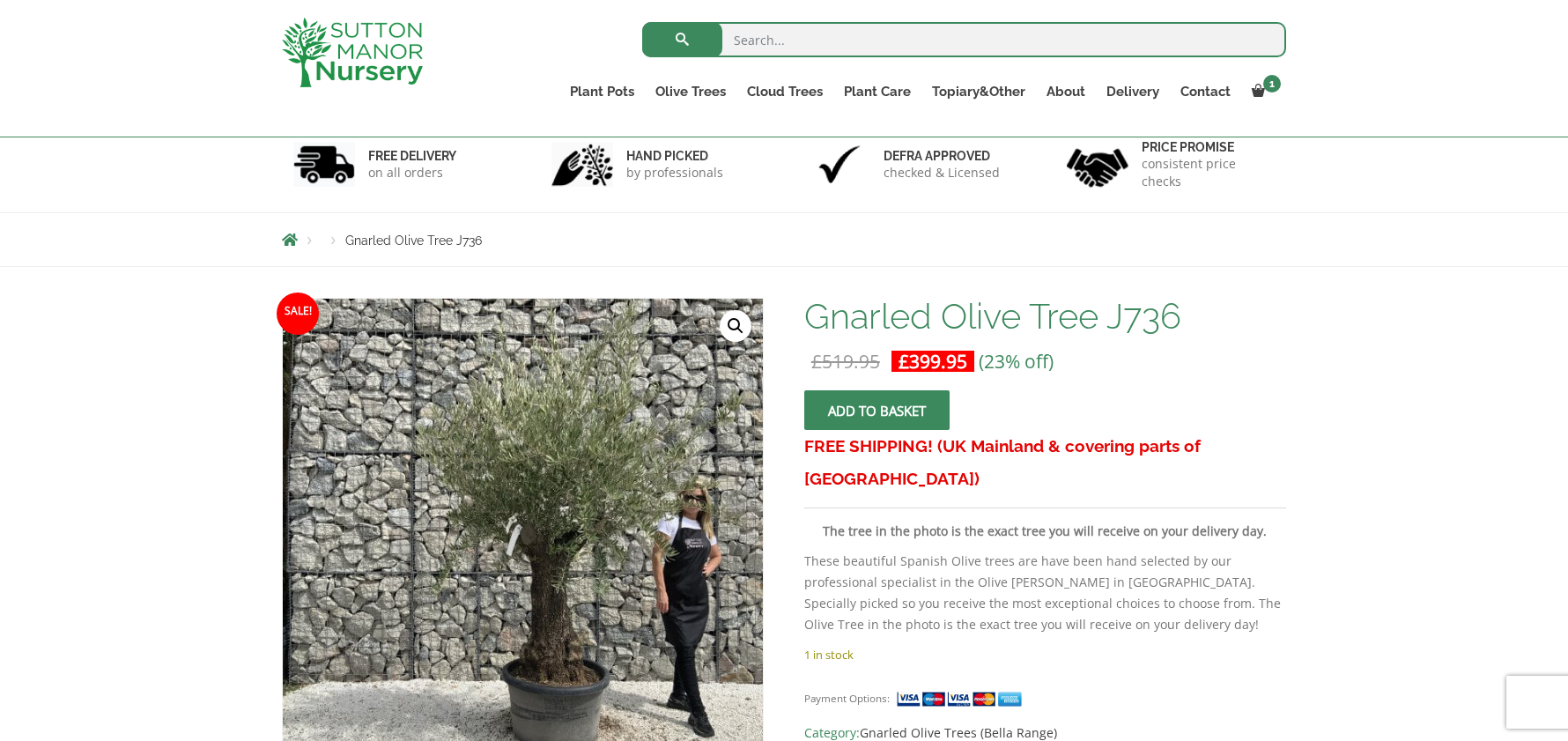
scroll to position [264, 0]
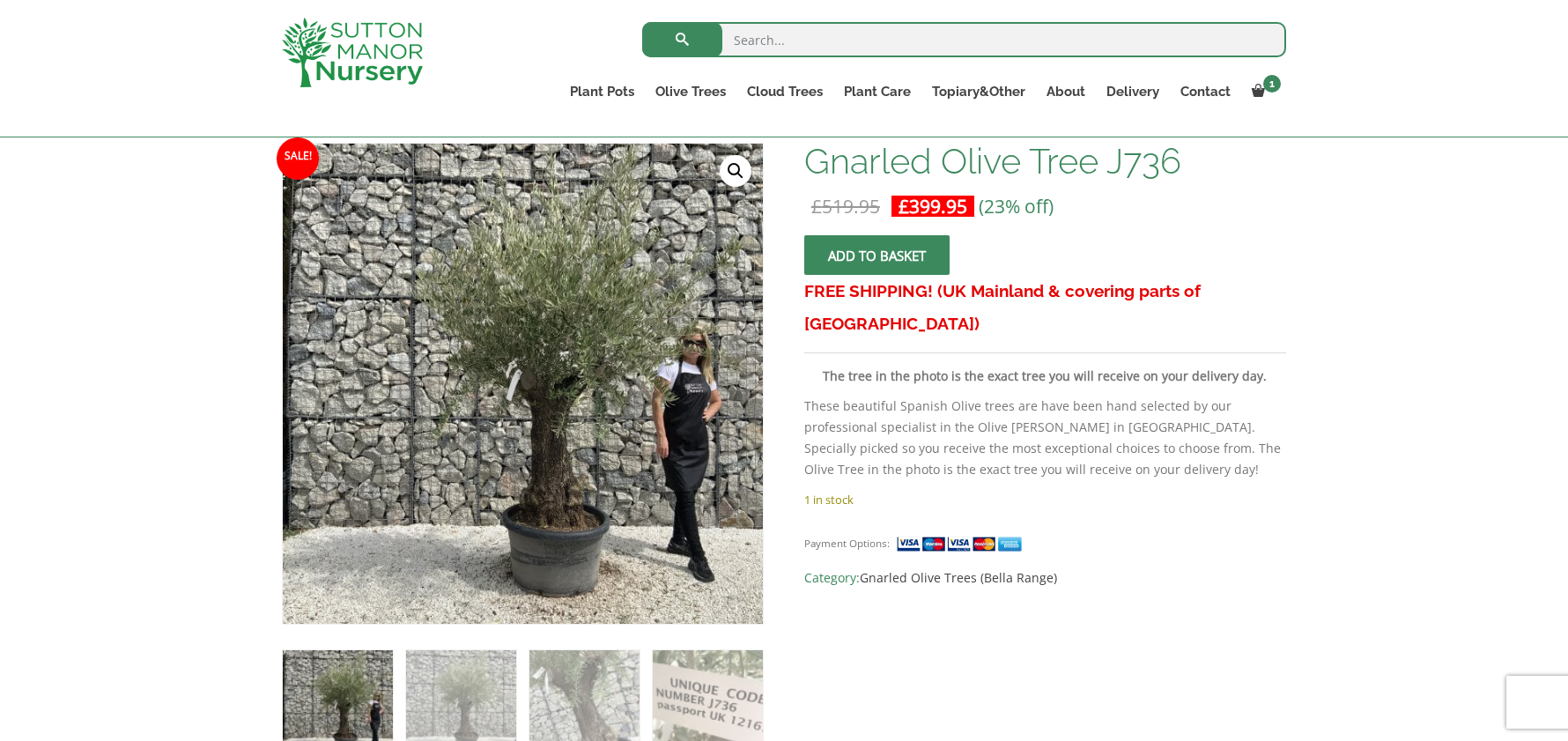
click at [915, 256] on button "Add to basket" at bounding box center [877, 254] width 146 height 40
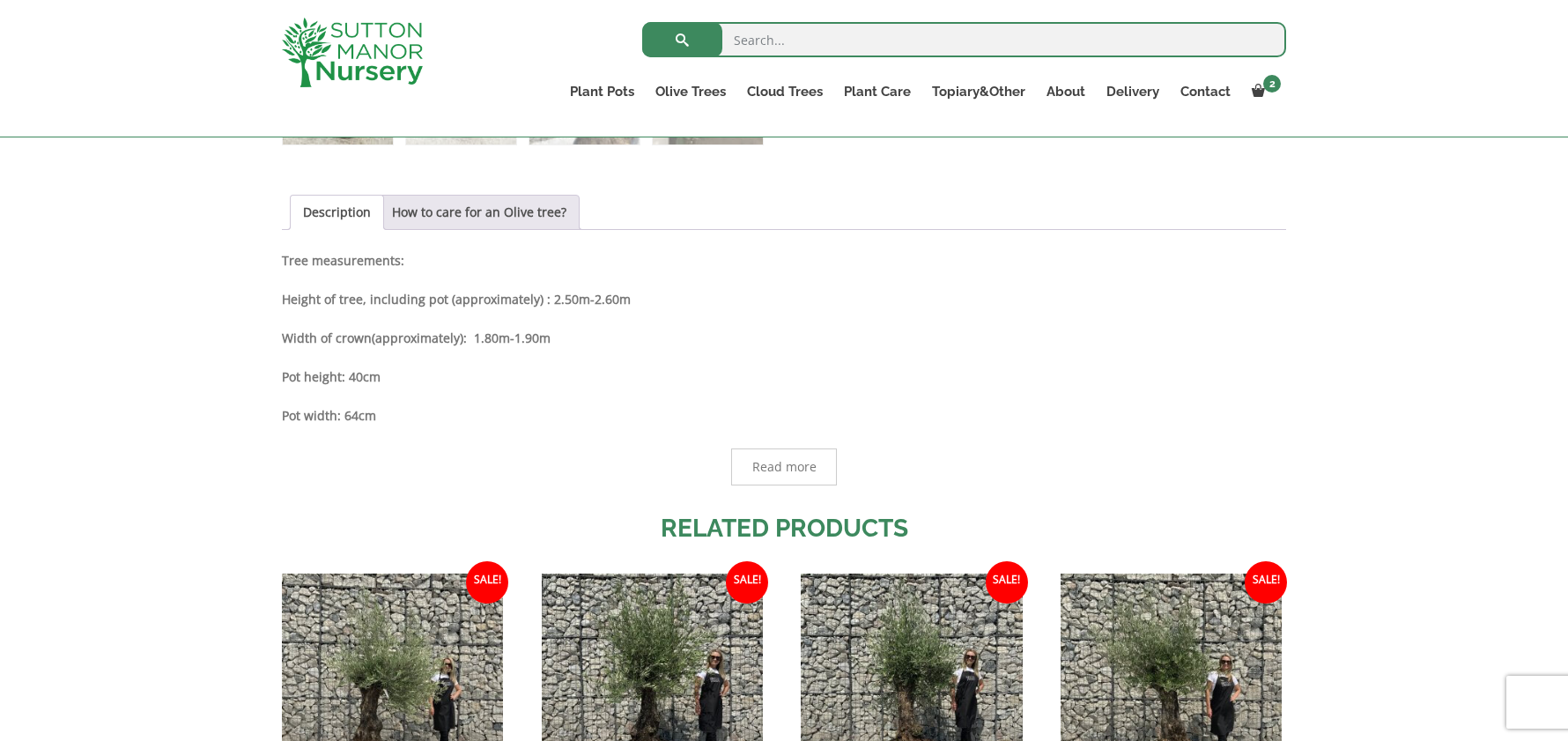
scroll to position [970, 0]
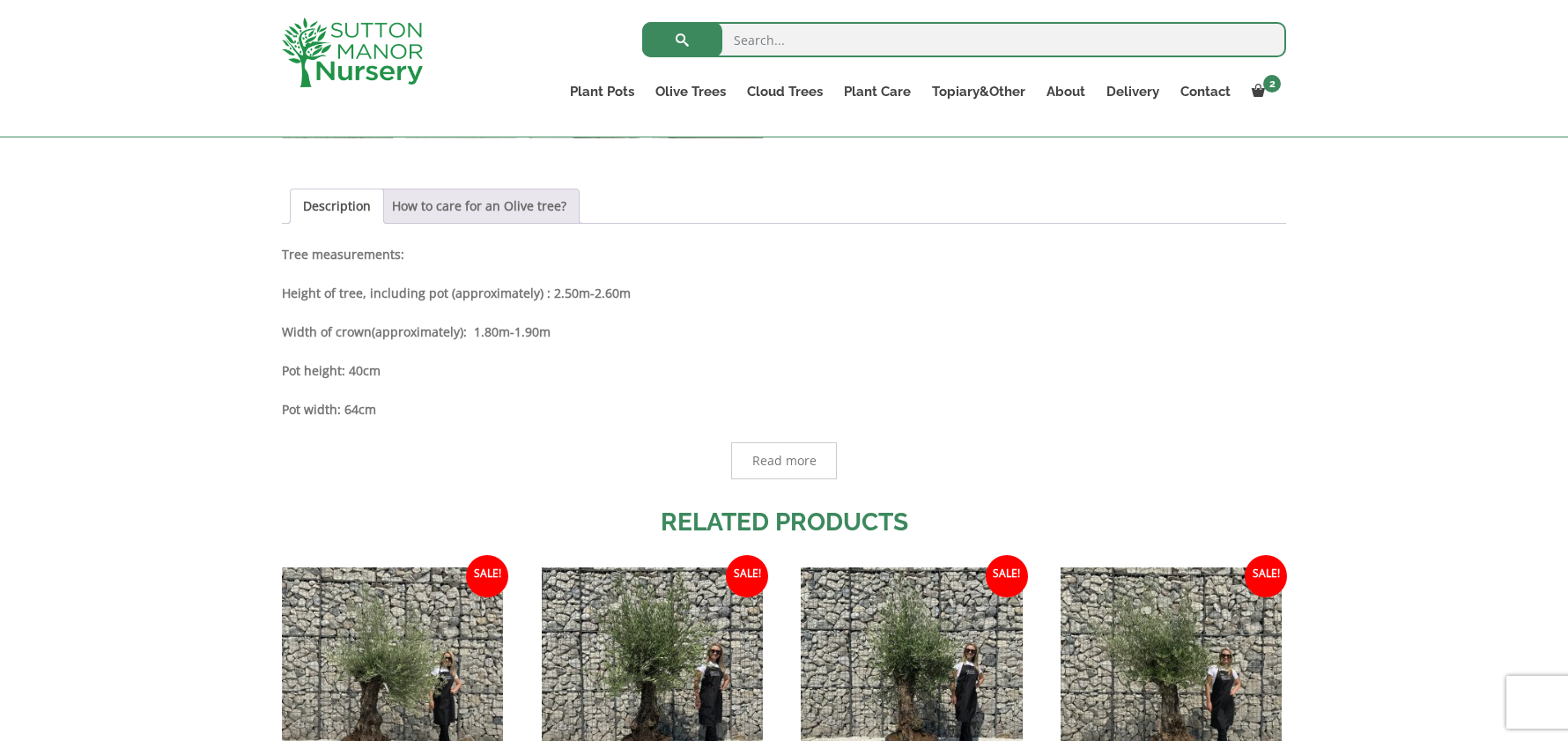
click at [485, 200] on link "How to care for an Olive tree?" at bounding box center [479, 207] width 175 height 34
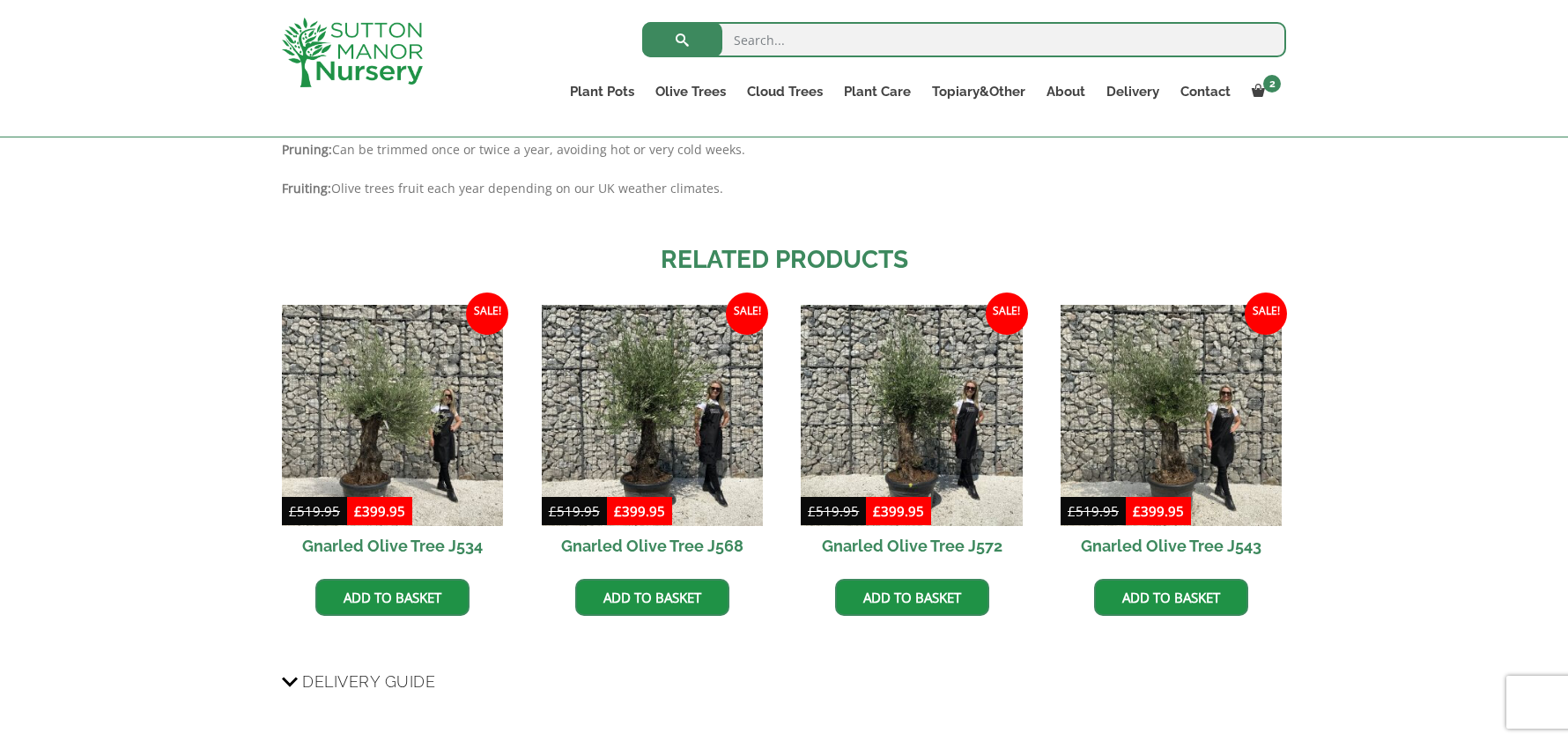
scroll to position [1410, 0]
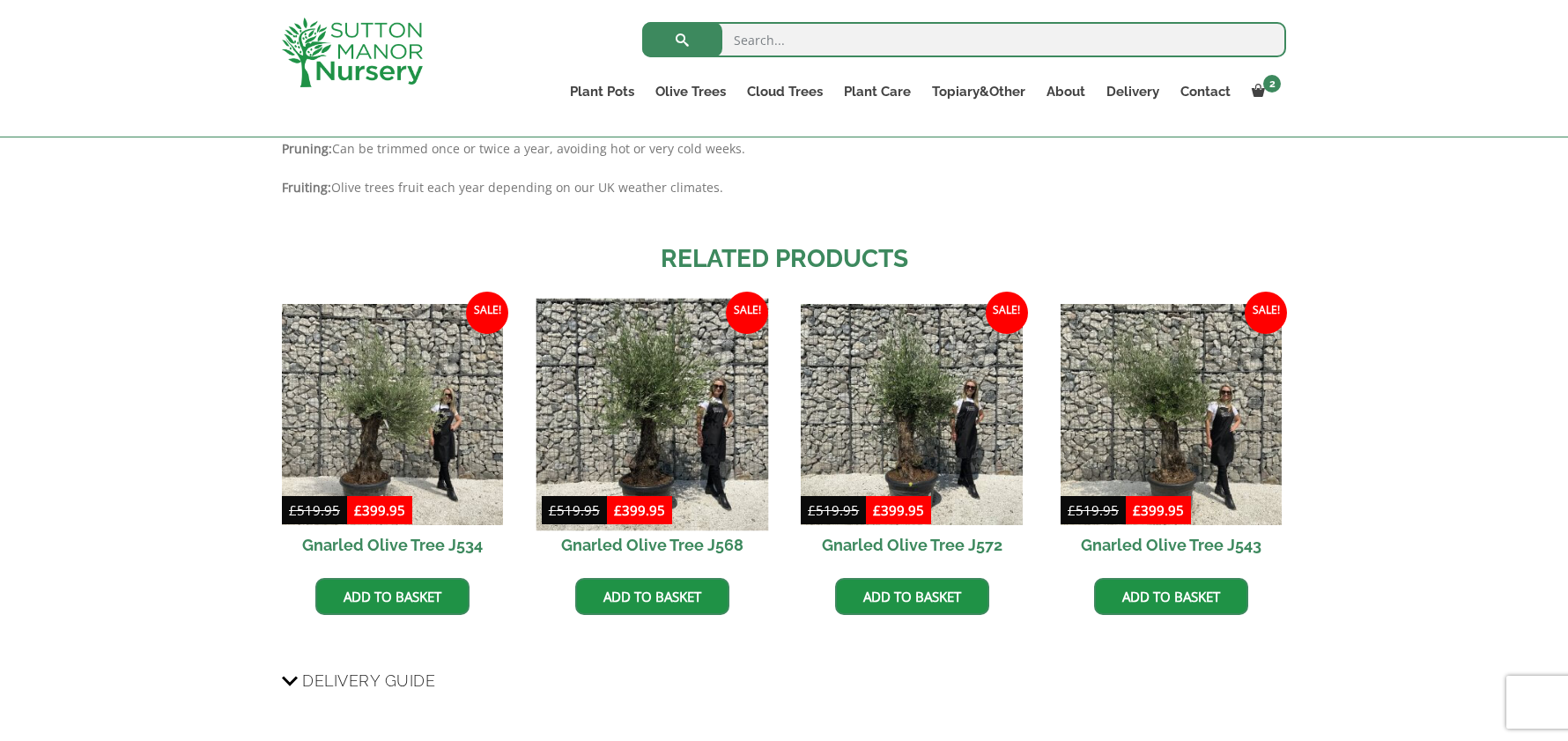
click at [641, 402] on img at bounding box center [652, 413] width 232 height 232
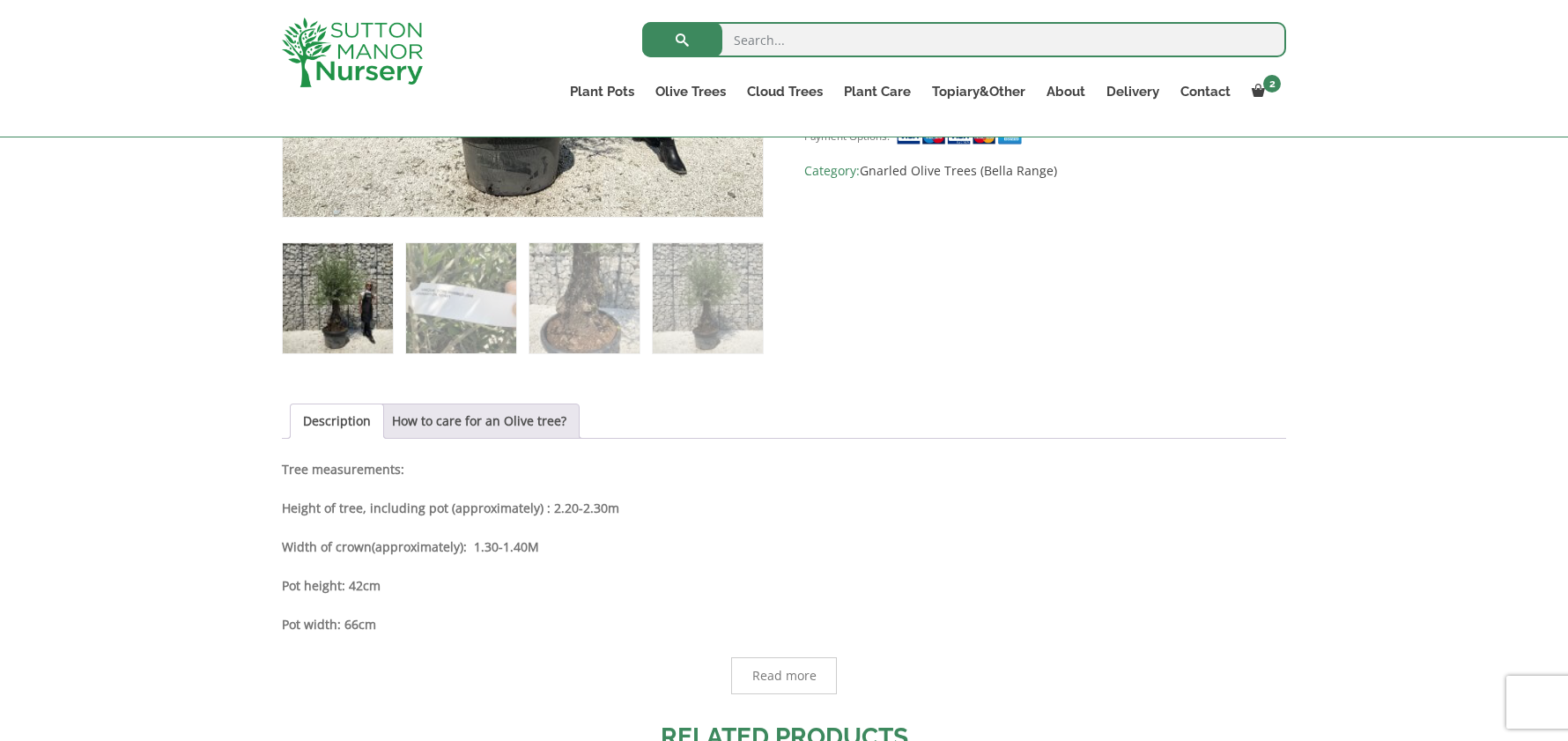
scroll to position [705, 0]
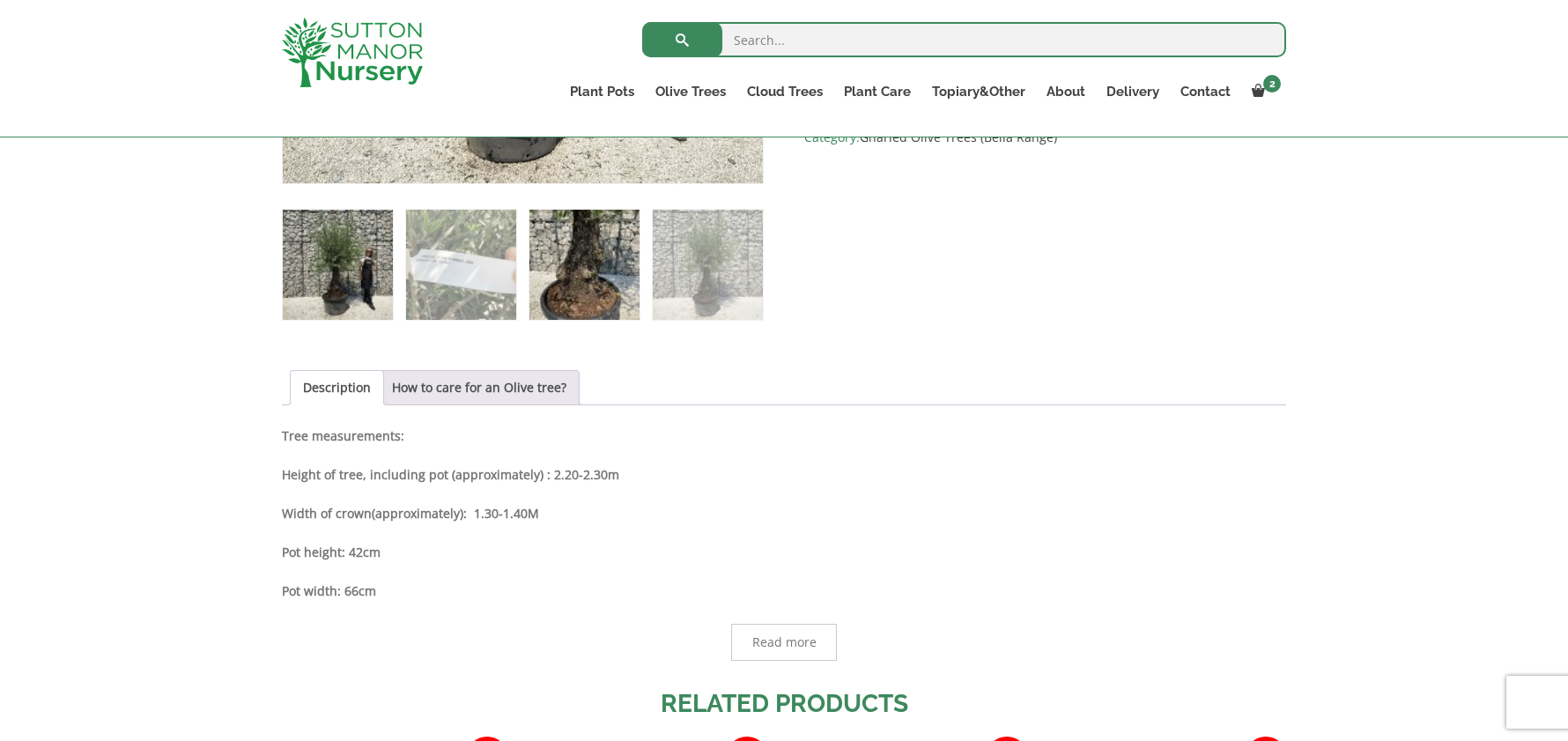
click at [582, 270] on img at bounding box center [584, 265] width 110 height 110
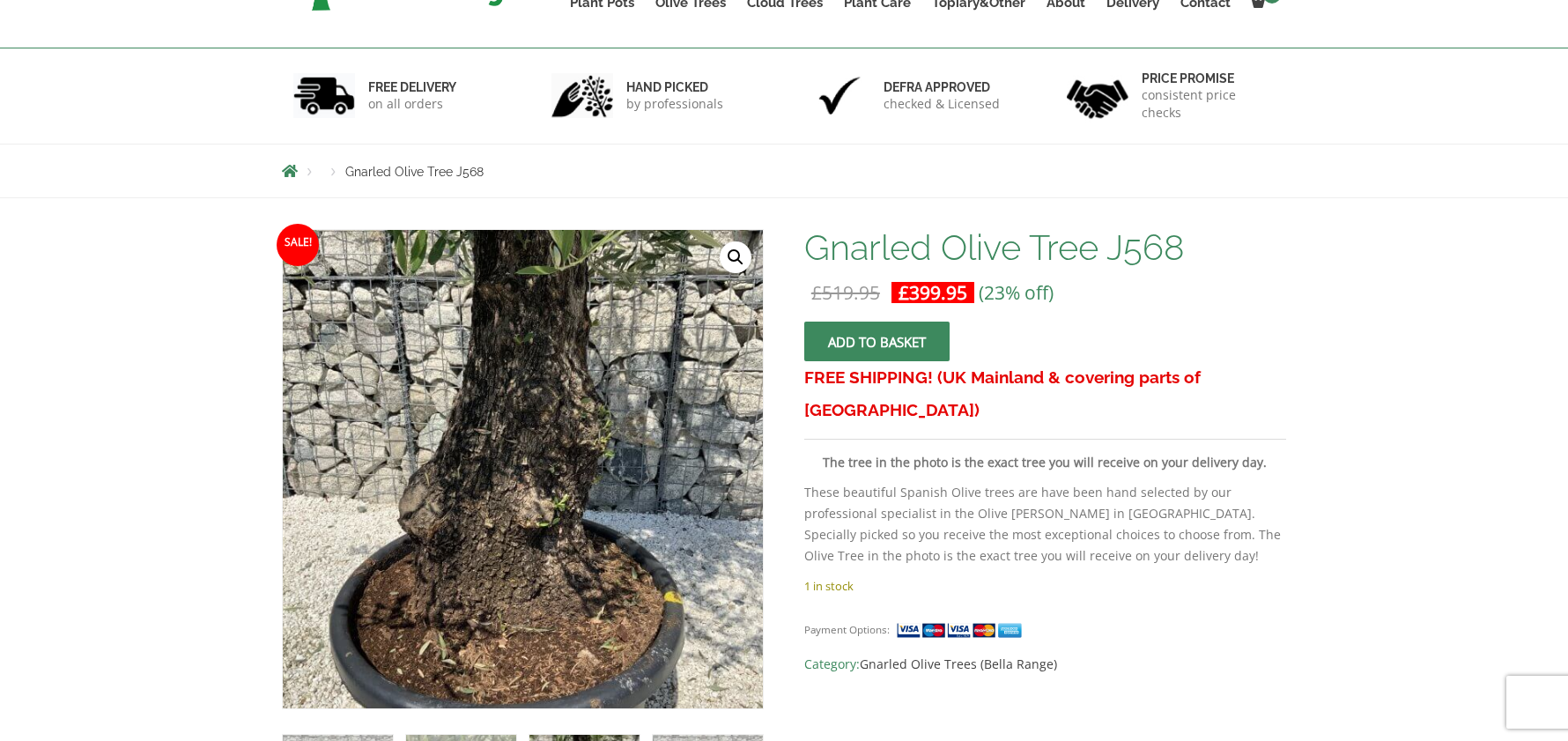
scroll to position [441, 0]
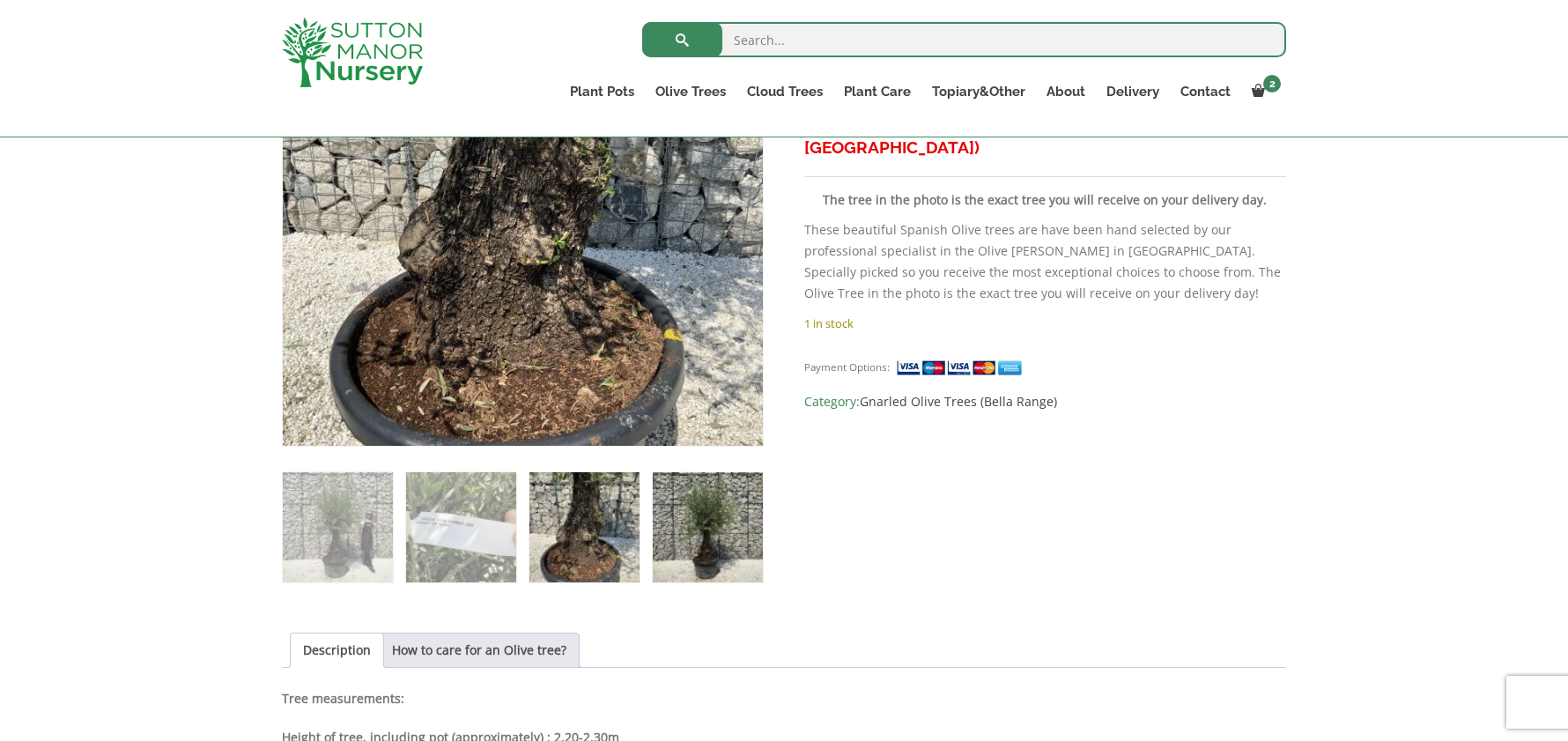
click at [685, 541] on img at bounding box center [707, 527] width 110 height 110
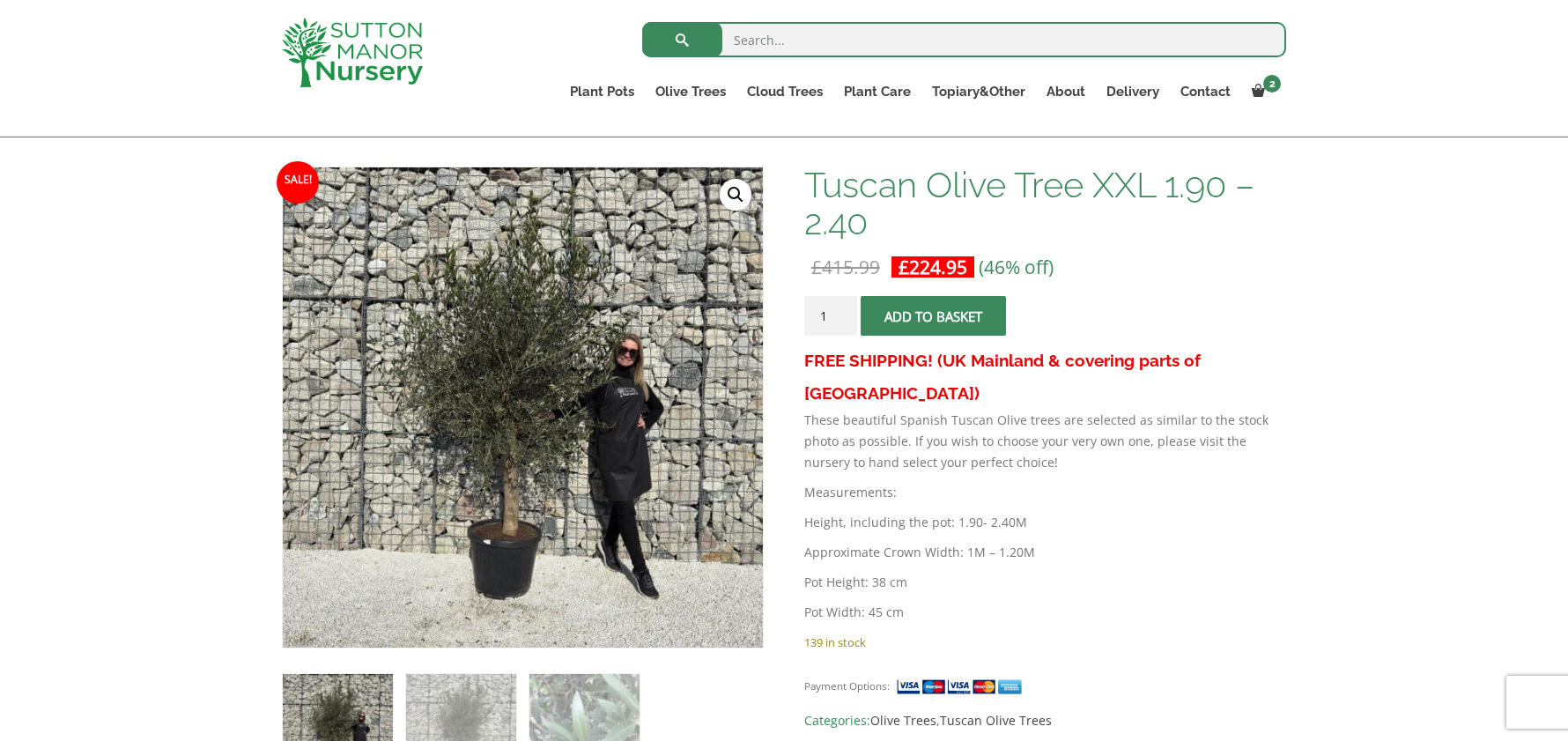
scroll to position [264, 0]
